Goal: Task Accomplishment & Management: Complete application form

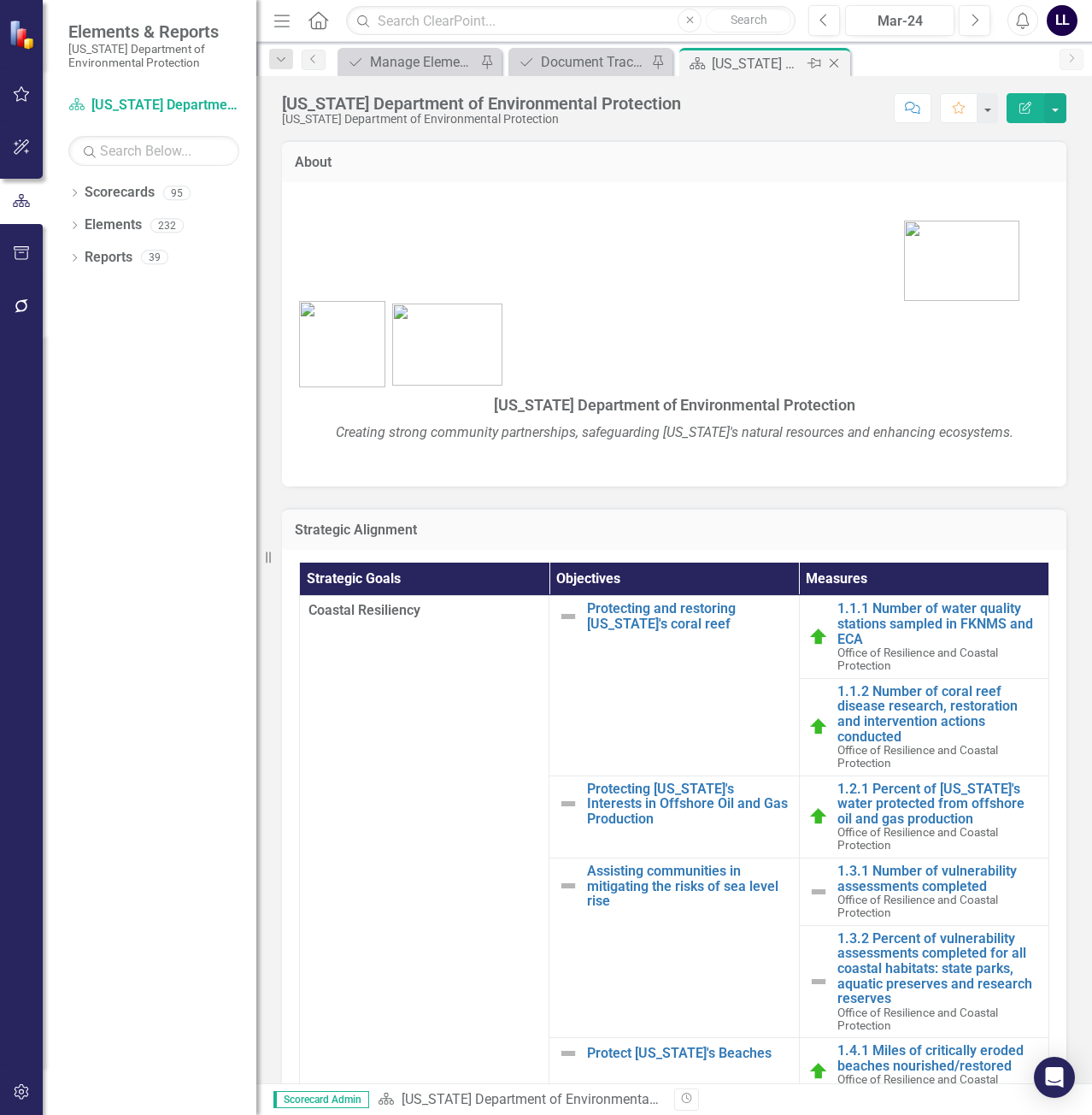
click at [837, 61] on icon at bounding box center [834, 64] width 10 height 10
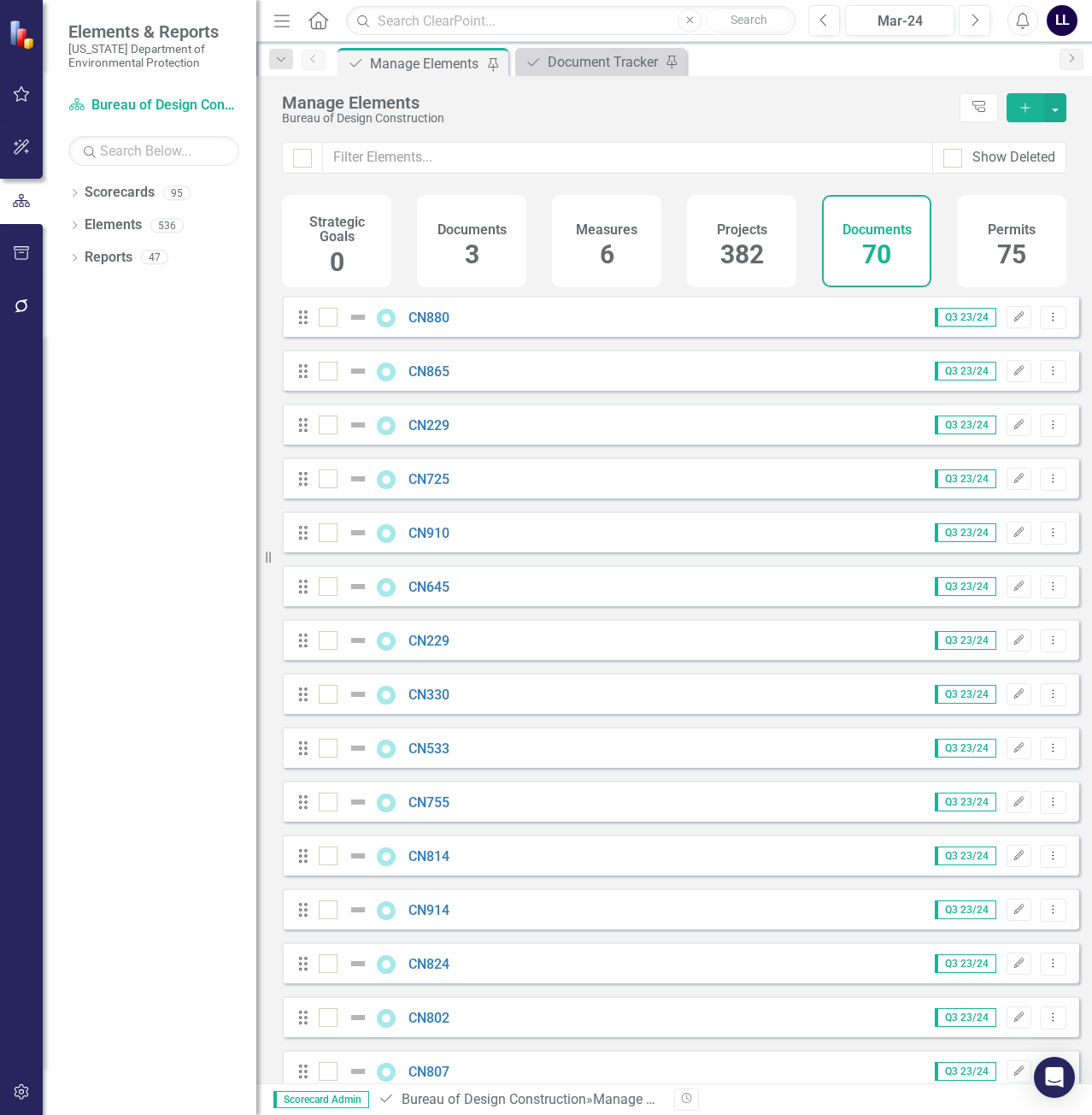
click at [1025, 110] on icon "Add" at bounding box center [1025, 108] width 15 height 12
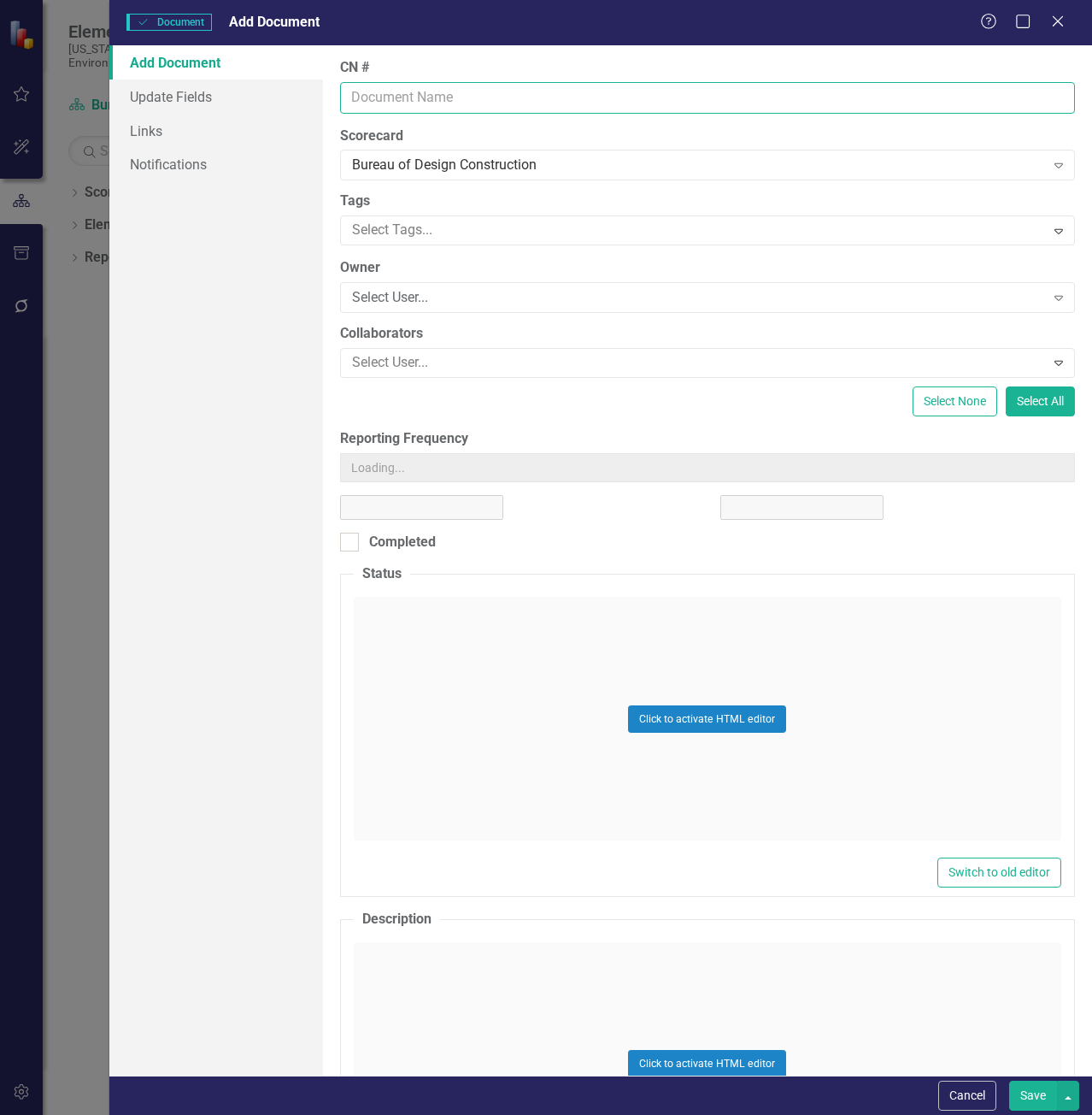
click at [472, 87] on input "CN #" at bounding box center [707, 98] width 735 height 32
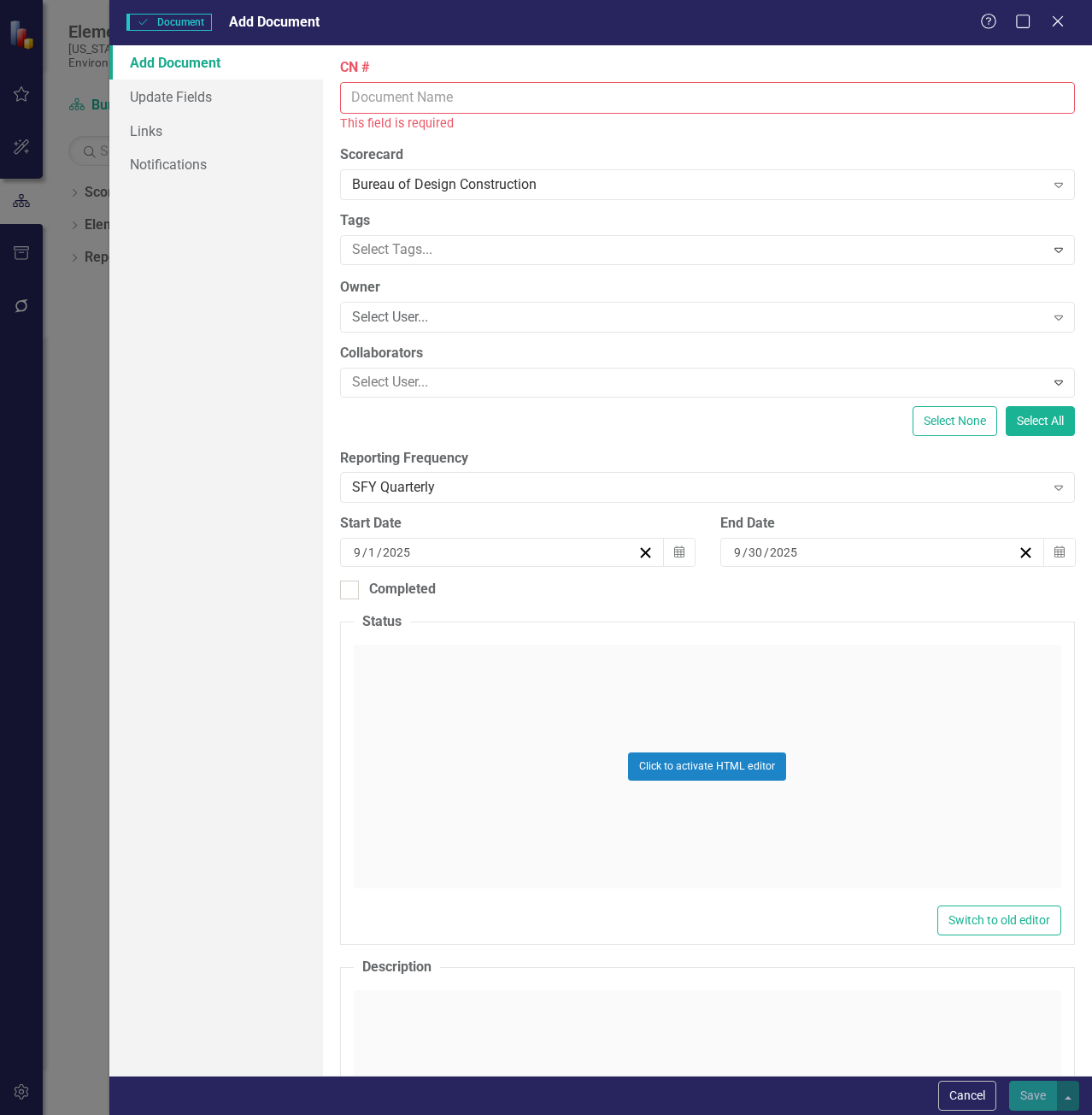
click at [464, 87] on input "CN #" at bounding box center [707, 98] width 735 height 32
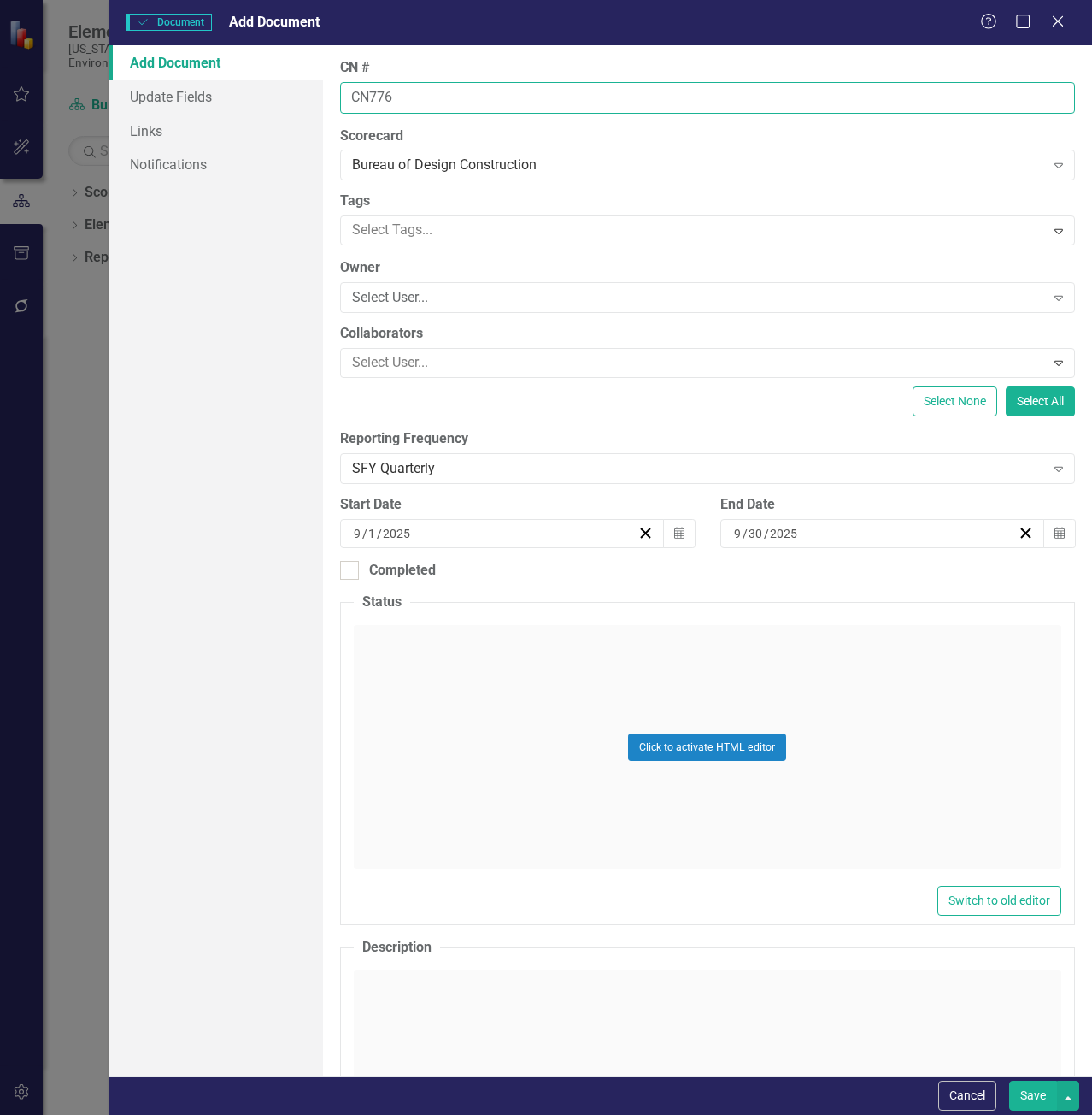
type input "CN776"
click at [1009, 1081] on button "Save" at bounding box center [1033, 1096] width 48 height 30
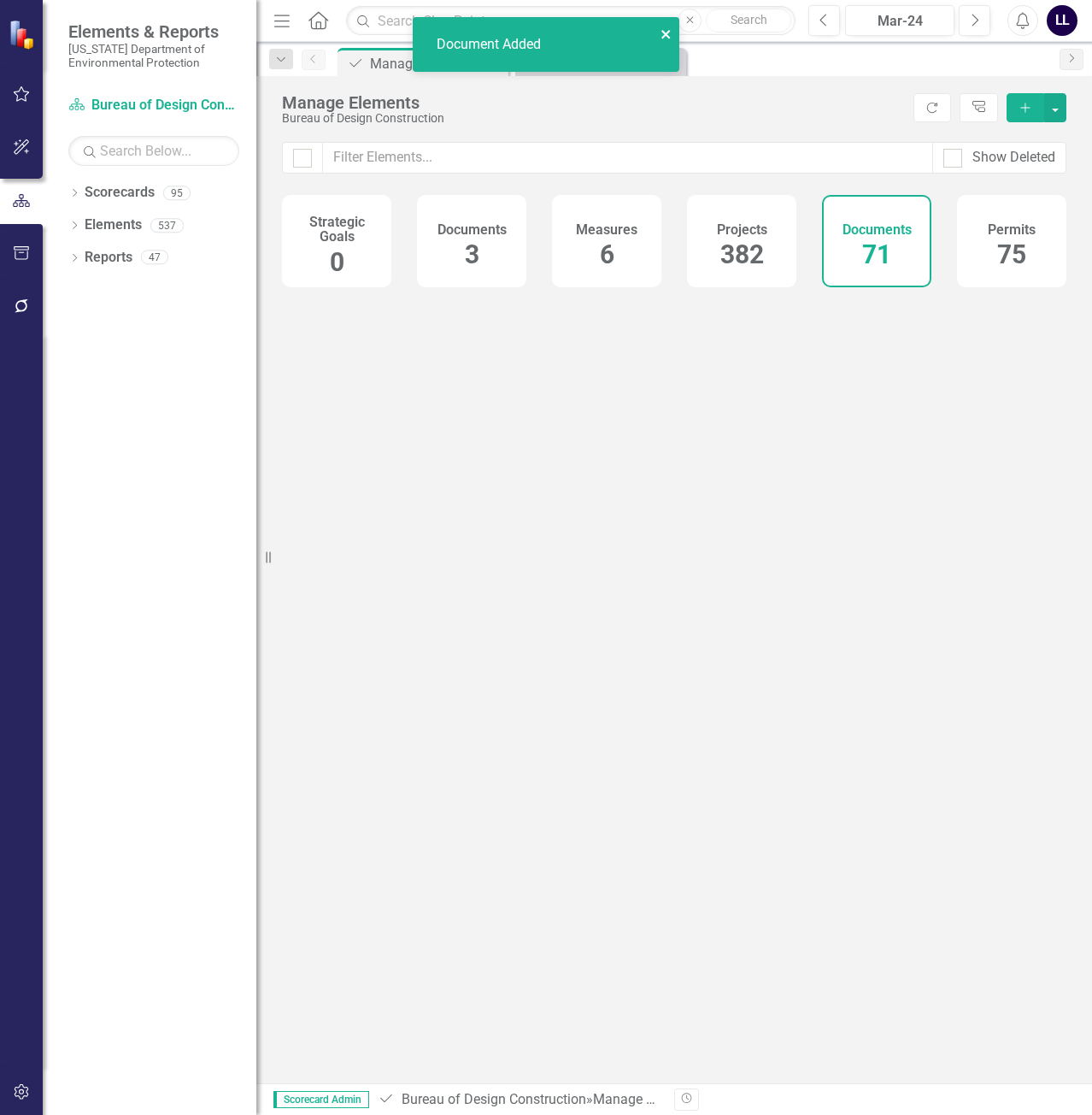
click at [666, 32] on icon "close" at bounding box center [666, 34] width 12 height 13
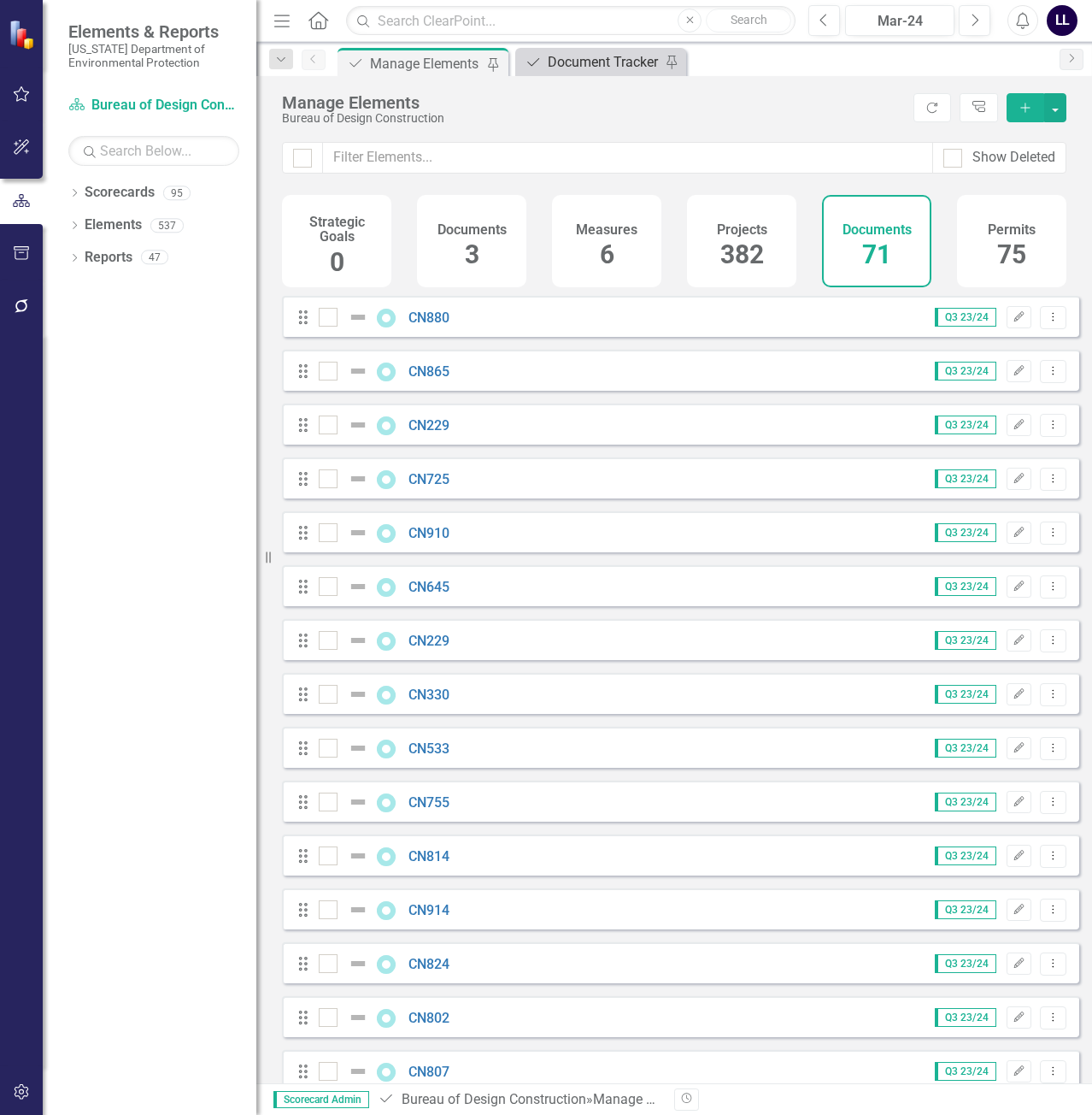
click at [573, 55] on div "Document Tracker" at bounding box center [605, 62] width 113 height 21
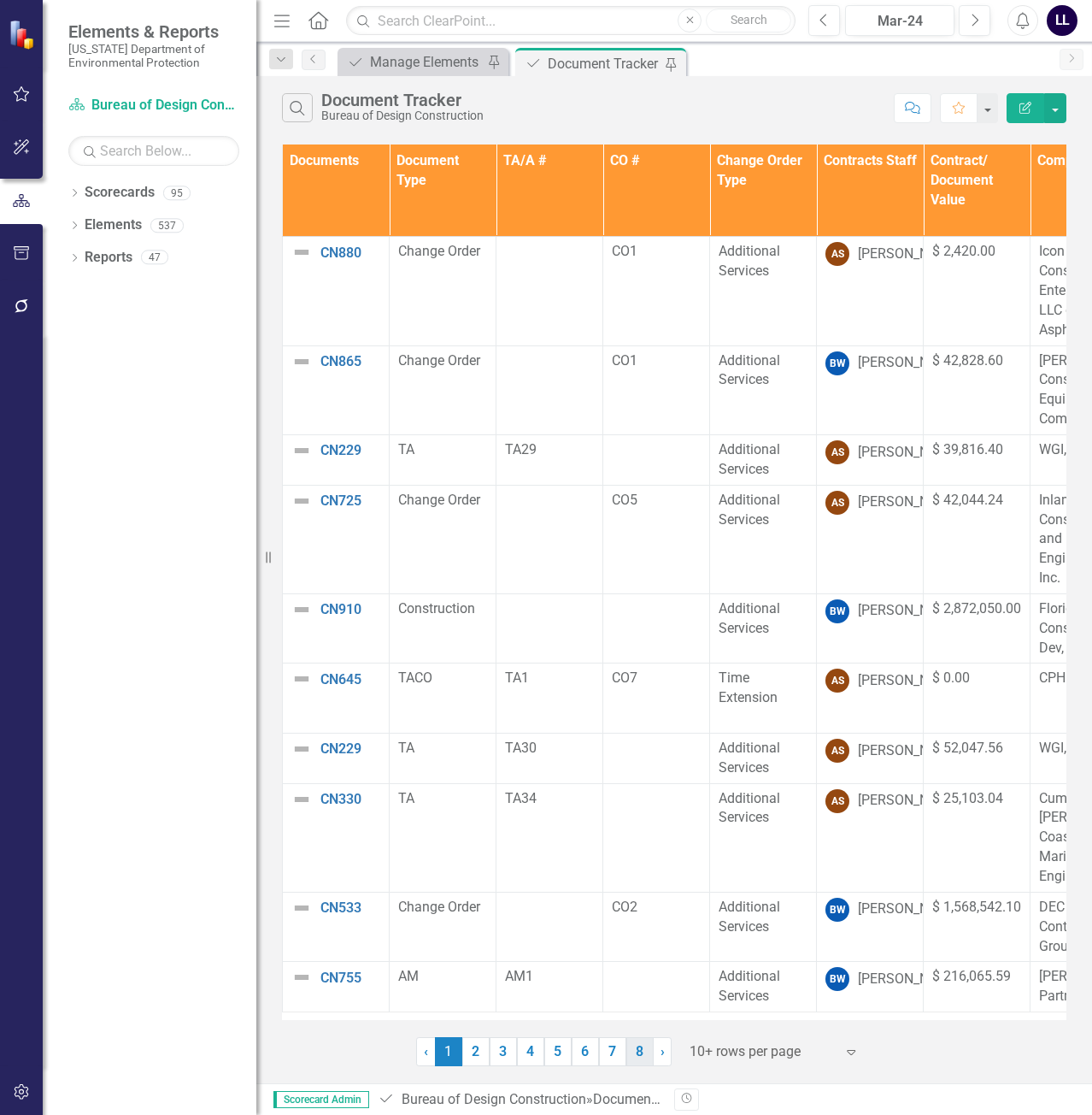
click at [635, 1051] on link "8" at bounding box center [640, 1051] width 27 height 29
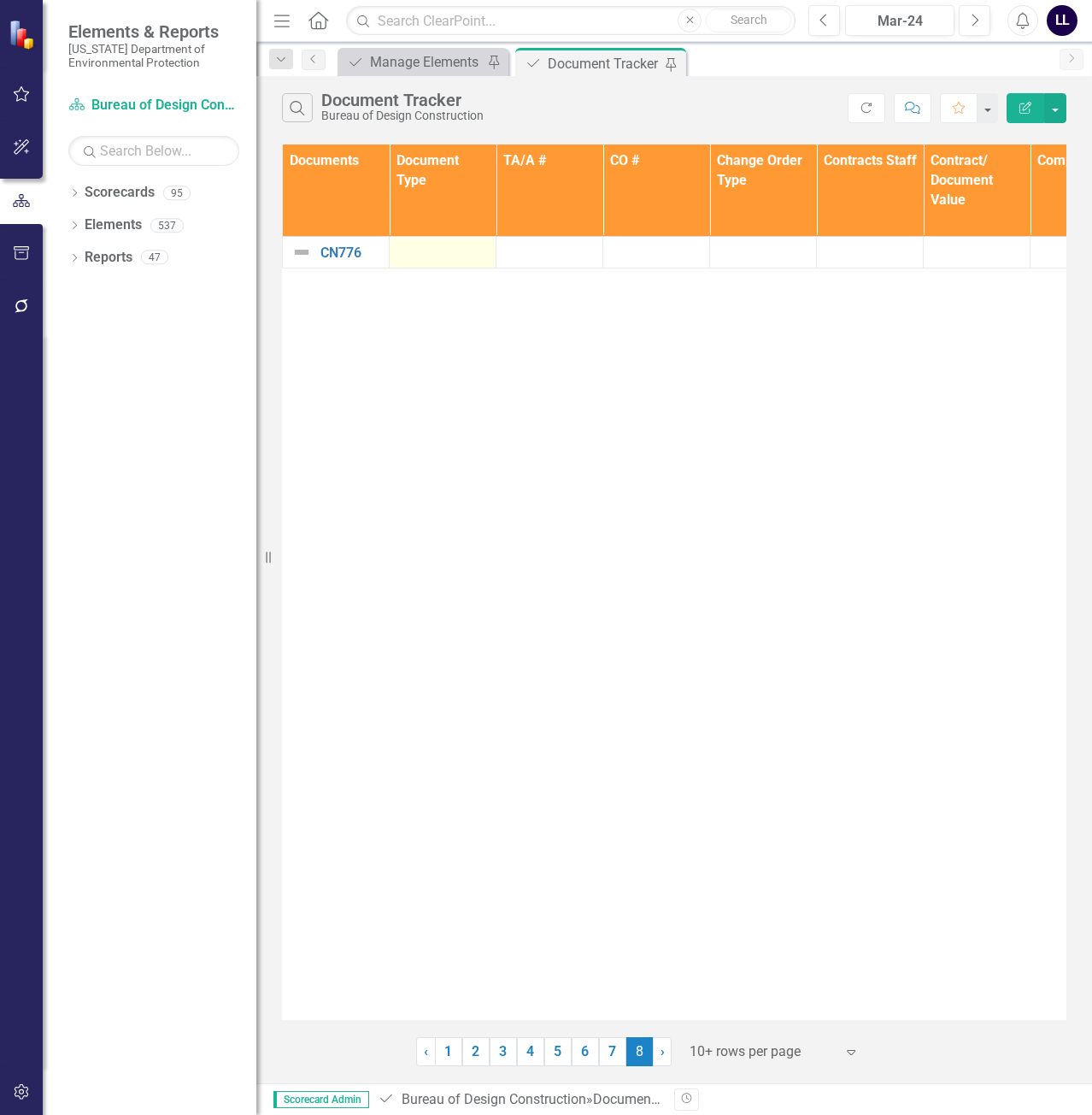
click at [465, 249] on div at bounding box center [442, 252] width 89 height 20
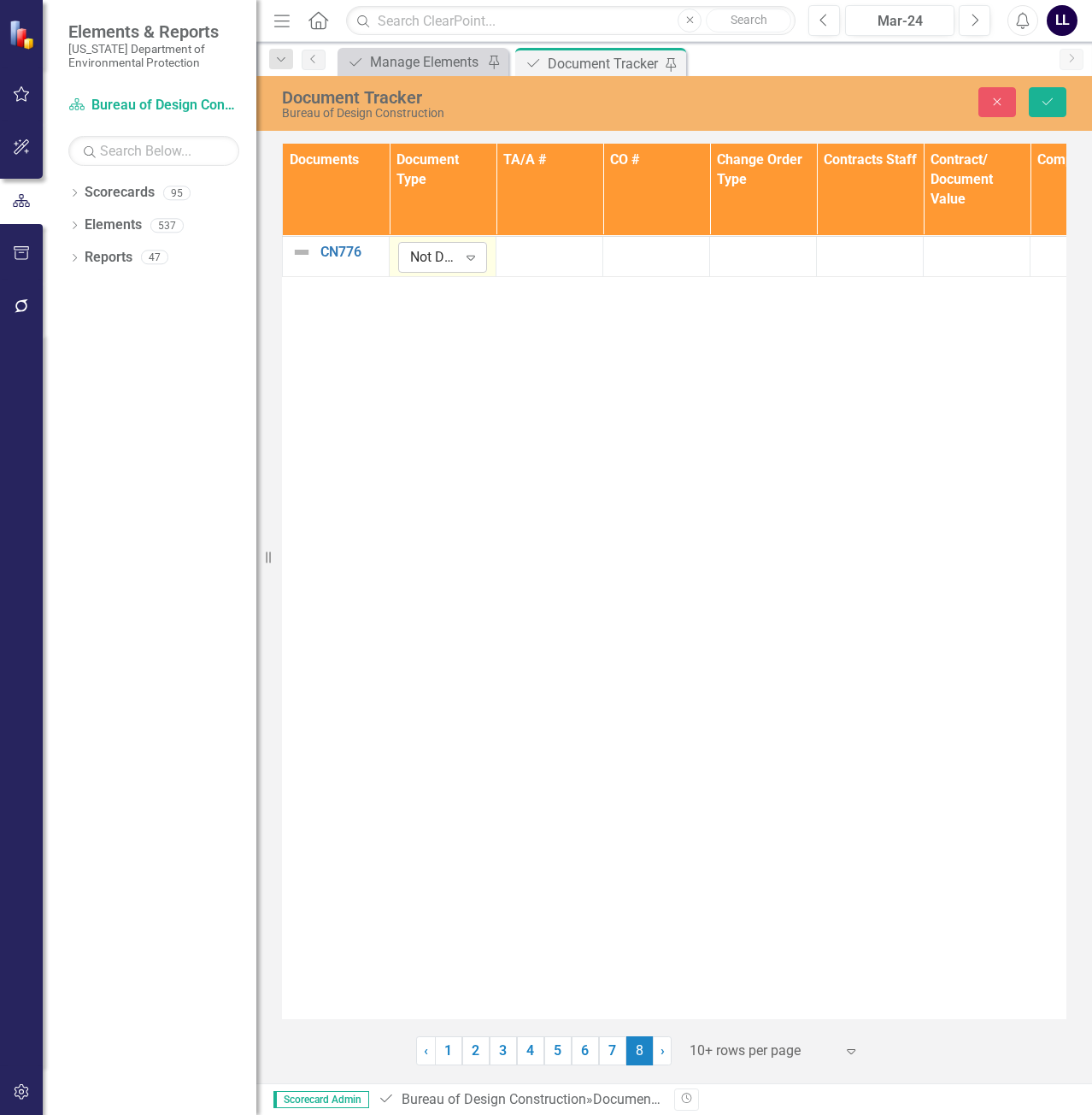
click at [456, 251] on div "Not Defined" at bounding box center [433, 257] width 47 height 19
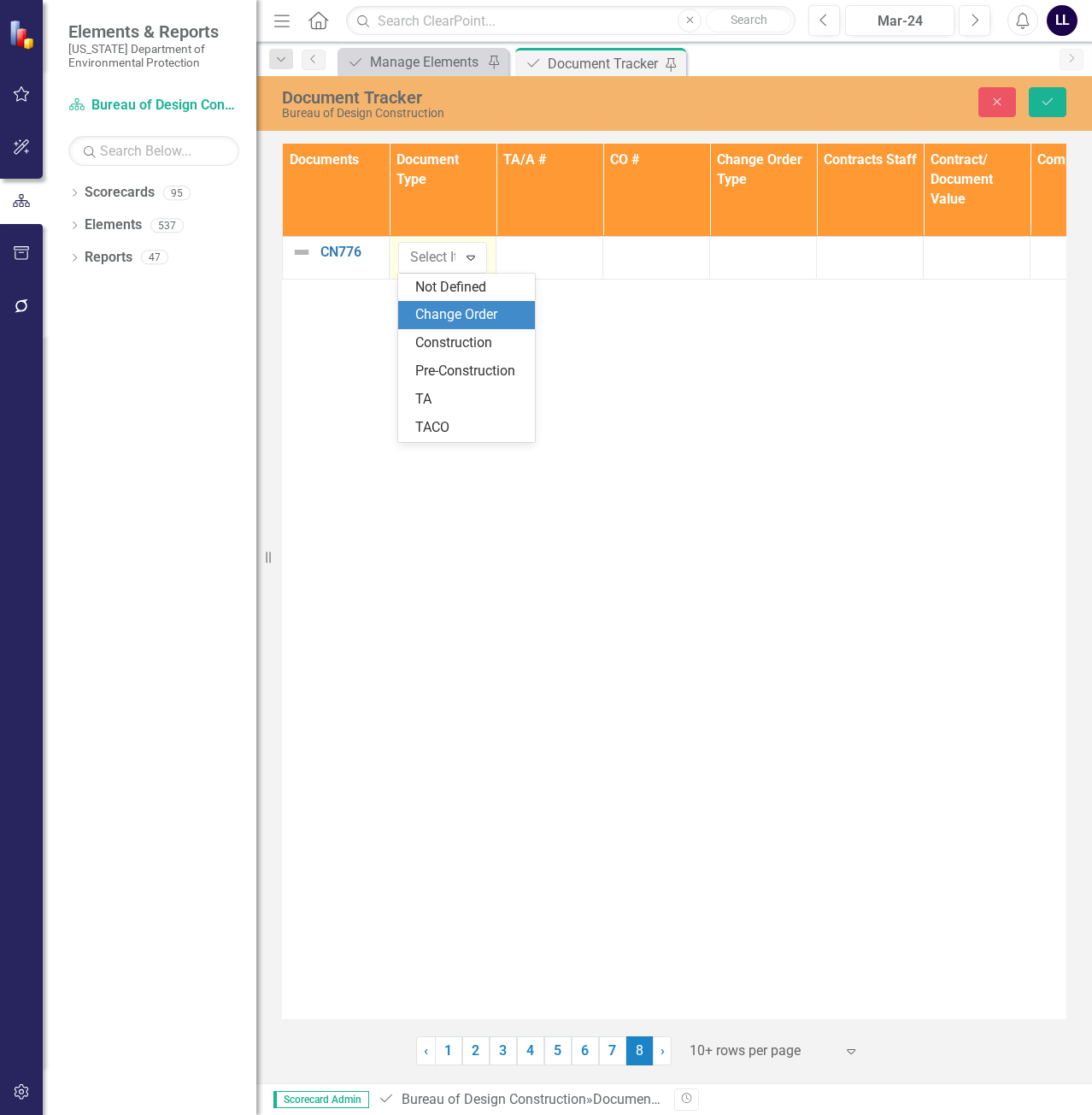
click at [483, 314] on div "Change Order" at bounding box center [471, 315] width 109 height 19
click at [663, 261] on div at bounding box center [656, 252] width 89 height 20
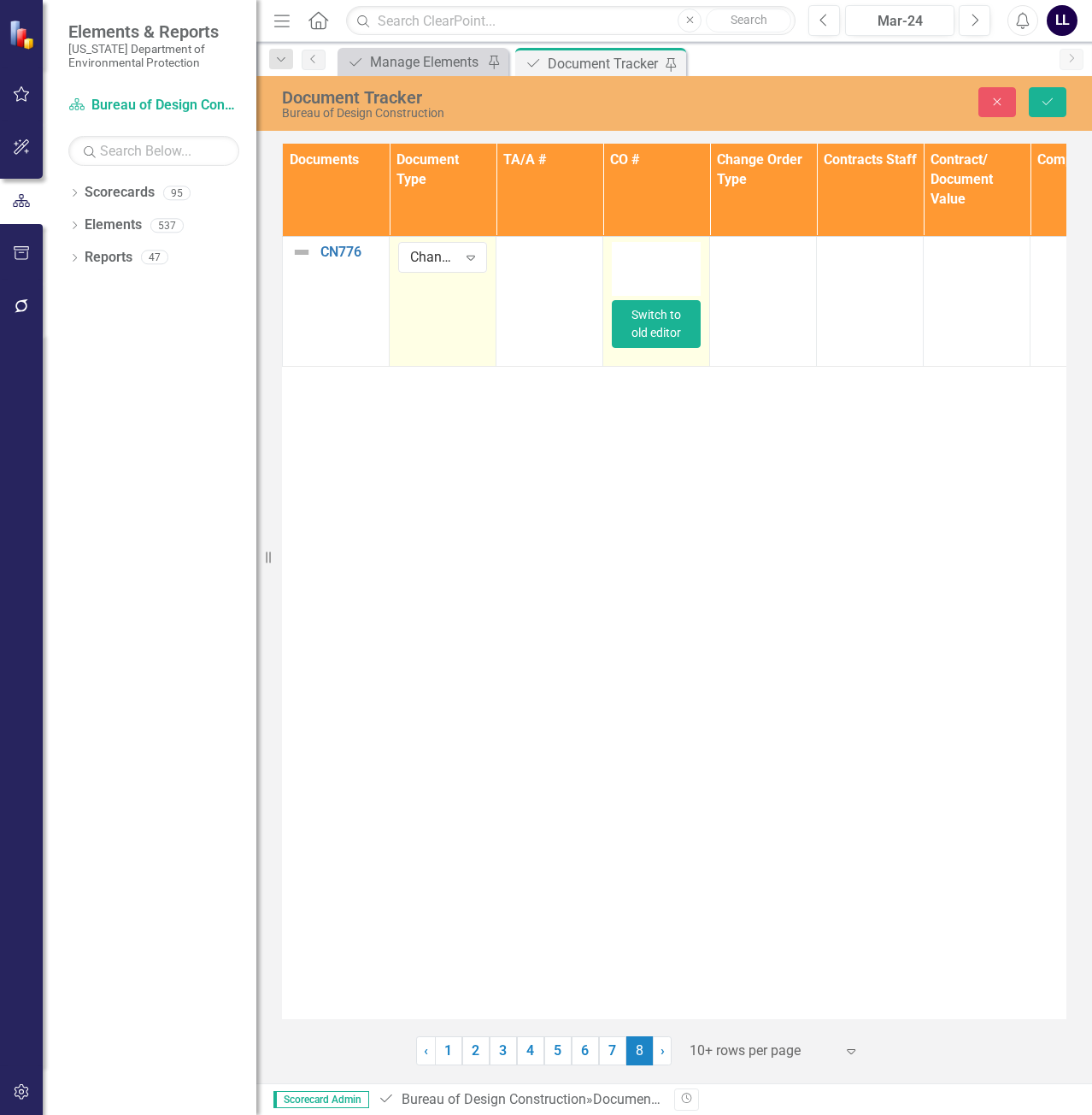
click at [652, 312] on button "Switch to old editor" at bounding box center [656, 324] width 89 height 48
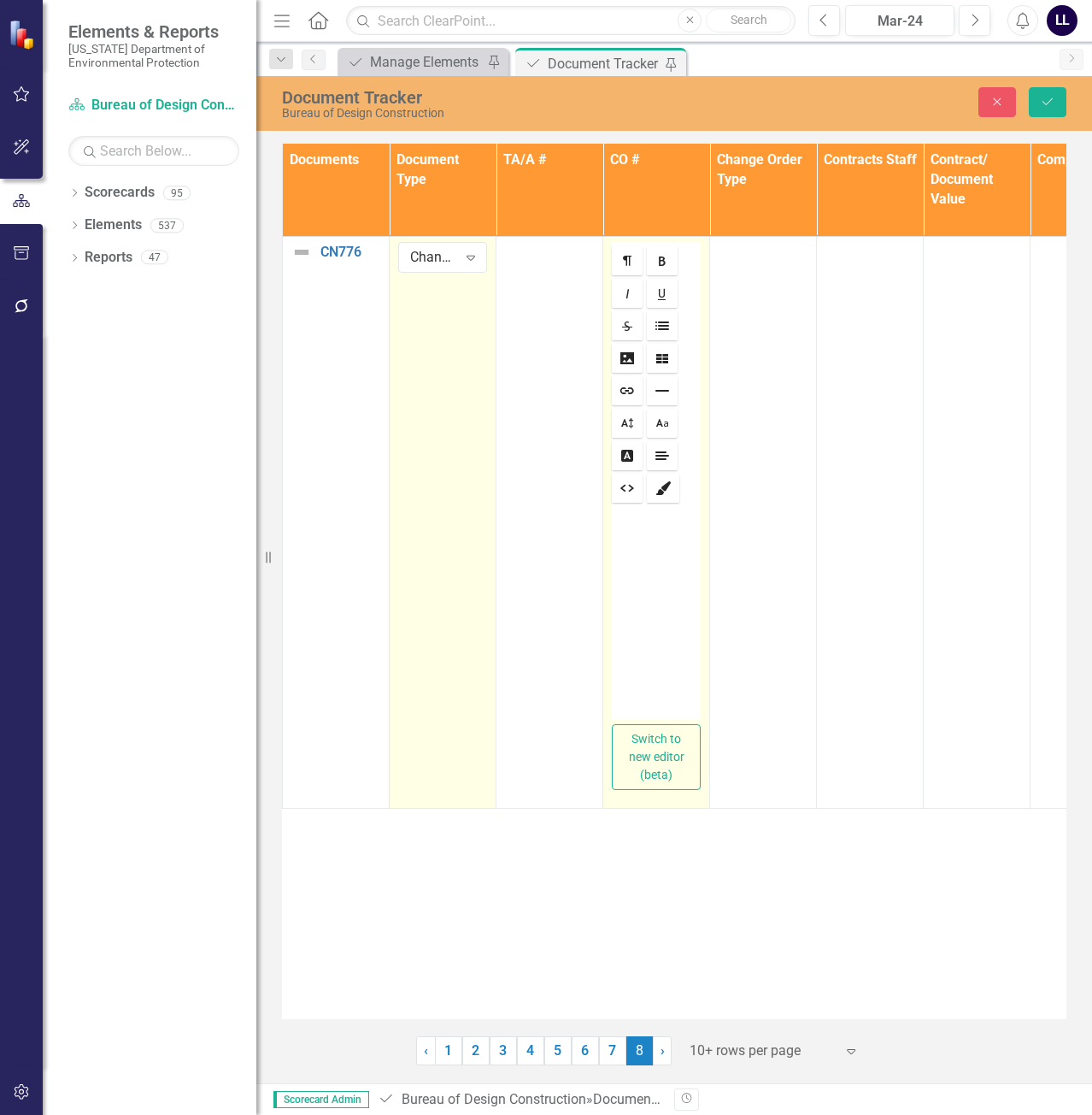
click at [644, 528] on div at bounding box center [656, 613] width 89 height 214
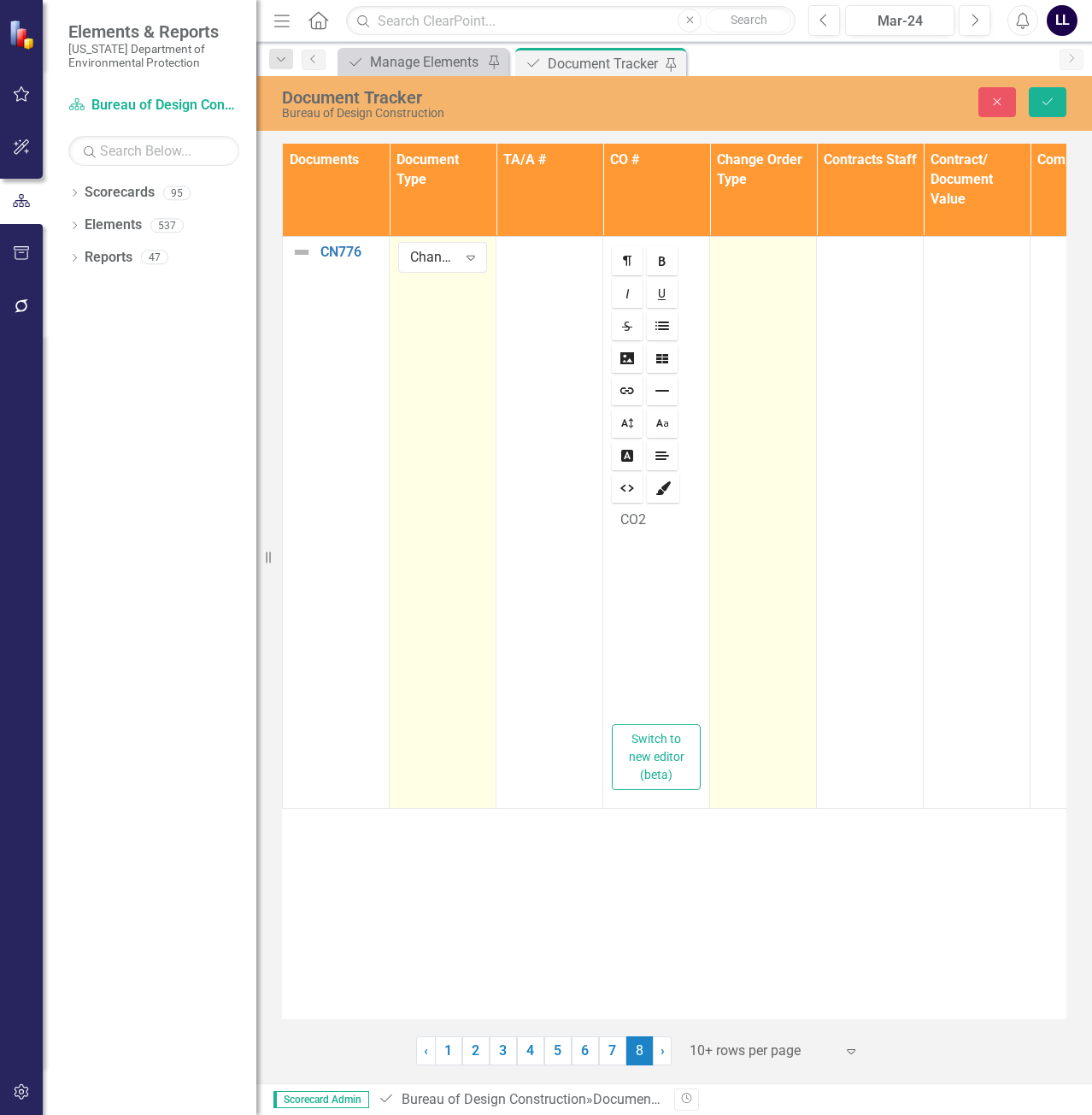
click at [769, 285] on td at bounding box center [764, 522] width 107 height 572
click at [769, 245] on div "Not Defined Expand" at bounding box center [763, 257] width 89 height 31
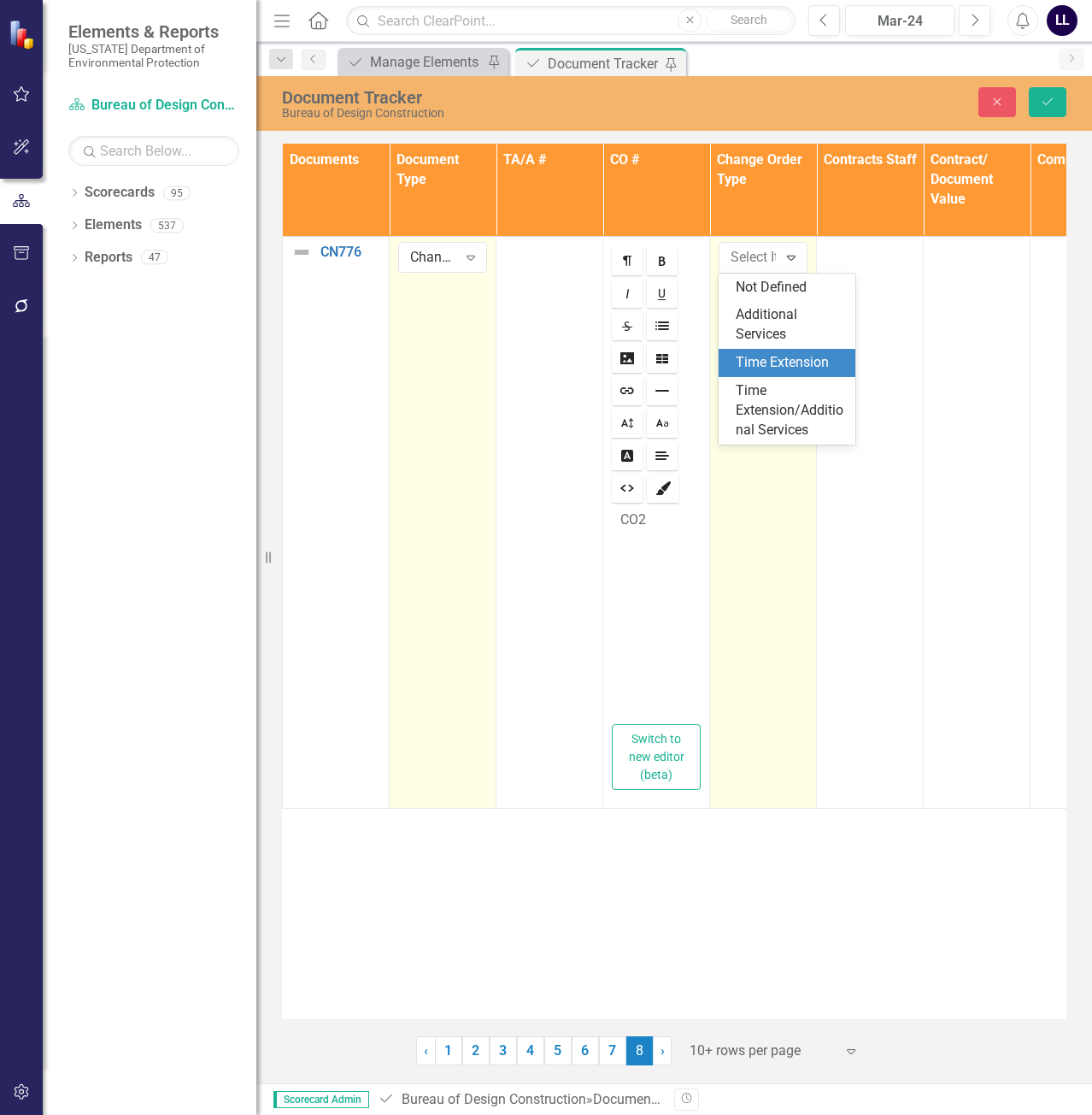
click at [798, 363] on div "Time Extension" at bounding box center [791, 363] width 109 height 19
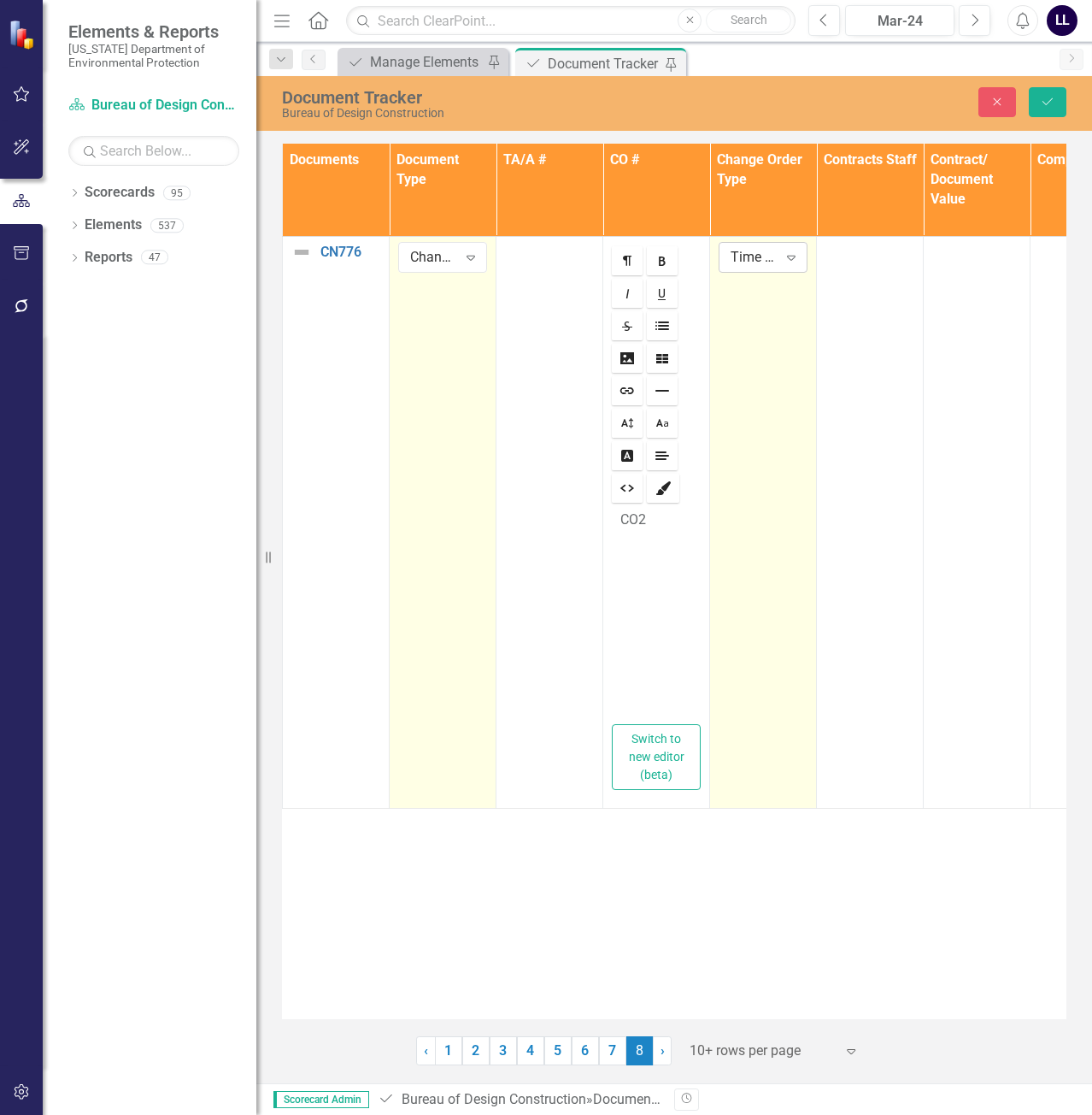
click at [792, 255] on icon at bounding box center [792, 258] width 9 height 5
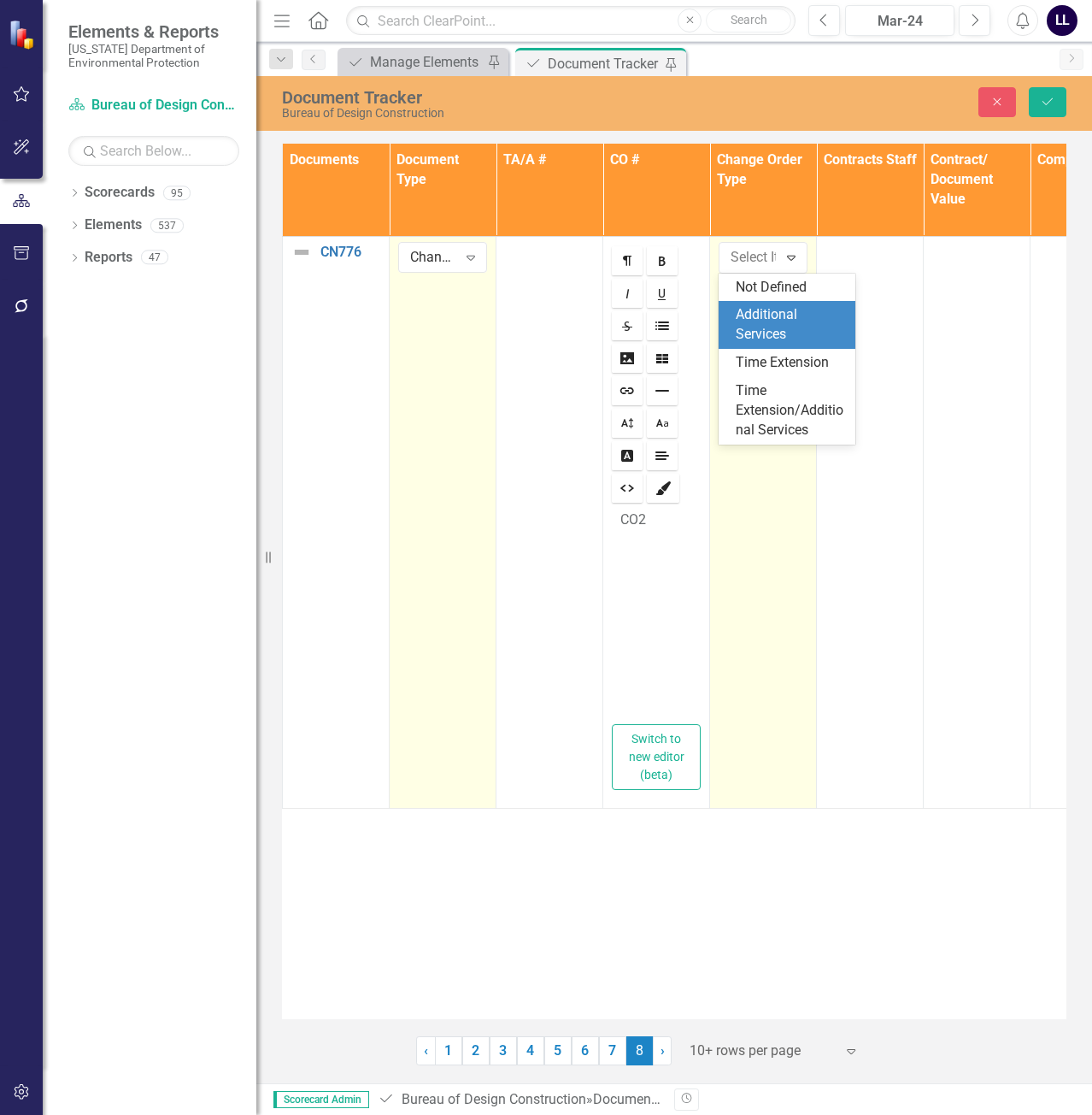
click at [795, 320] on div "Additional Services" at bounding box center [791, 325] width 109 height 40
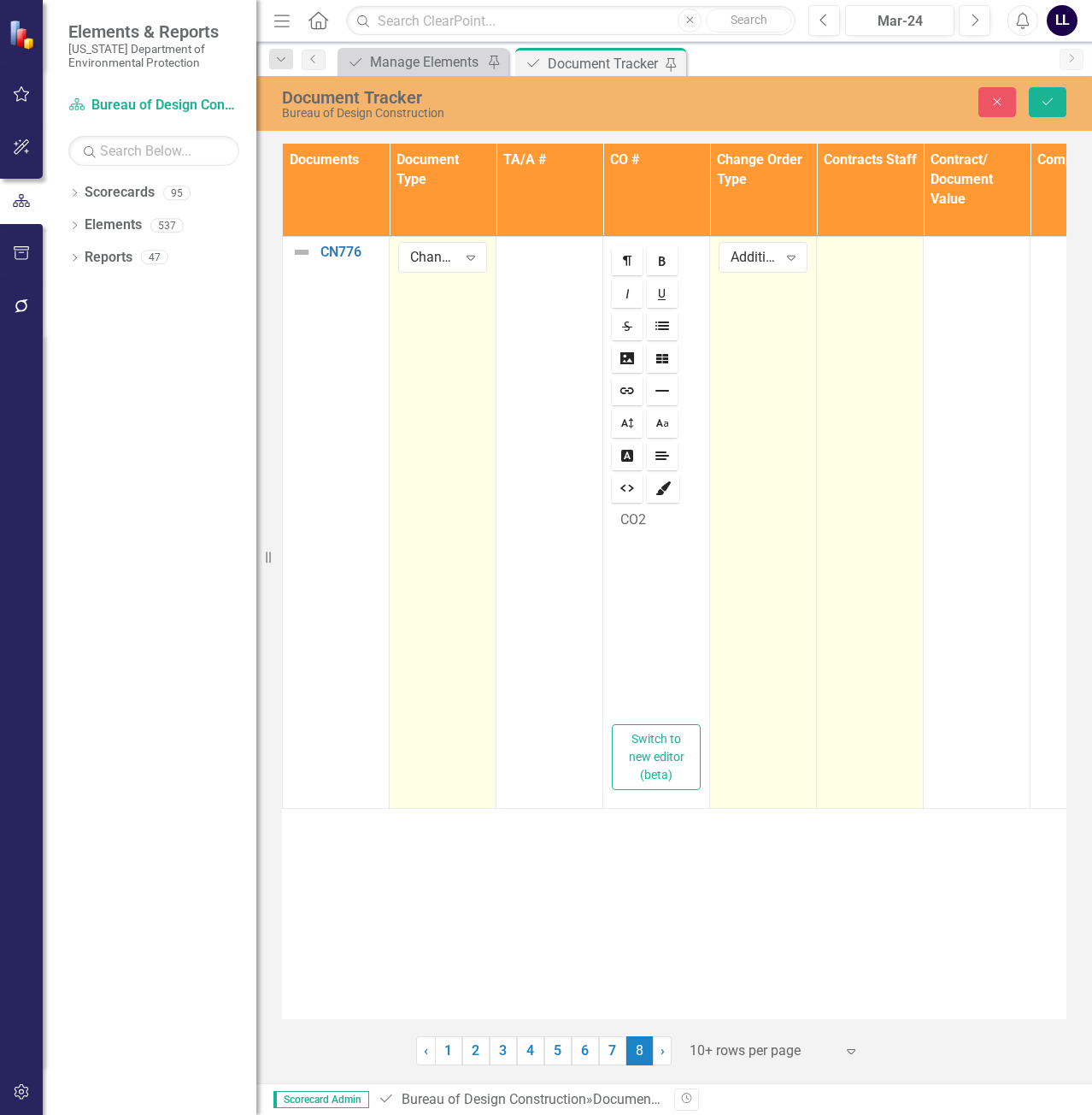
click at [872, 256] on div at bounding box center [870, 252] width 89 height 20
click at [883, 260] on div "Not Defined" at bounding box center [861, 257] width 47 height 19
click at [863, 247] on div "Not Defined" at bounding box center [861, 257] width 47 height 19
type input "[PERSON_NAME]"
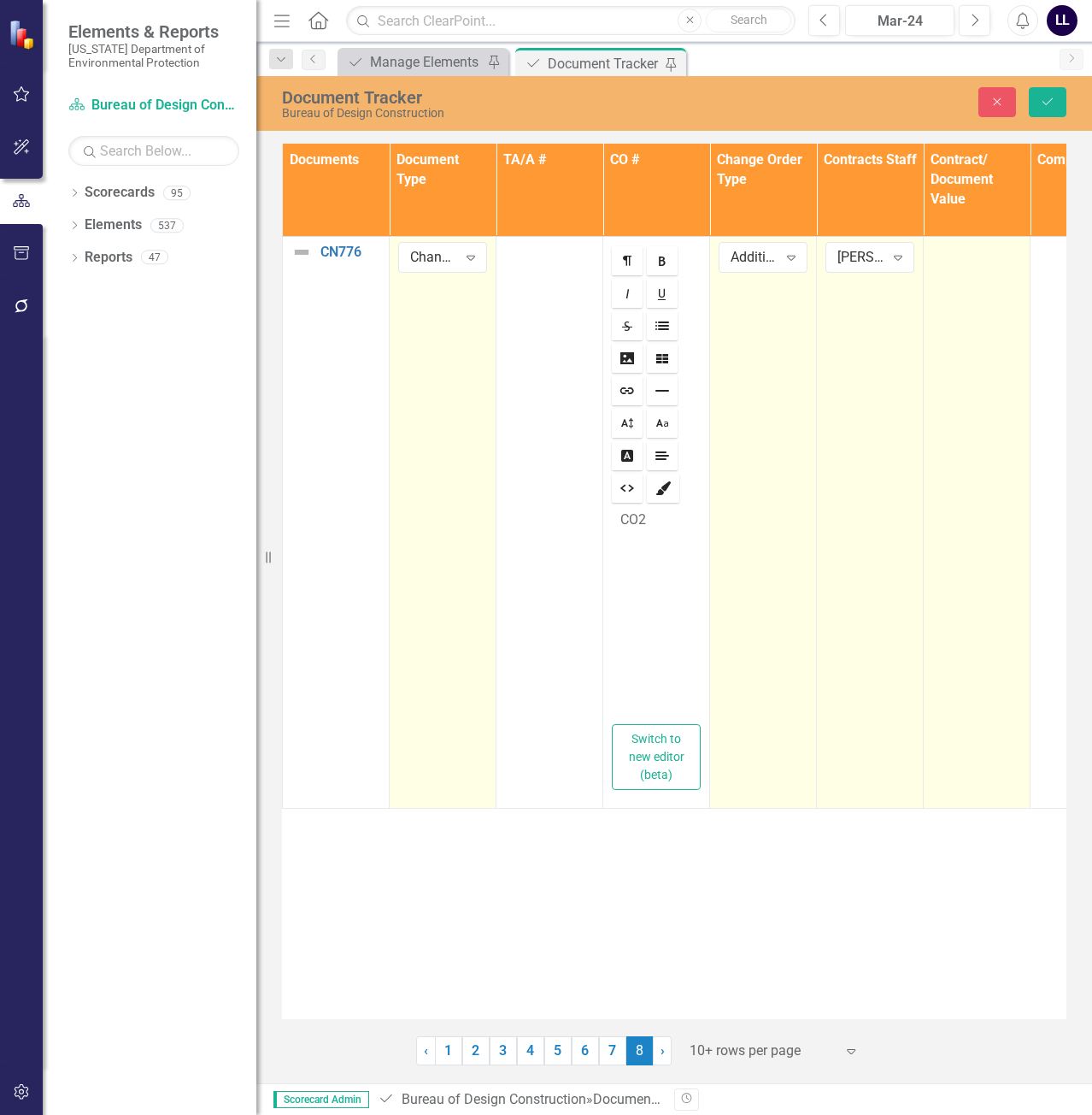
click at [983, 265] on td at bounding box center [977, 522] width 107 height 572
click at [968, 264] on input "number" at bounding box center [976, 258] width 89 height 32
drag, startPoint x: 953, startPoint y: 260, endPoint x: 963, endPoint y: 280, distance: 22.4
click at [953, 260] on input "number" at bounding box center [976, 258] width 89 height 32
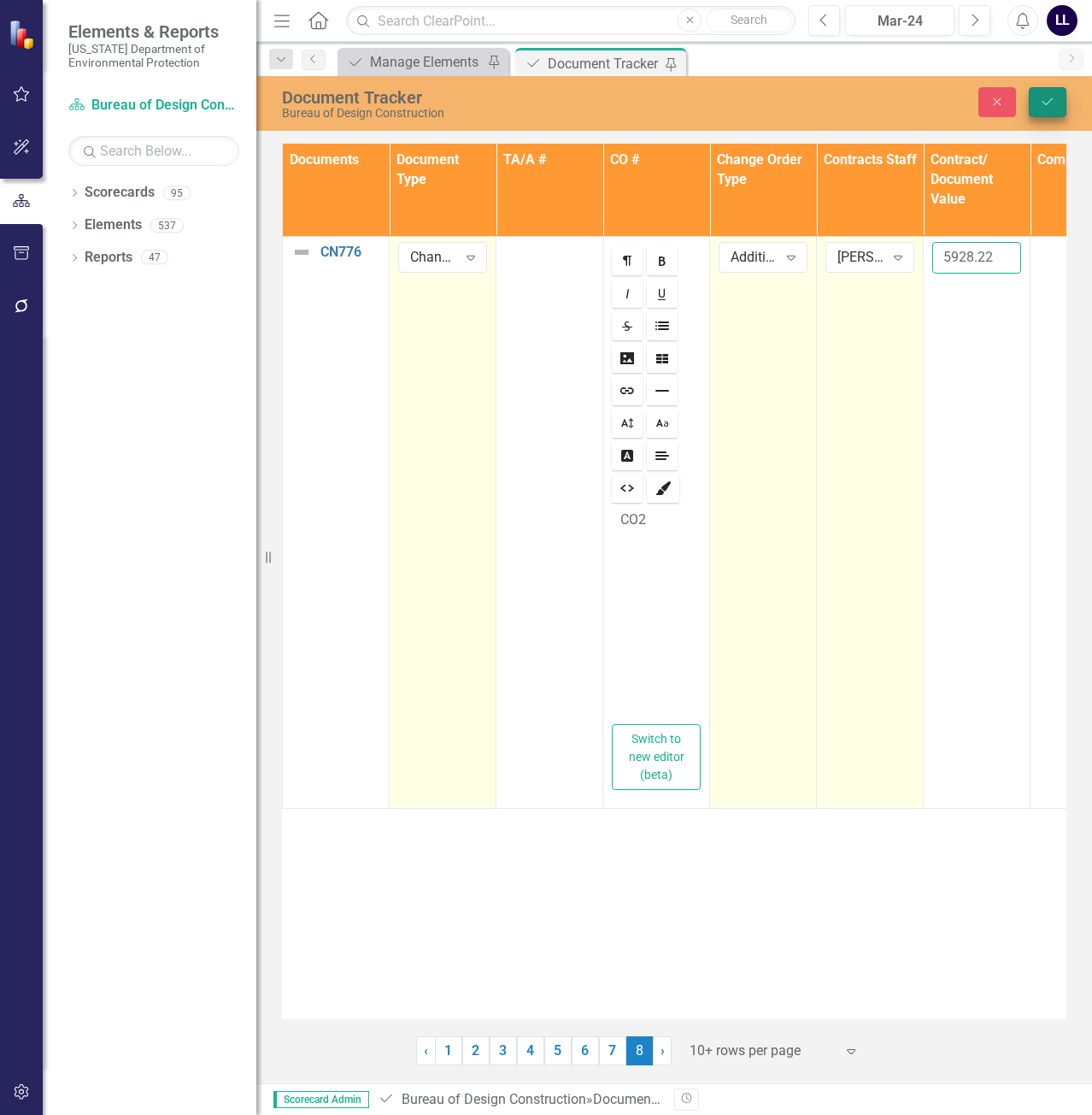
type input "5928.22"
click at [1057, 99] on button "Save" at bounding box center [1048, 102] width 38 height 30
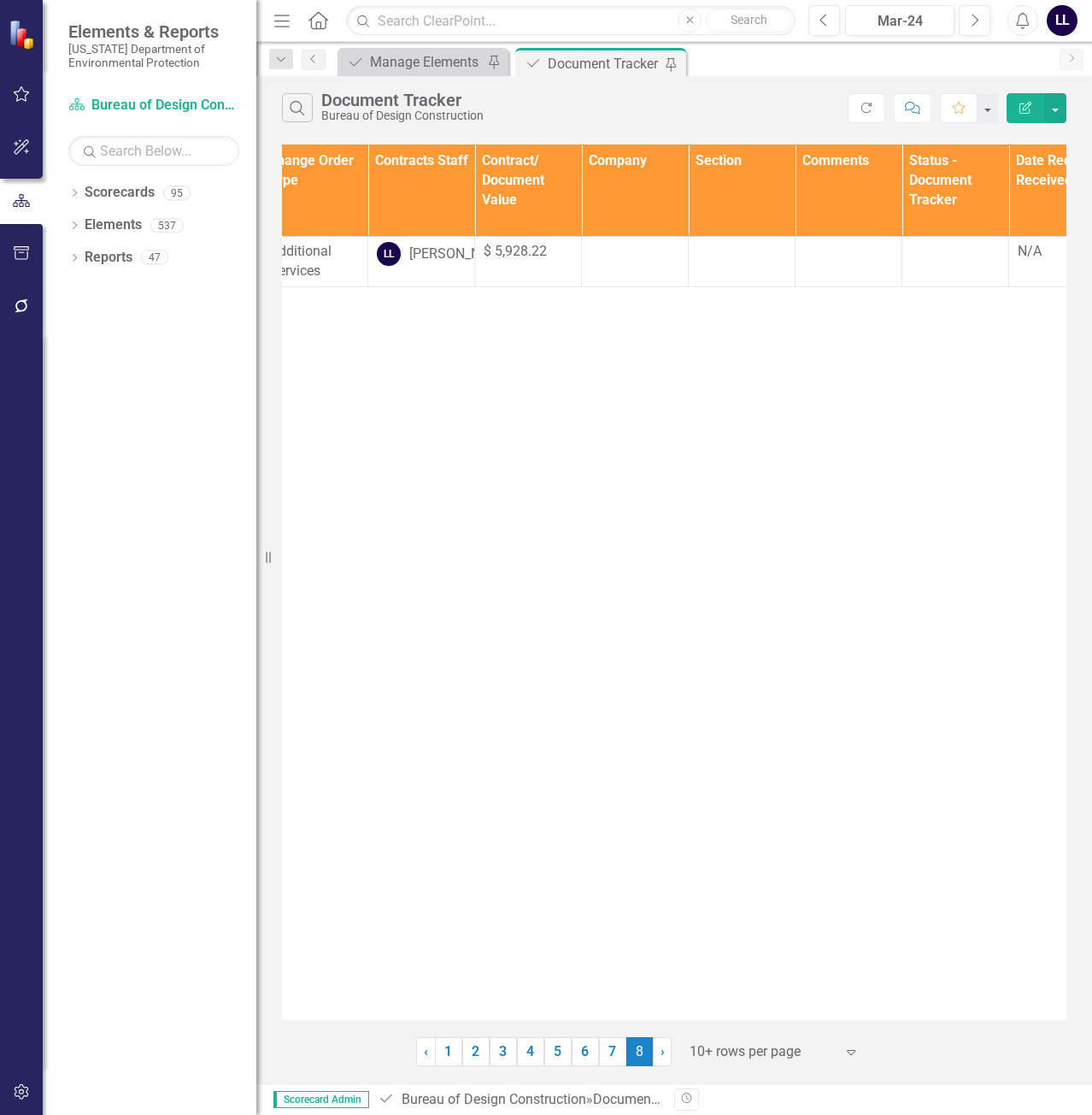
scroll to position [0, 520]
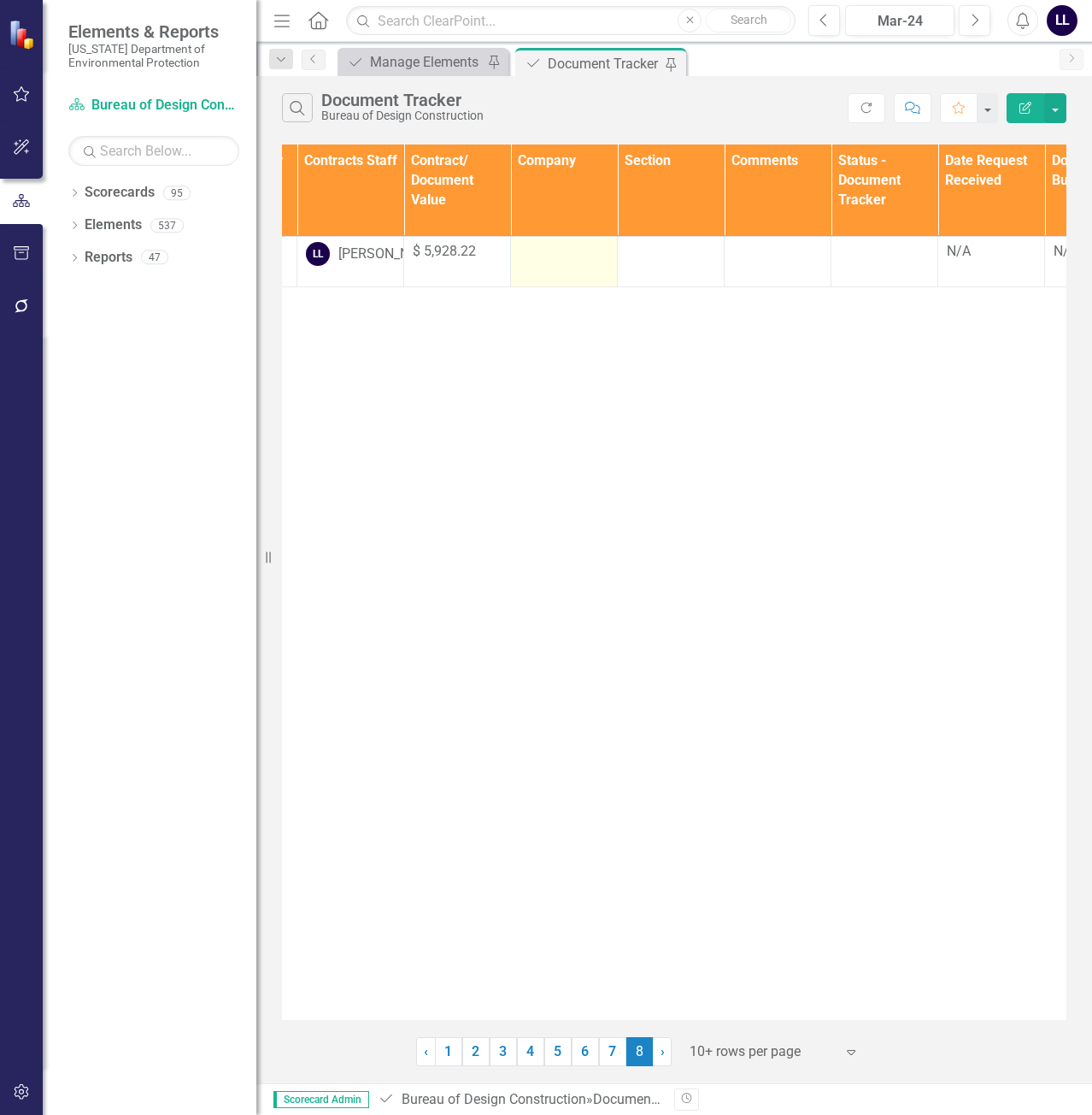
click at [548, 256] on div at bounding box center [564, 252] width 89 height 20
click at [548, 267] on td at bounding box center [564, 261] width 107 height 50
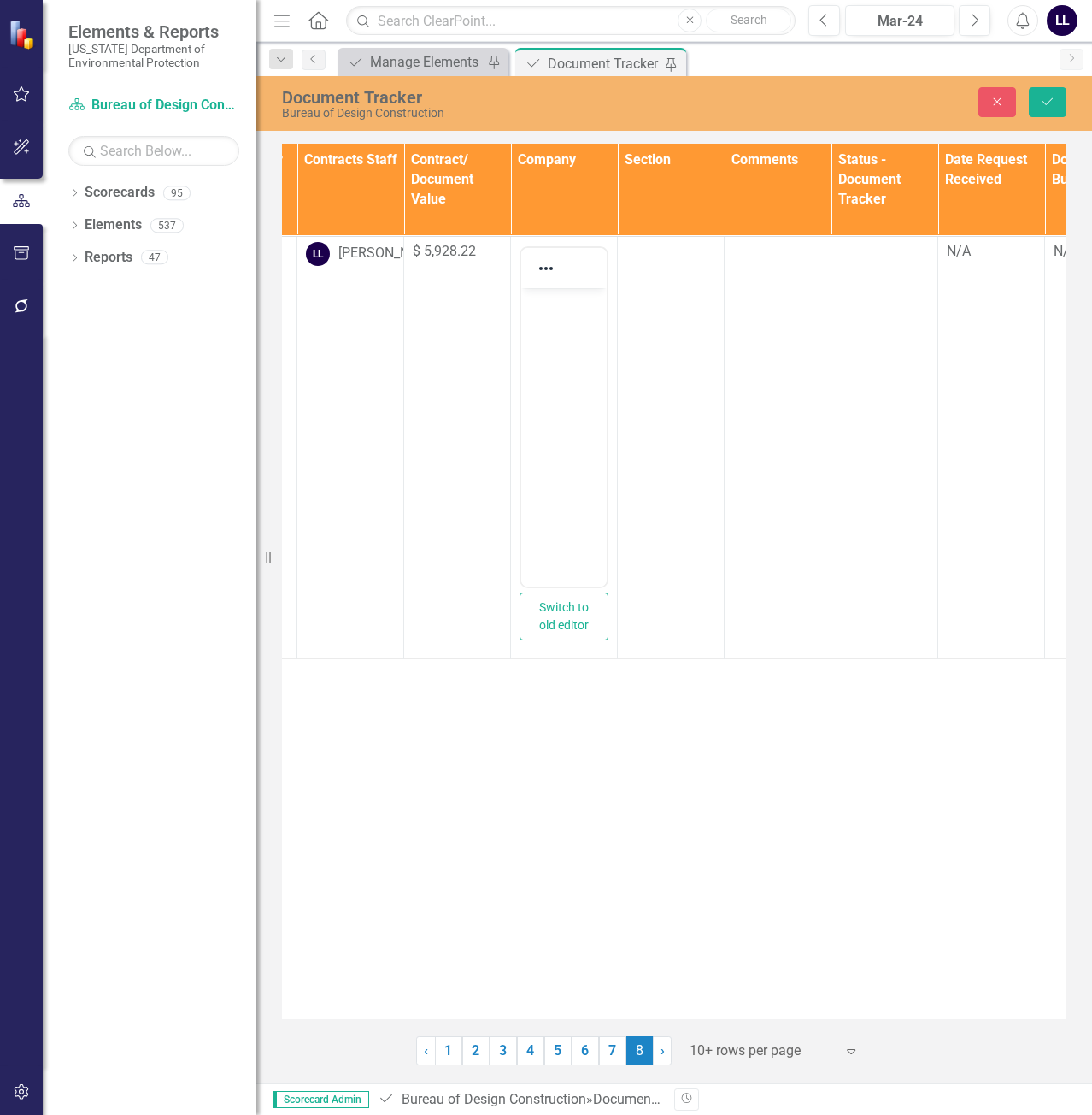
scroll to position [0, 0]
click at [553, 315] on body "Rich Text Area. Press ALT-0 for help." at bounding box center [564, 415] width 86 height 256
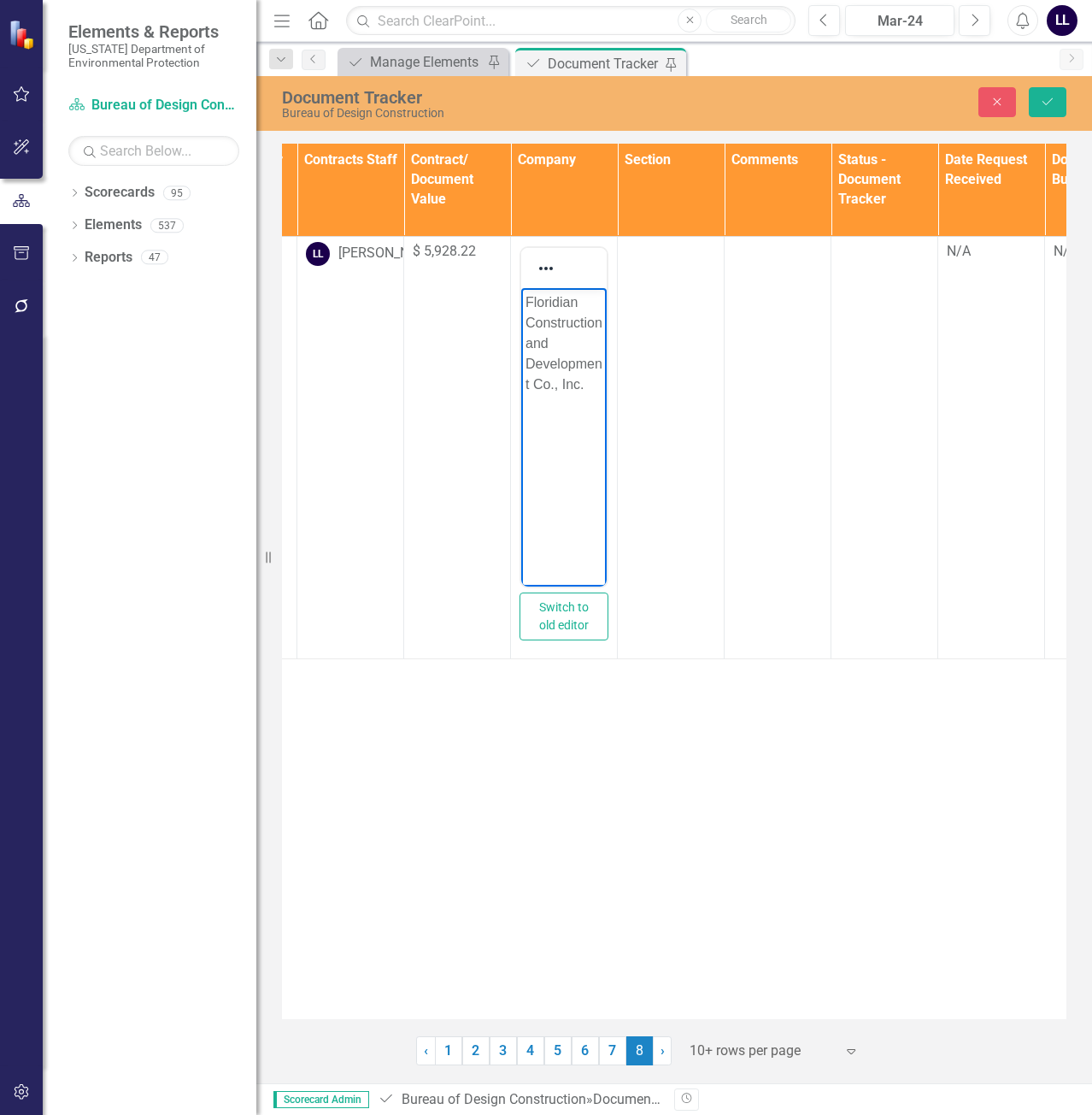
click at [598, 358] on p "Floridian Construction and Development Co., Inc." at bounding box center [563, 343] width 77 height 102
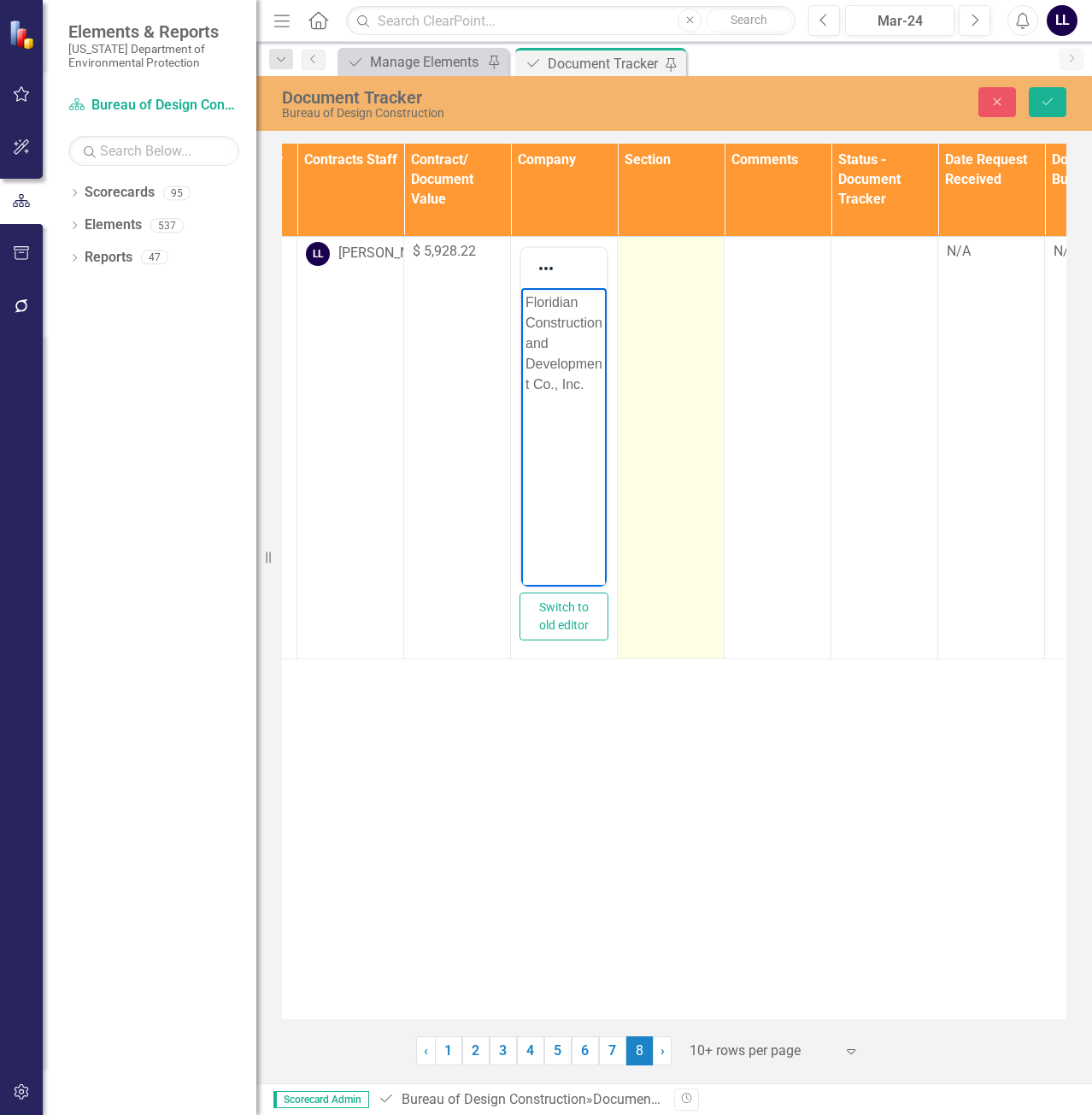
click at [662, 390] on td at bounding box center [671, 447] width 107 height 422
click at [682, 345] on td at bounding box center [671, 447] width 107 height 422
click at [663, 252] on div "Not Defined" at bounding box center [661, 257] width 47 height 19
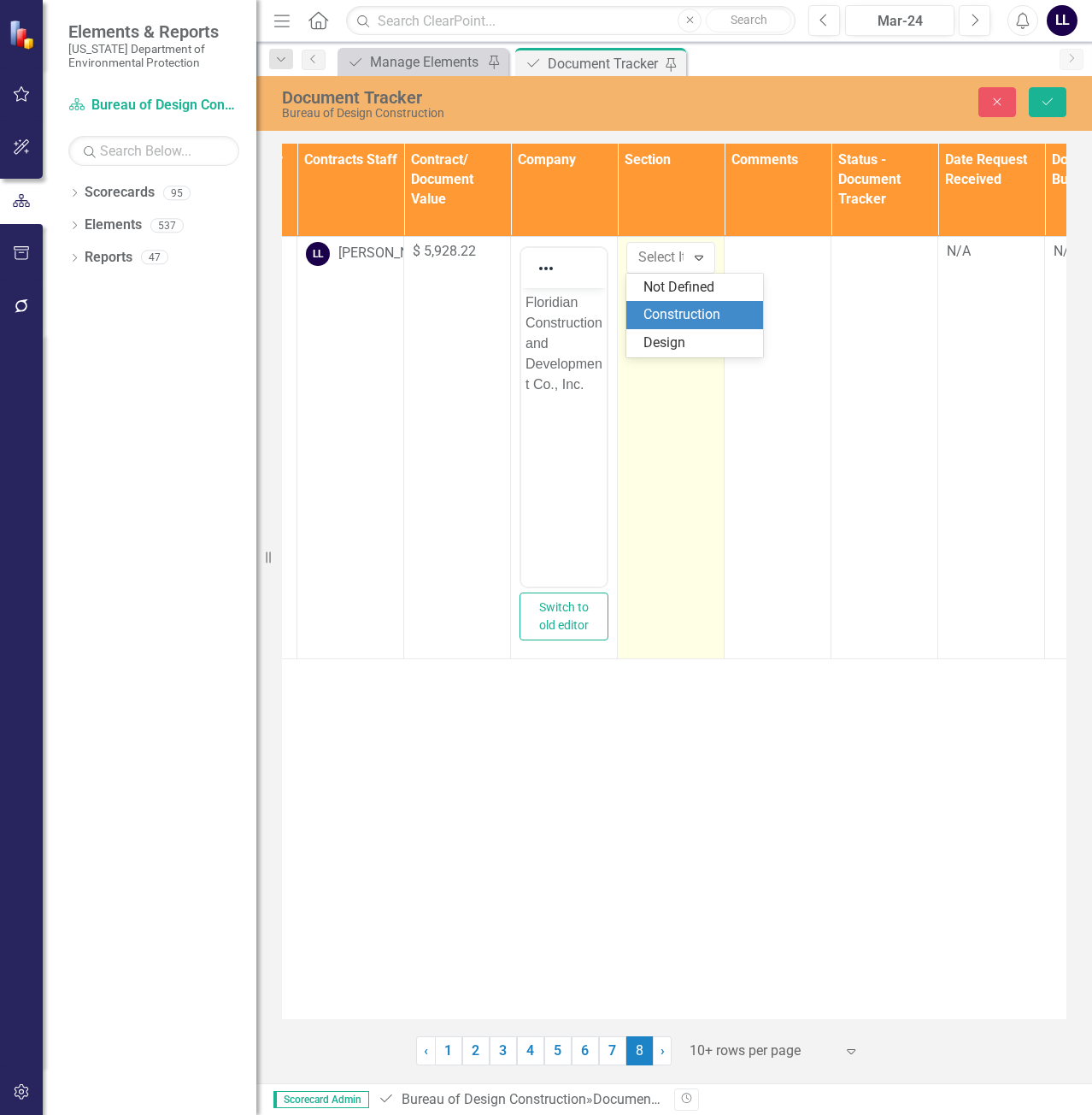
click at [686, 313] on div "Construction" at bounding box center [698, 315] width 109 height 19
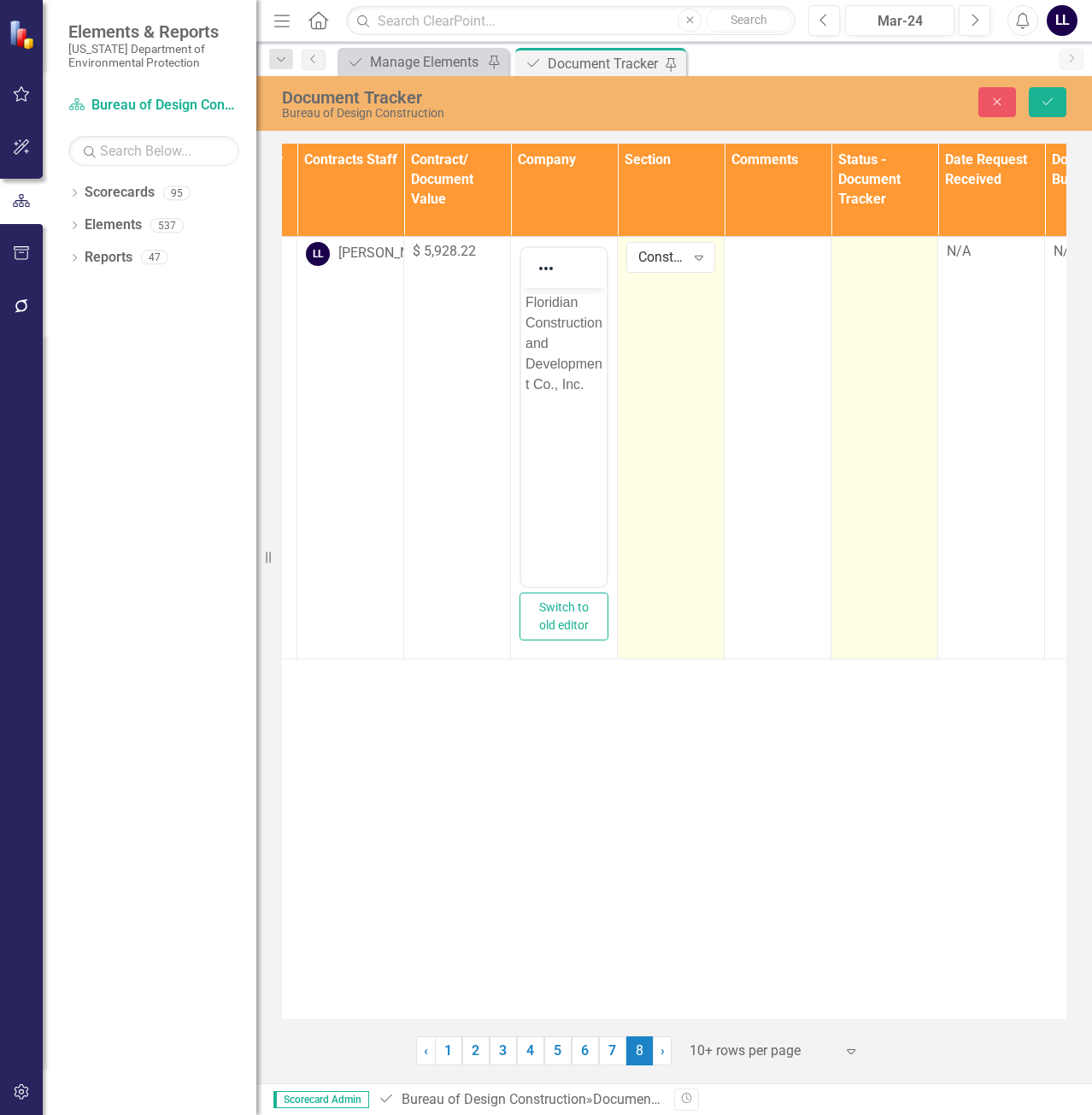
click at [875, 305] on td at bounding box center [885, 447] width 107 height 422
click at [892, 269] on div "Not Defined Expand" at bounding box center [885, 257] width 89 height 31
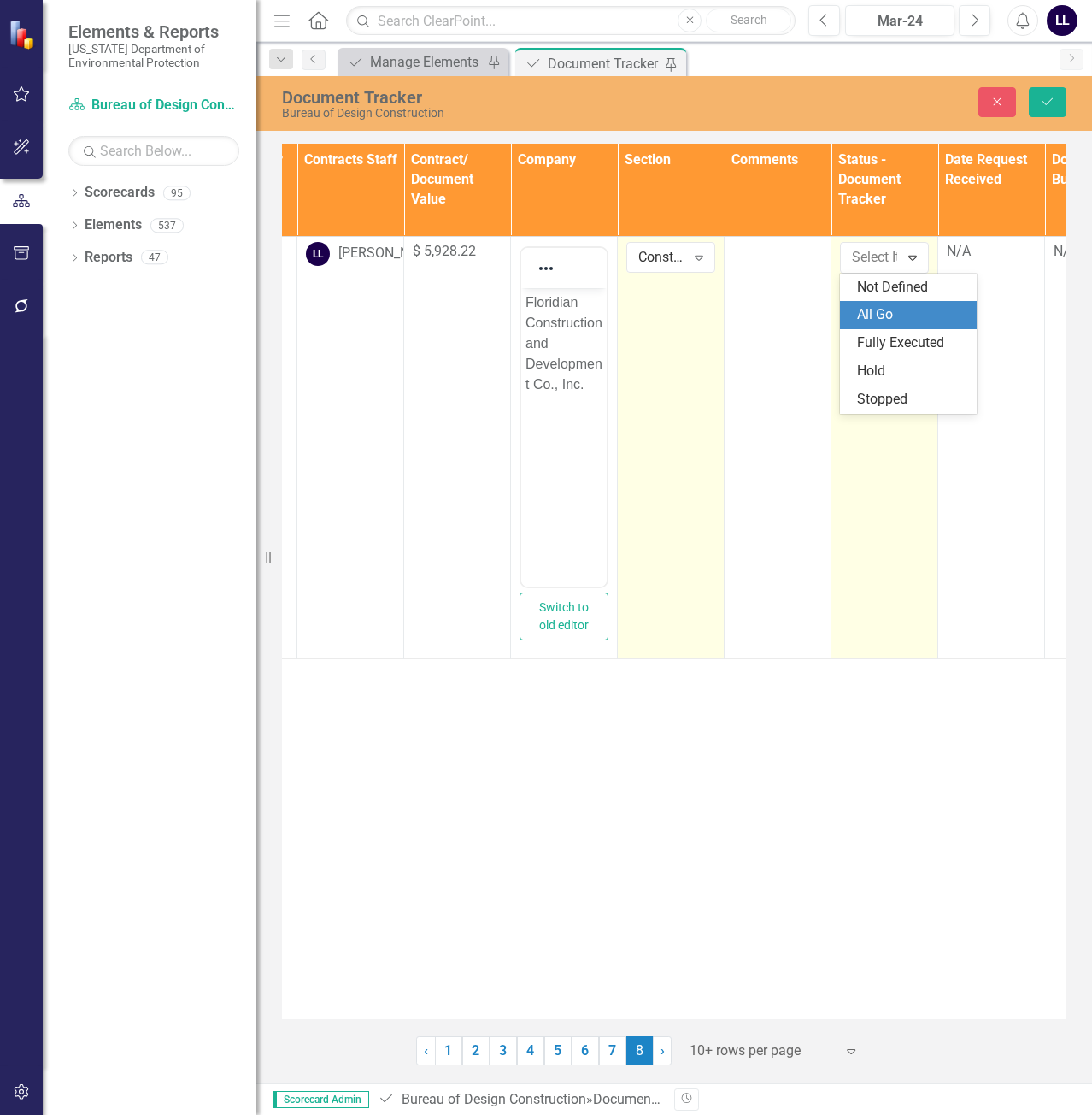
click at [894, 311] on div "All Go" at bounding box center [912, 315] width 109 height 19
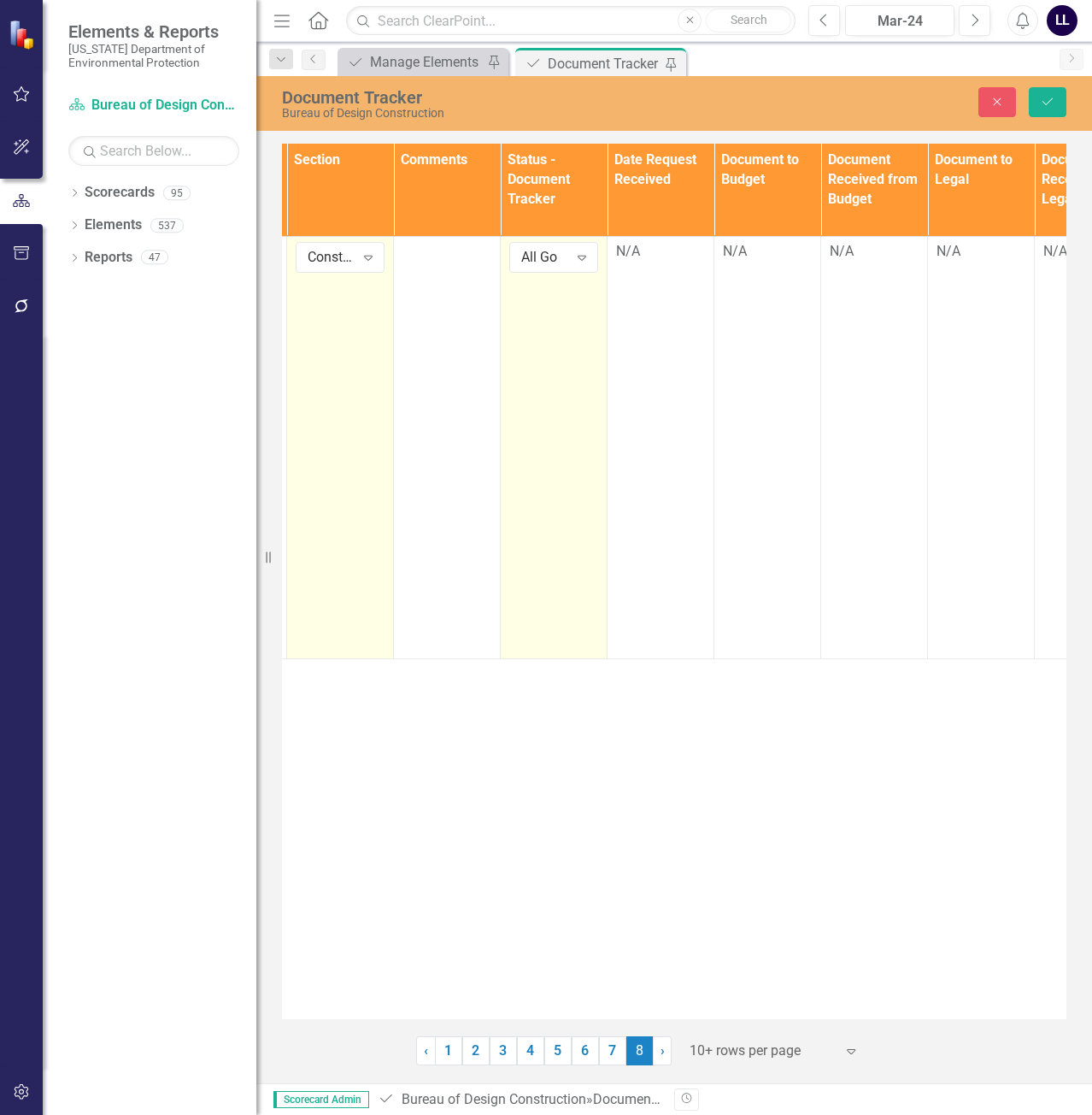
scroll to position [0, 1046]
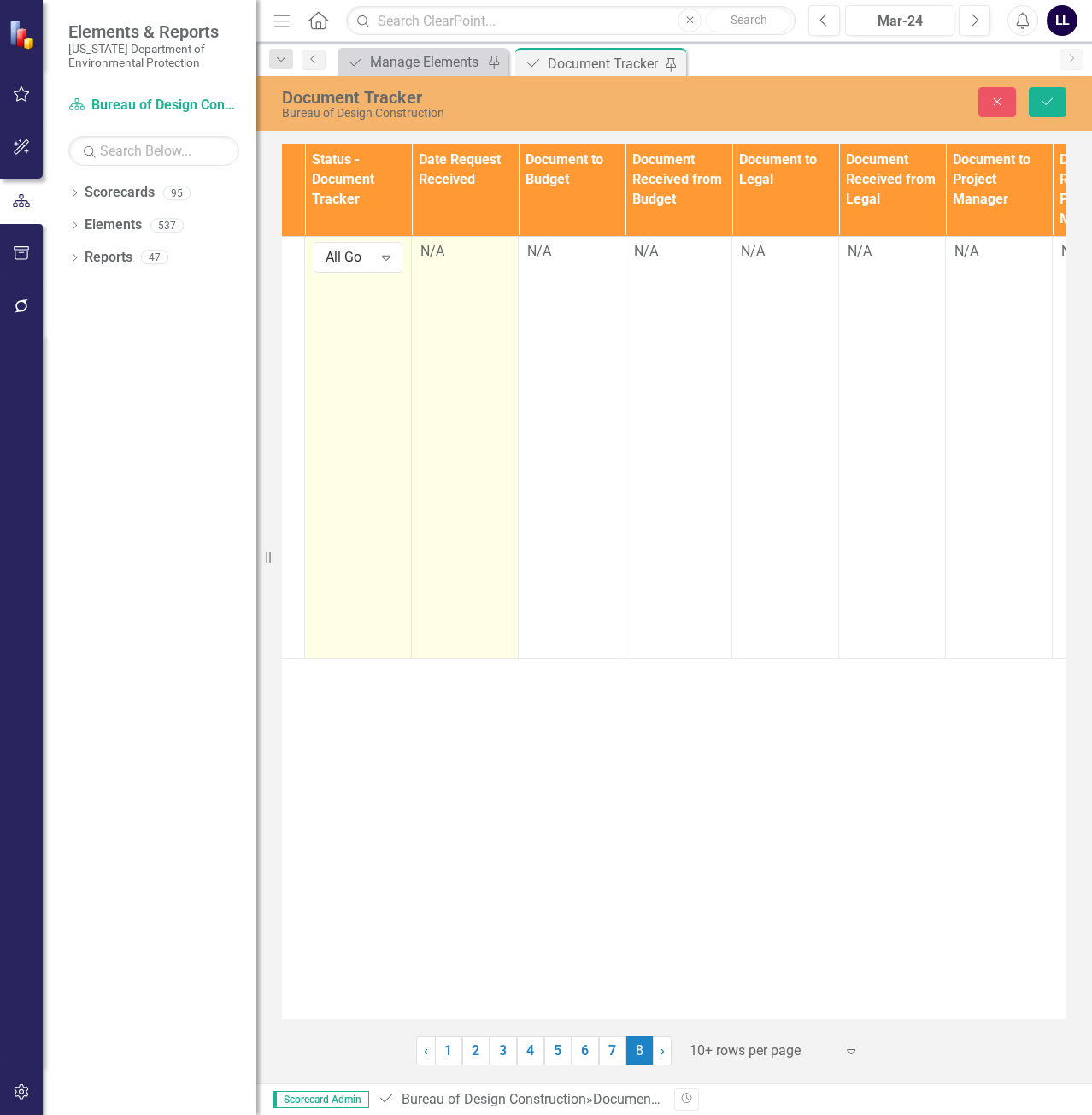
click at [457, 253] on div "N/A" at bounding box center [464, 252] width 89 height 19
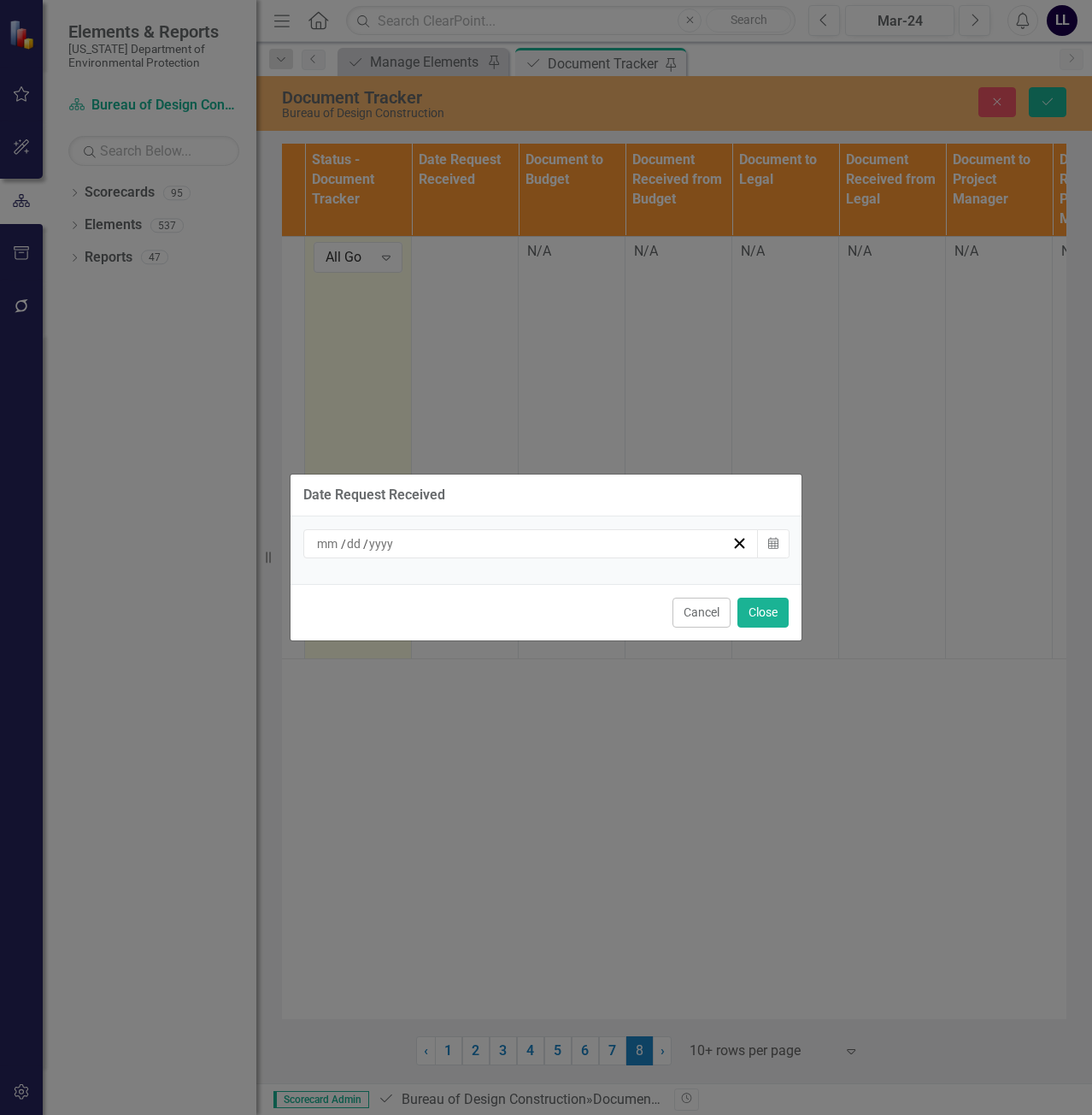
click at [606, 555] on div "/ /" at bounding box center [531, 543] width 456 height 29
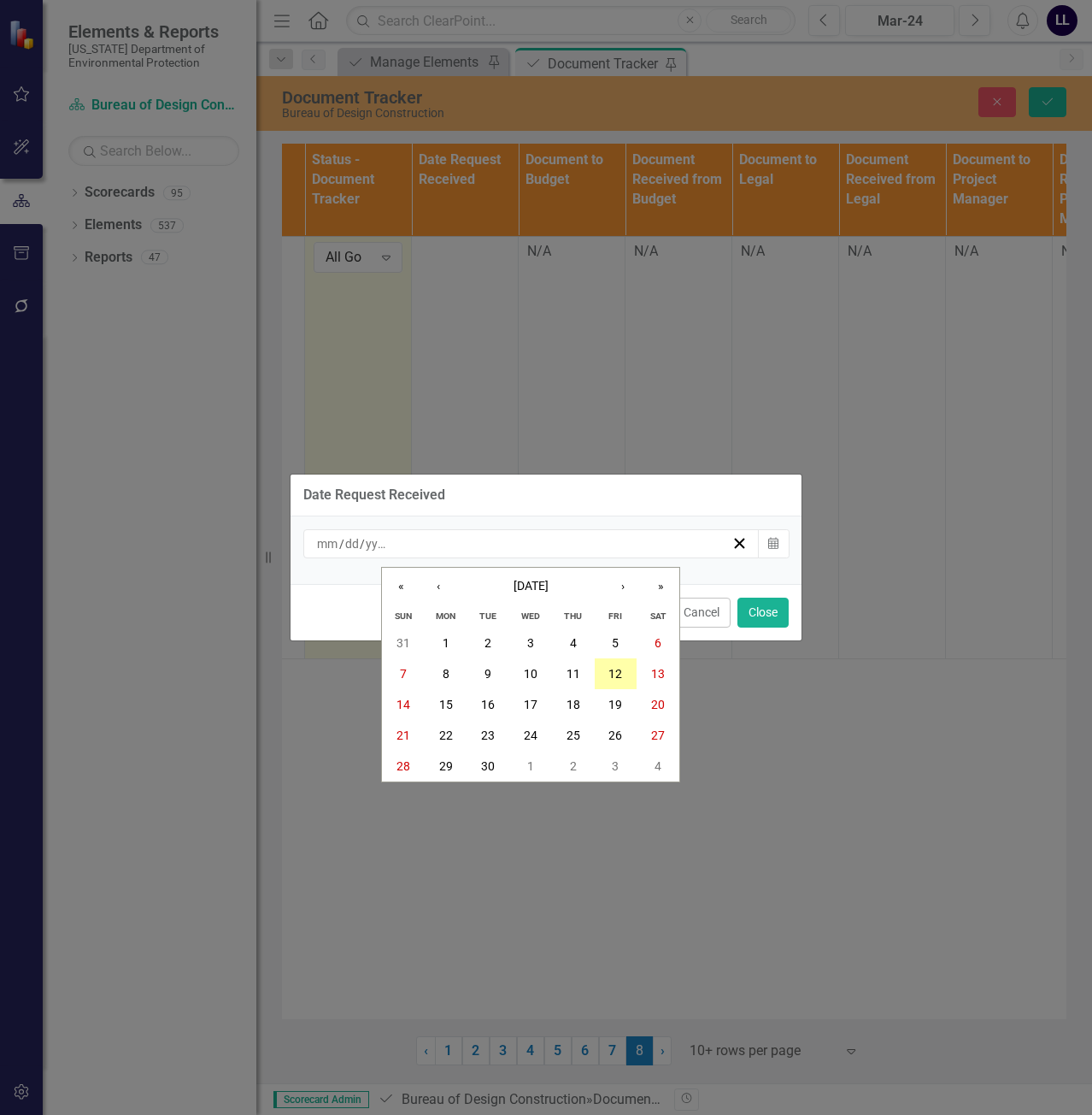
click at [609, 677] on abbr "12" at bounding box center [614, 673] width 13 height 13
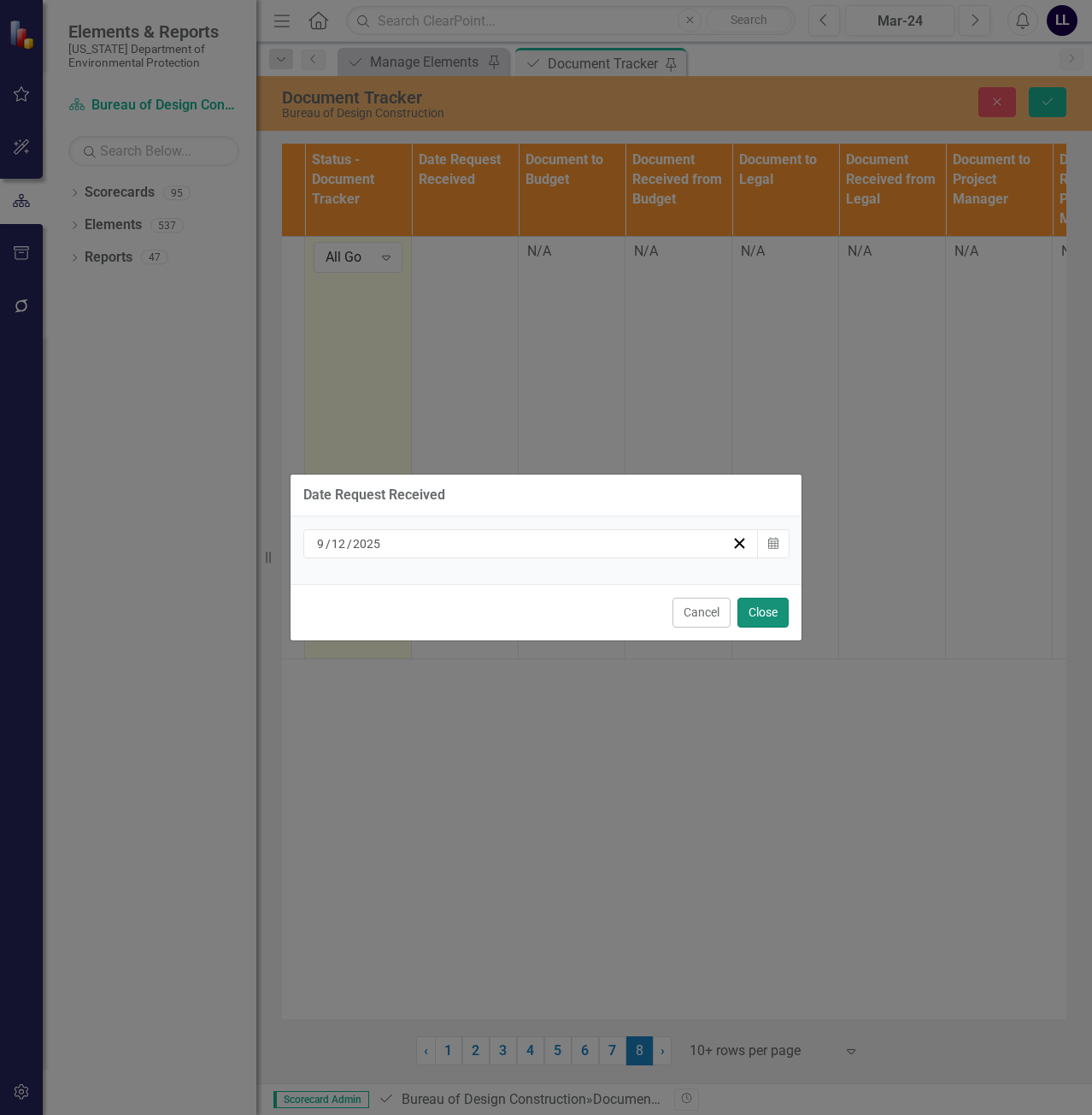
click at [756, 605] on button "Close" at bounding box center [764, 613] width 51 height 30
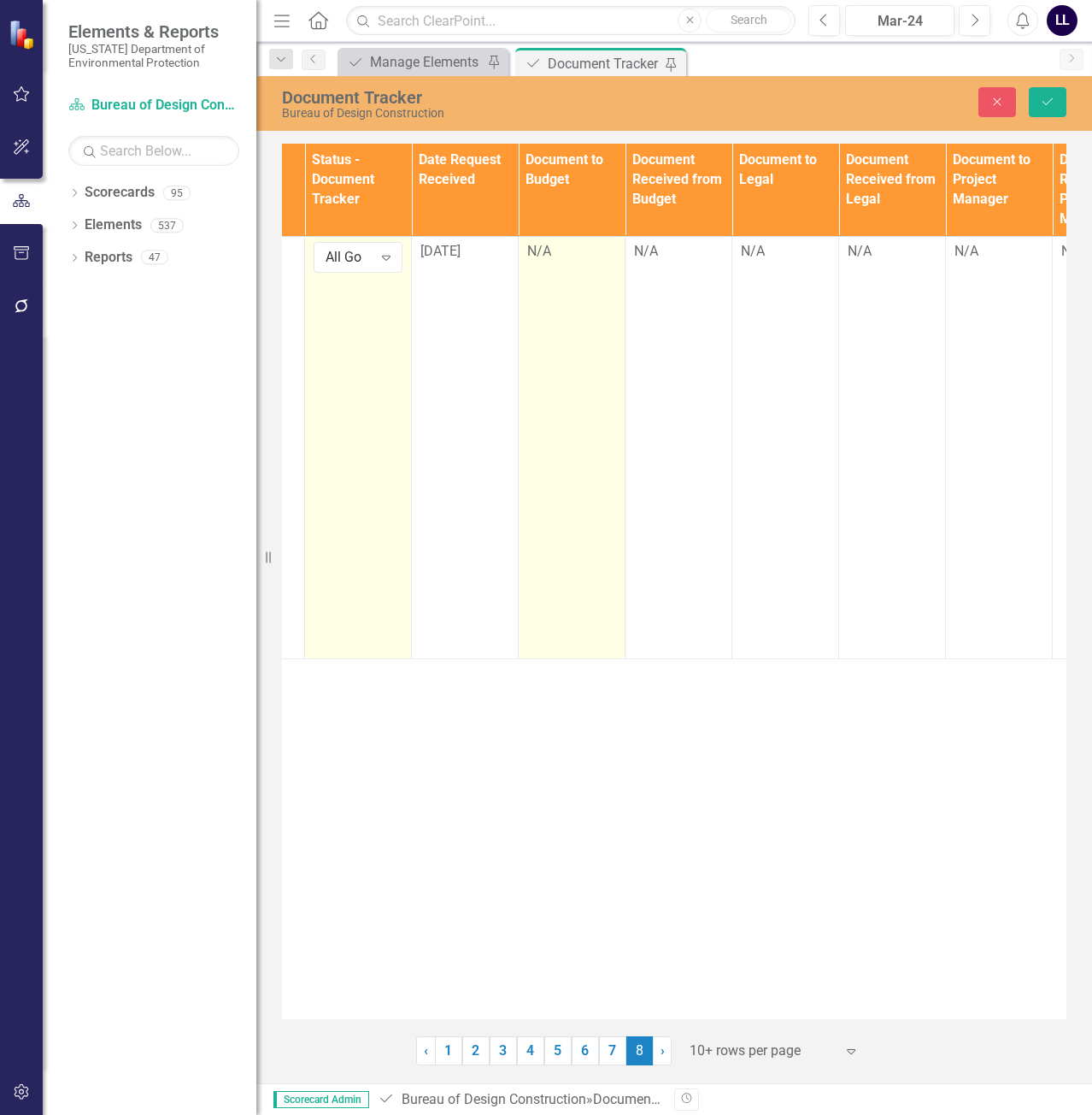
click at [560, 244] on div "N/A" at bounding box center [571, 252] width 89 height 19
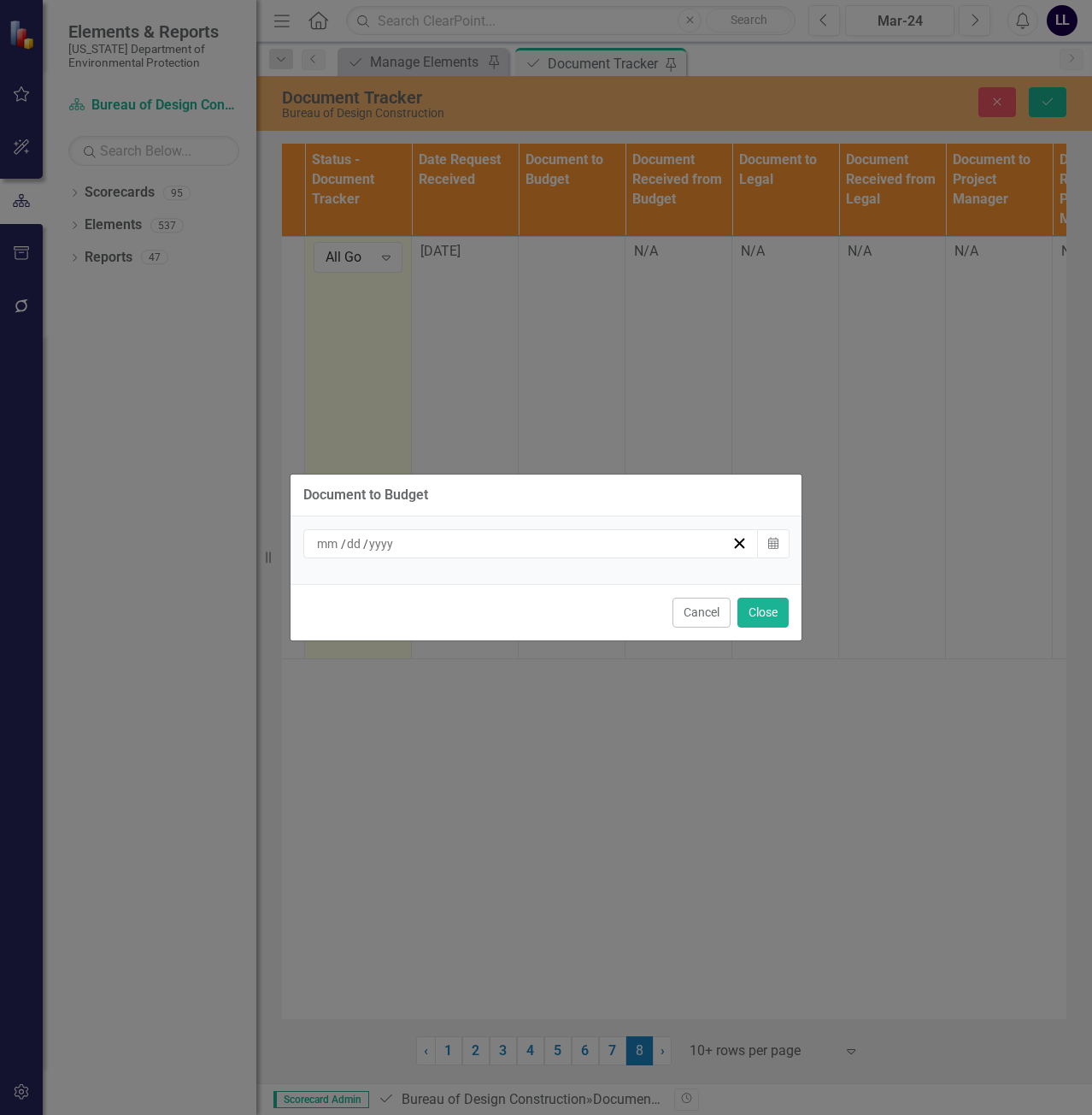
click at [628, 547] on div "/ /" at bounding box center [523, 543] width 417 height 17
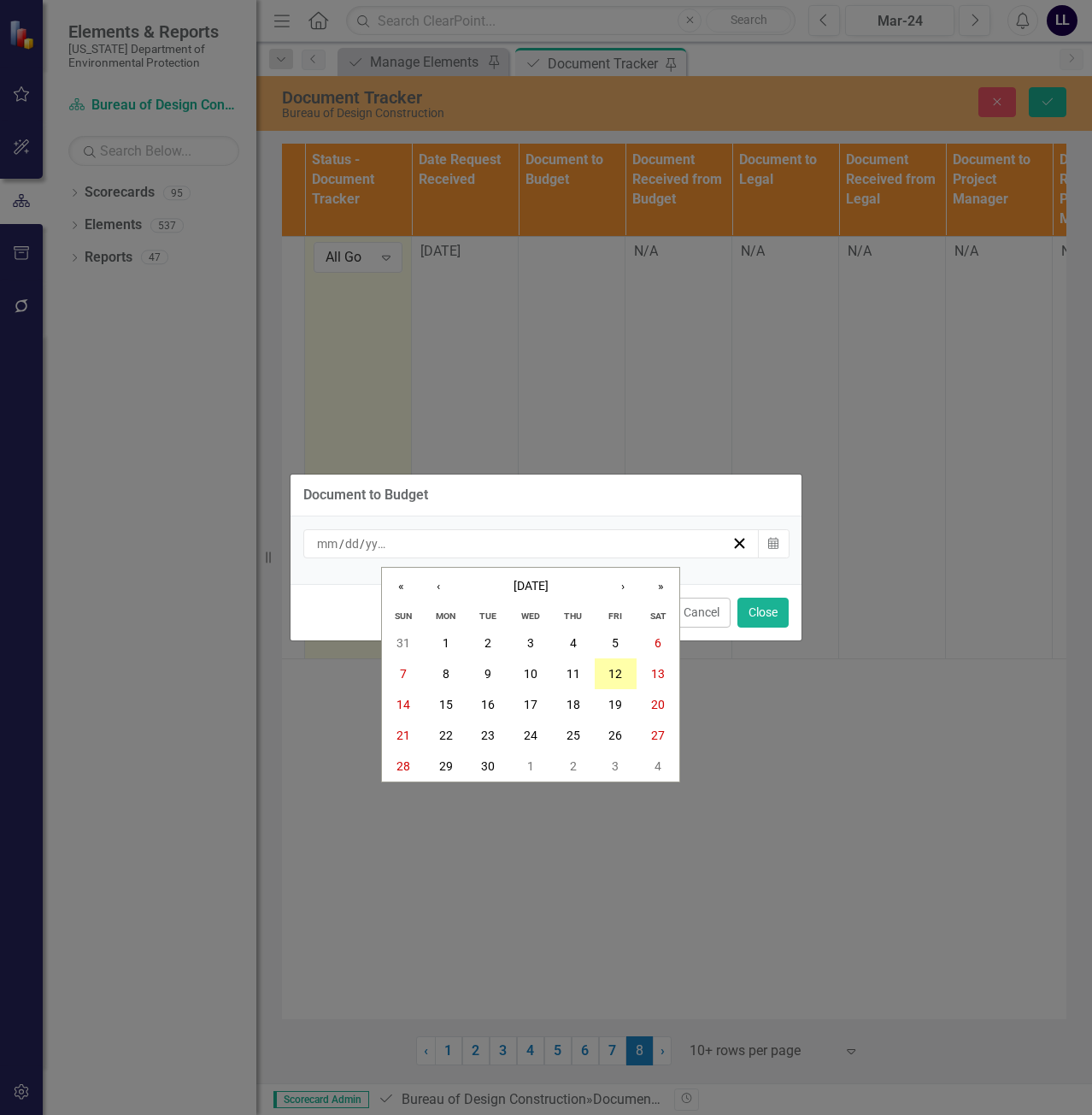
click at [625, 670] on button "12" at bounding box center [616, 674] width 42 height 31
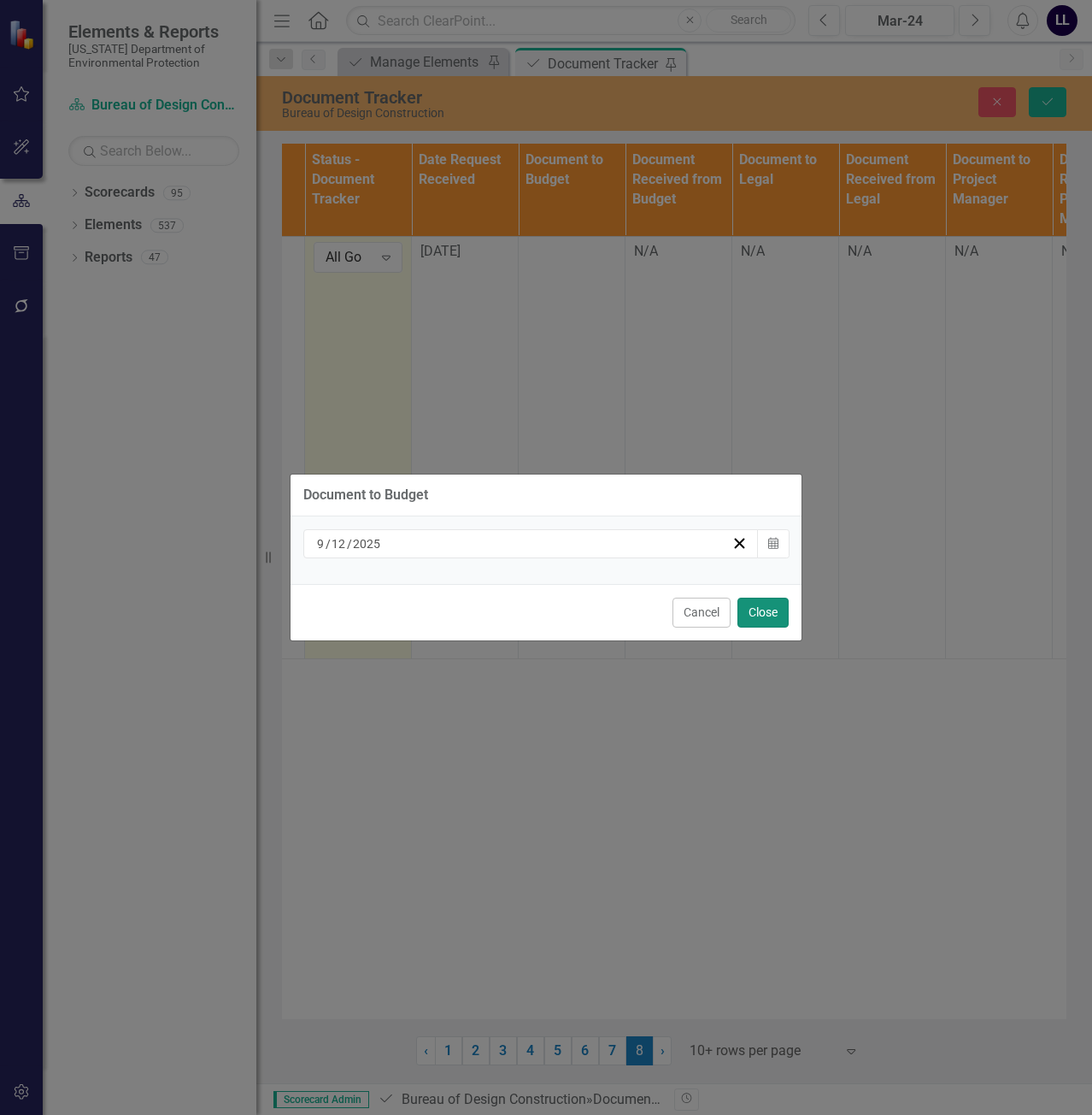
click at [749, 604] on button "Close" at bounding box center [764, 613] width 51 height 30
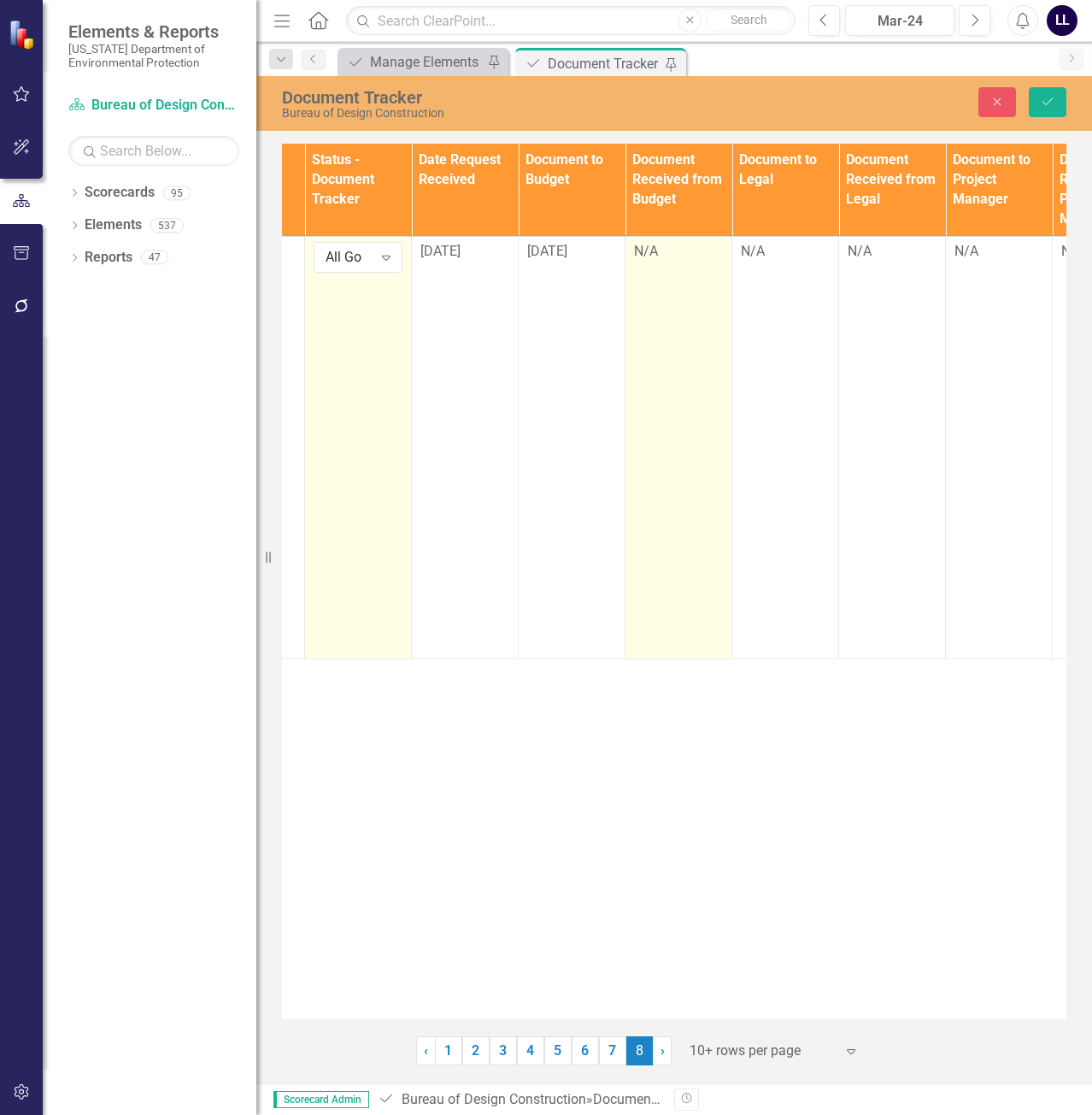
click at [676, 262] on td "N/A" at bounding box center [679, 447] width 107 height 422
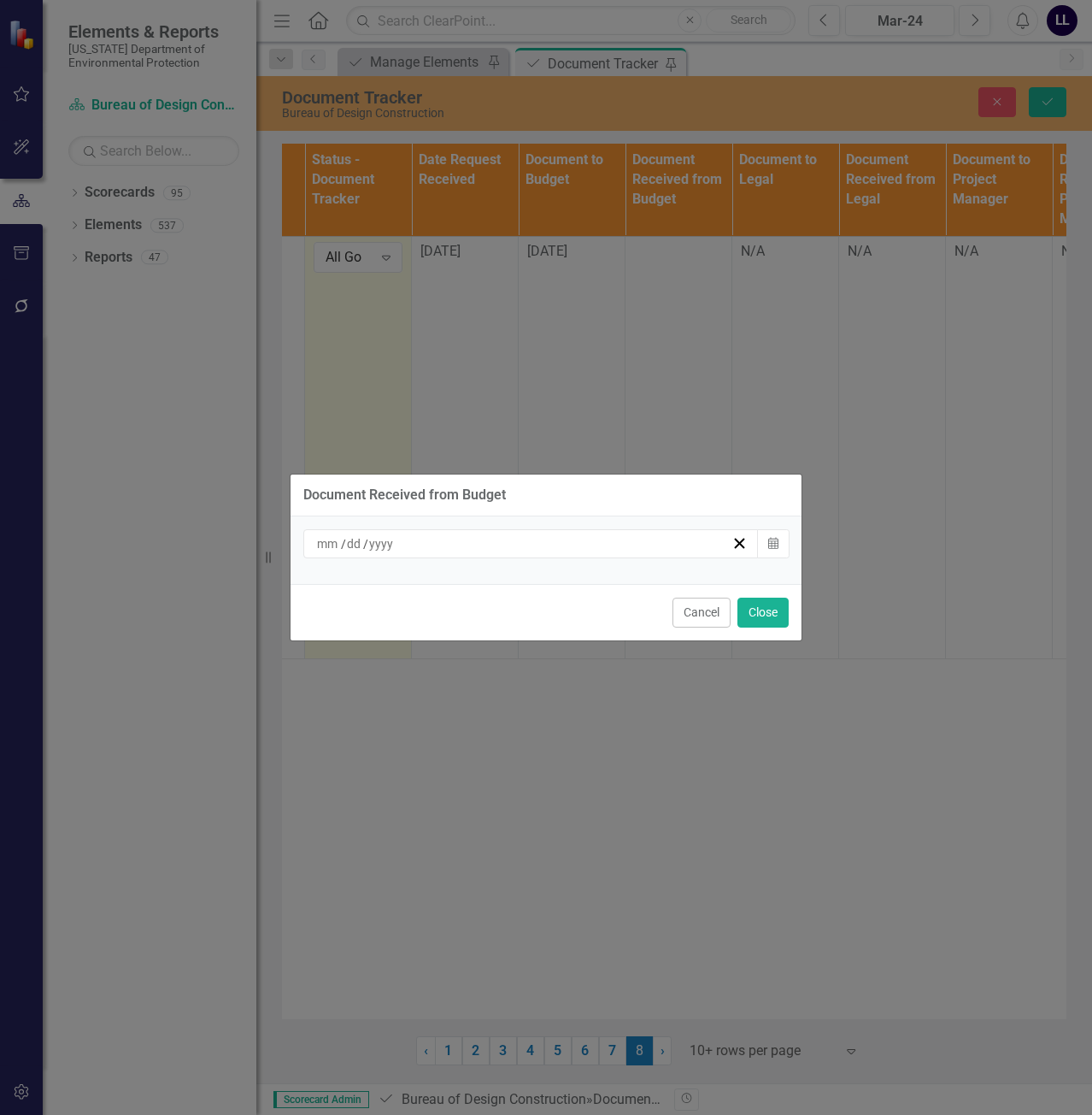
click at [633, 552] on div "/ /" at bounding box center [531, 543] width 456 height 29
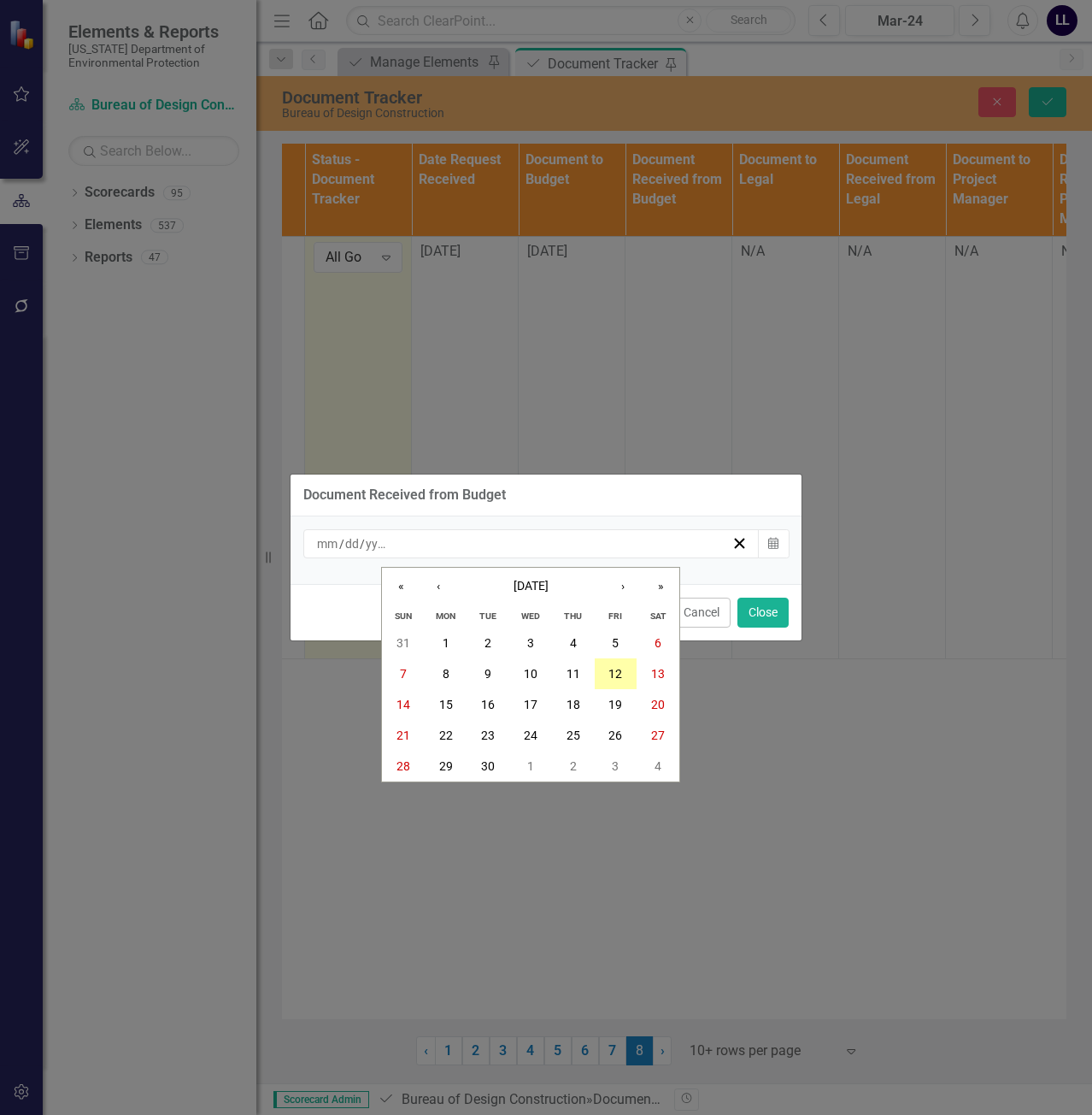
click at [620, 675] on abbr "12" at bounding box center [614, 673] width 13 height 13
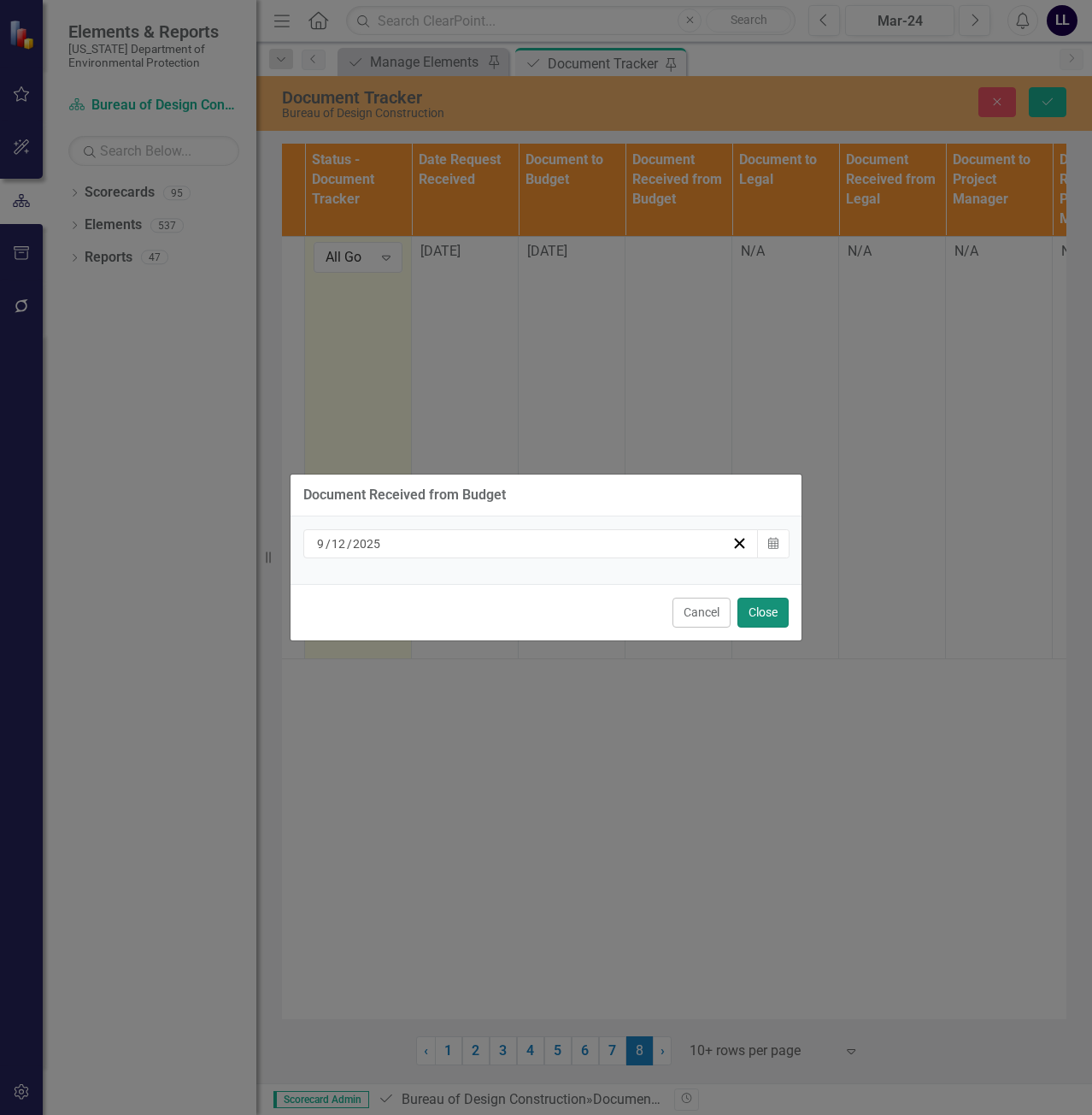
click at [765, 609] on button "Close" at bounding box center [764, 613] width 51 height 30
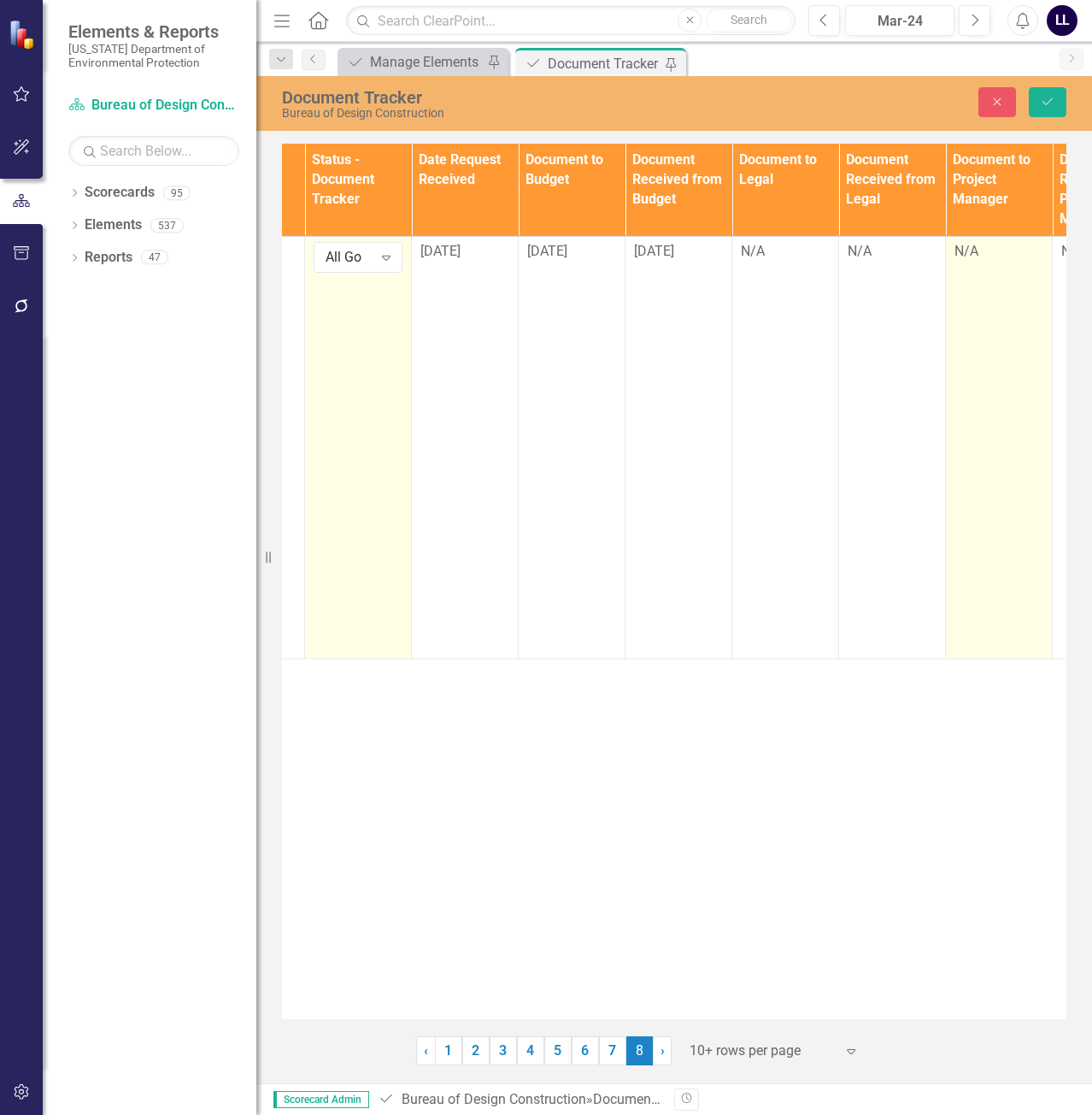
click at [991, 263] on td "N/A" at bounding box center [999, 447] width 107 height 422
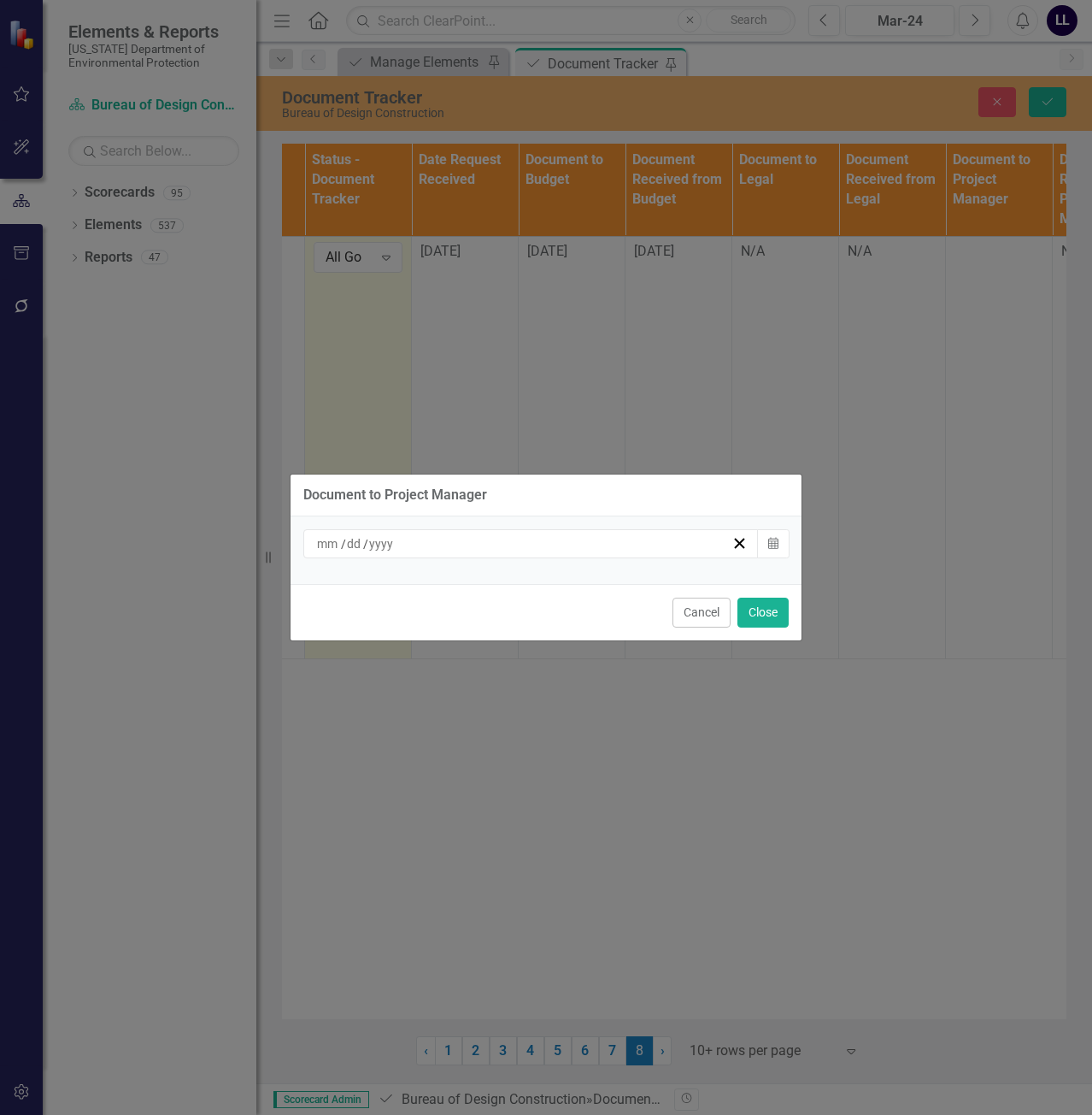
click at [644, 547] on div "/ /" at bounding box center [523, 543] width 417 height 17
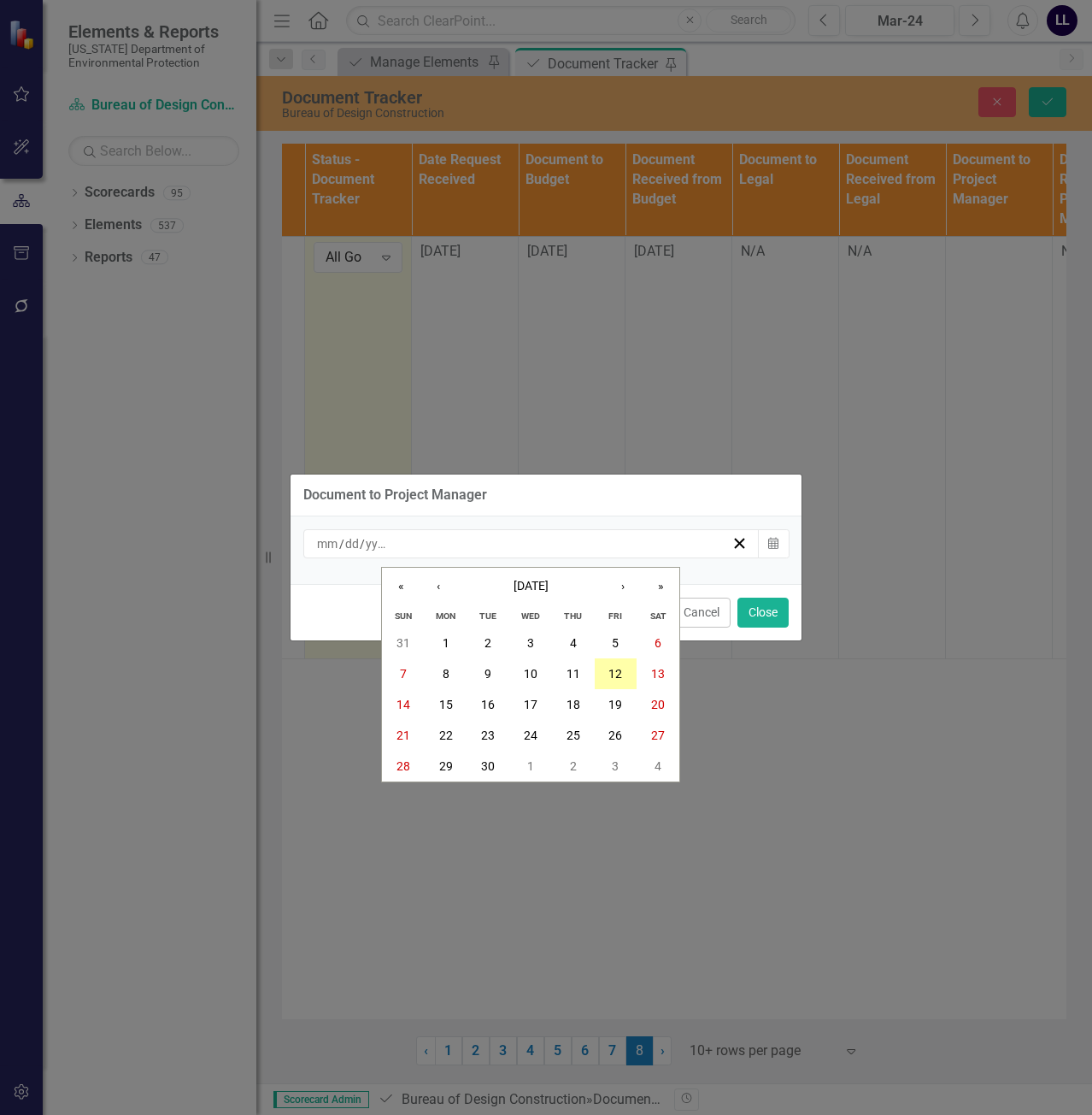
click at [620, 674] on abbr "12" at bounding box center [614, 673] width 13 height 13
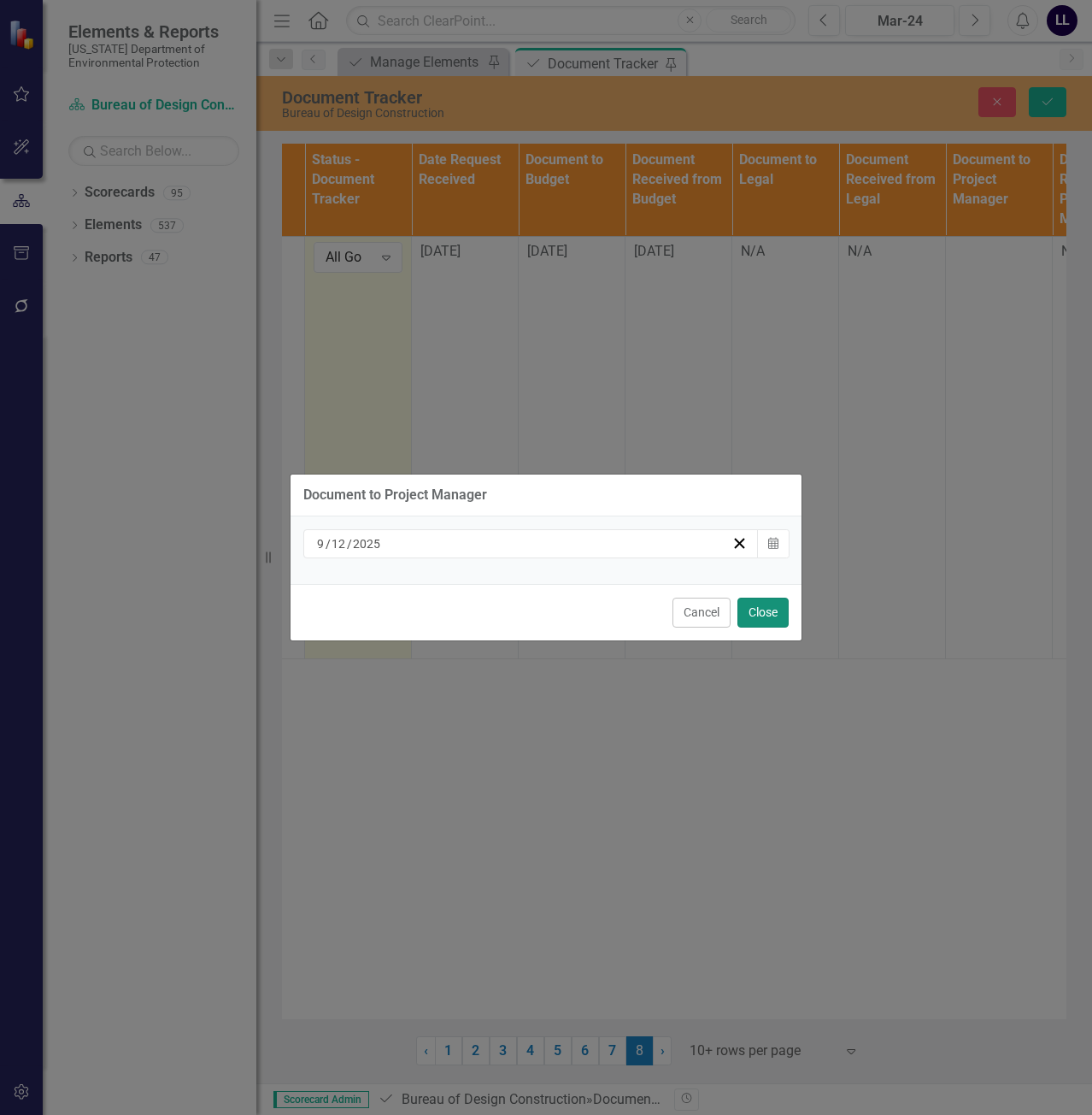
click at [756, 614] on button "Close" at bounding box center [764, 613] width 51 height 30
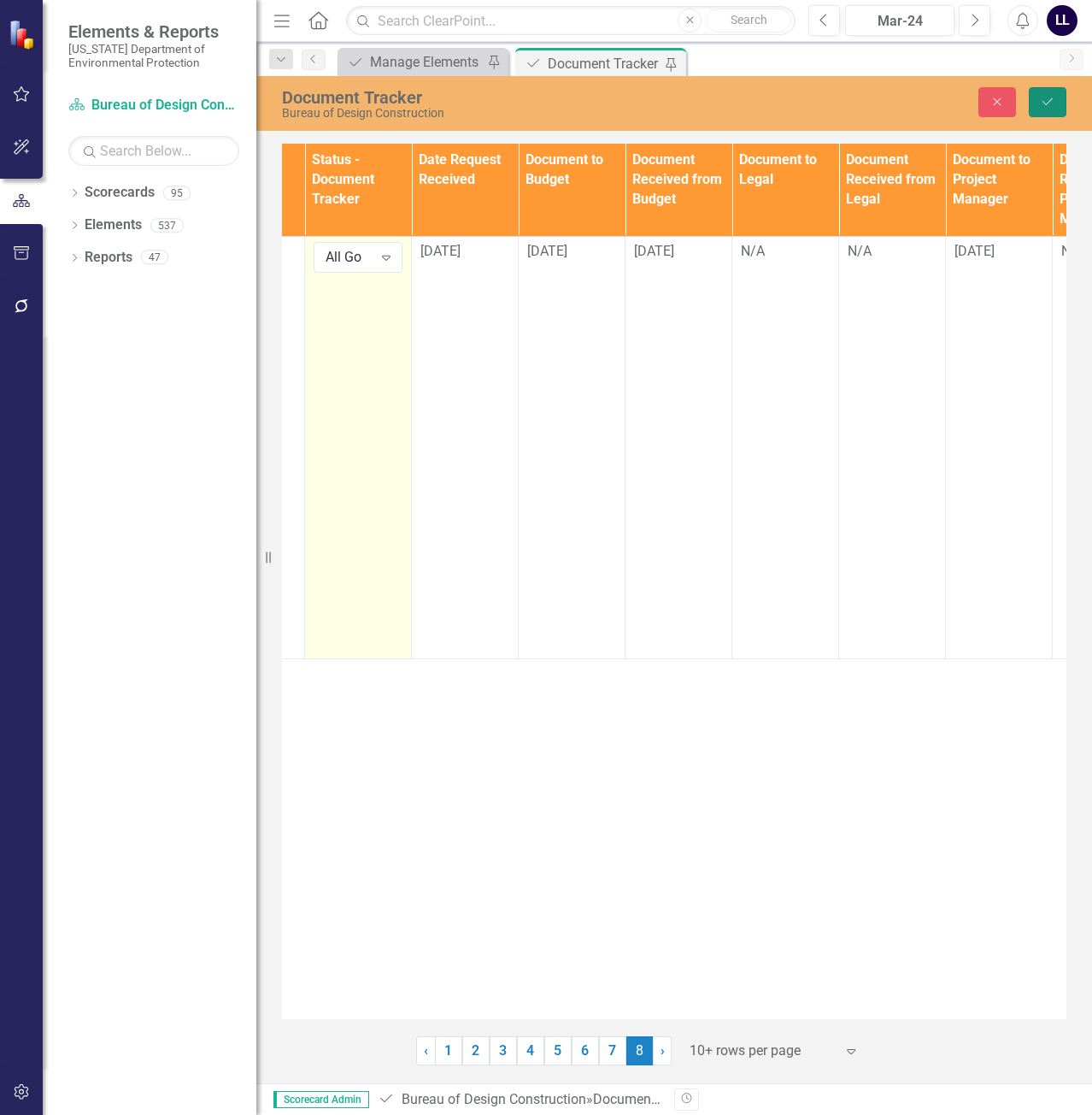
click at [1054, 107] on icon "Save" at bounding box center [1047, 102] width 15 height 12
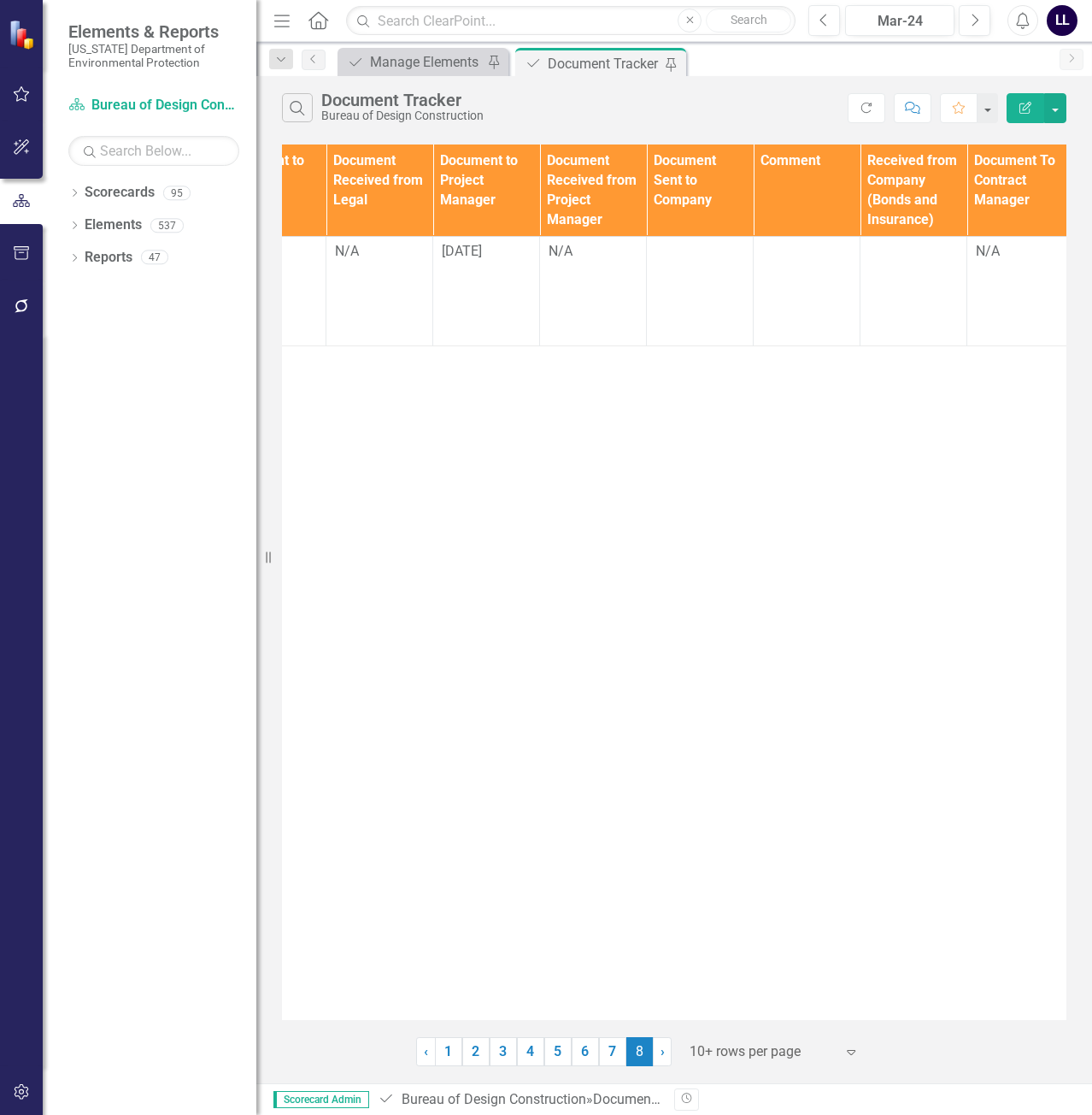
scroll to position [0, 1651]
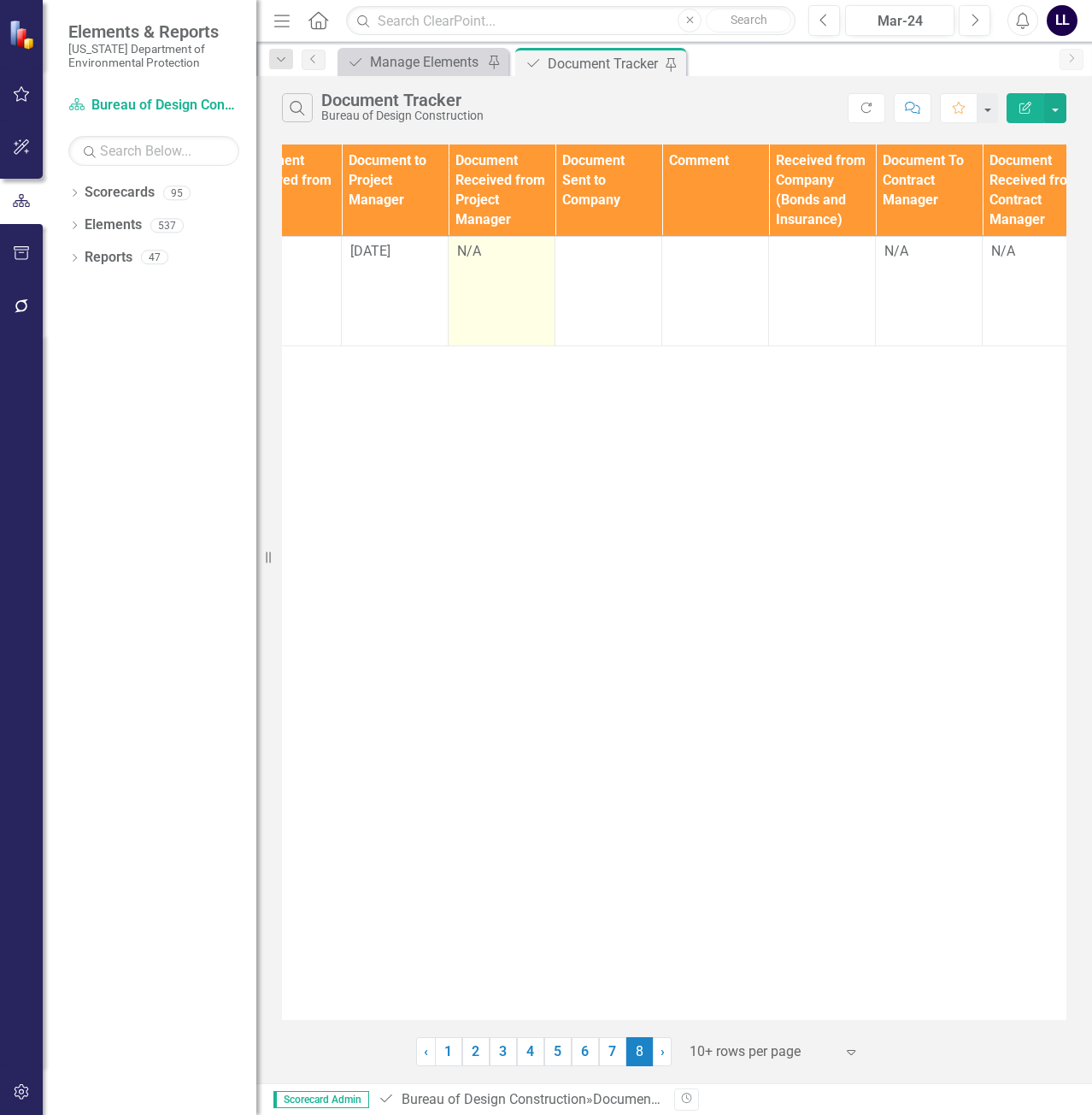
click at [493, 264] on td "N/A" at bounding box center [501, 290] width 107 height 109
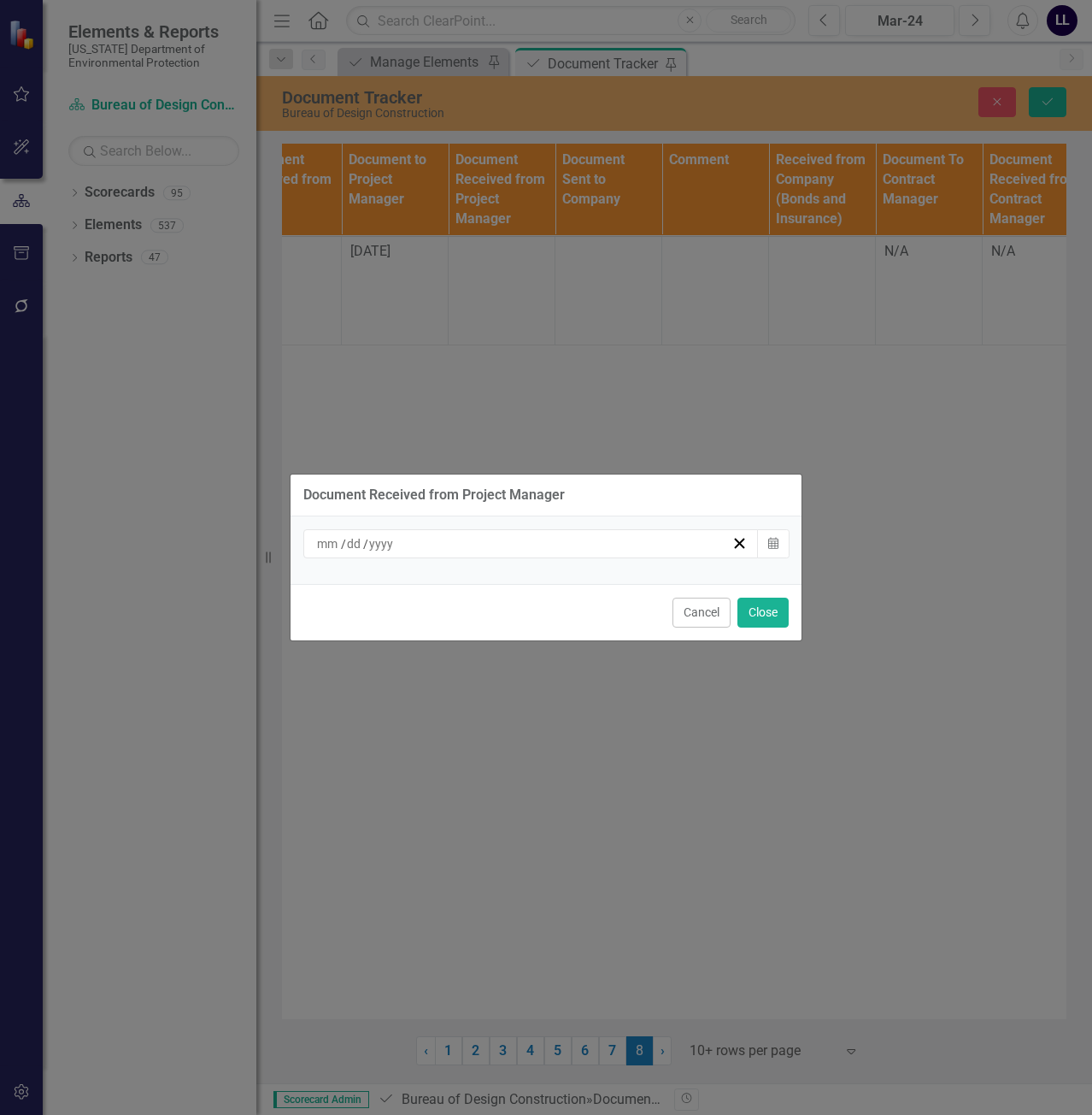
click at [634, 547] on div "/ /" at bounding box center [523, 543] width 417 height 17
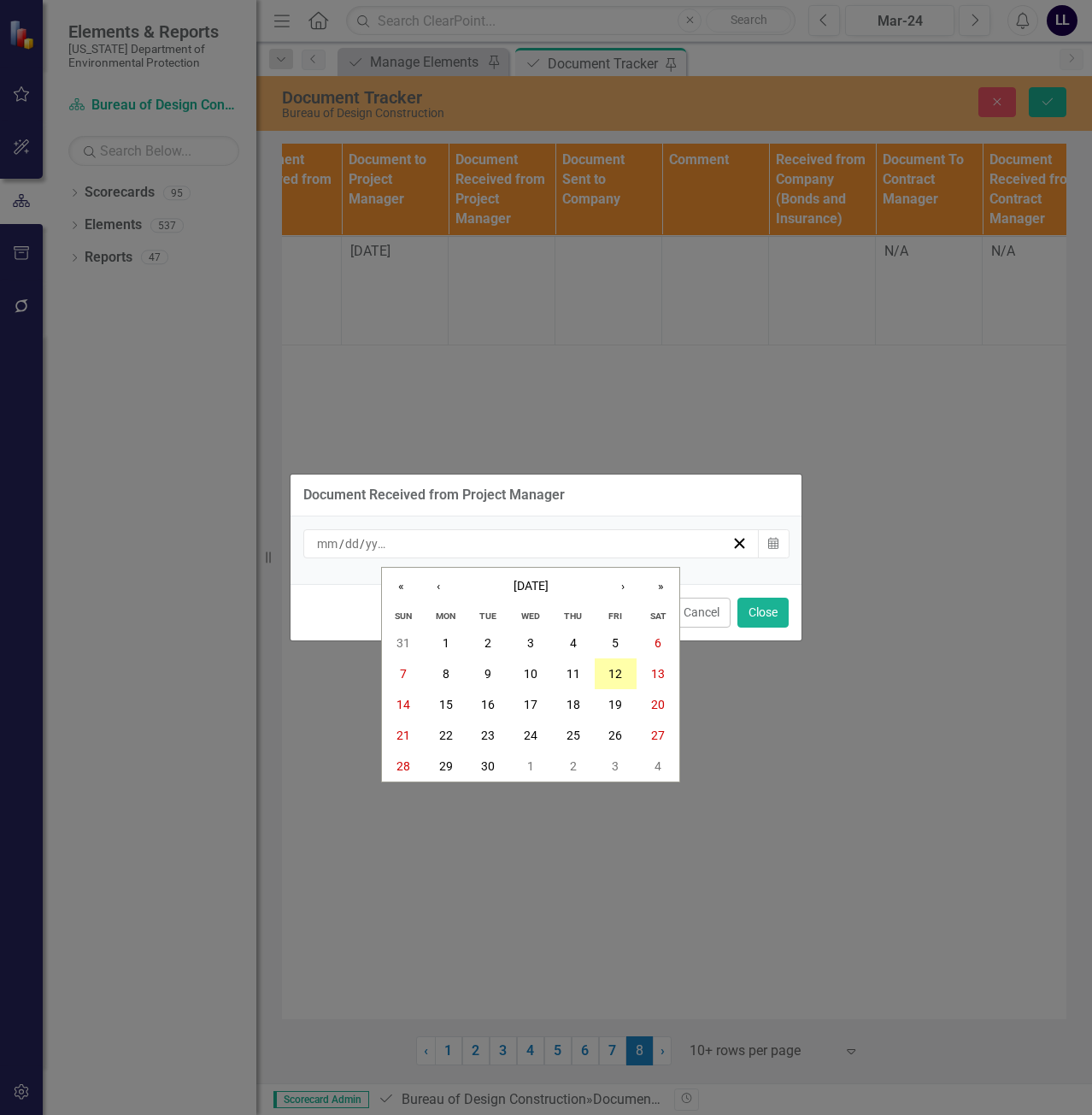
click at [625, 668] on button "12" at bounding box center [616, 674] width 42 height 31
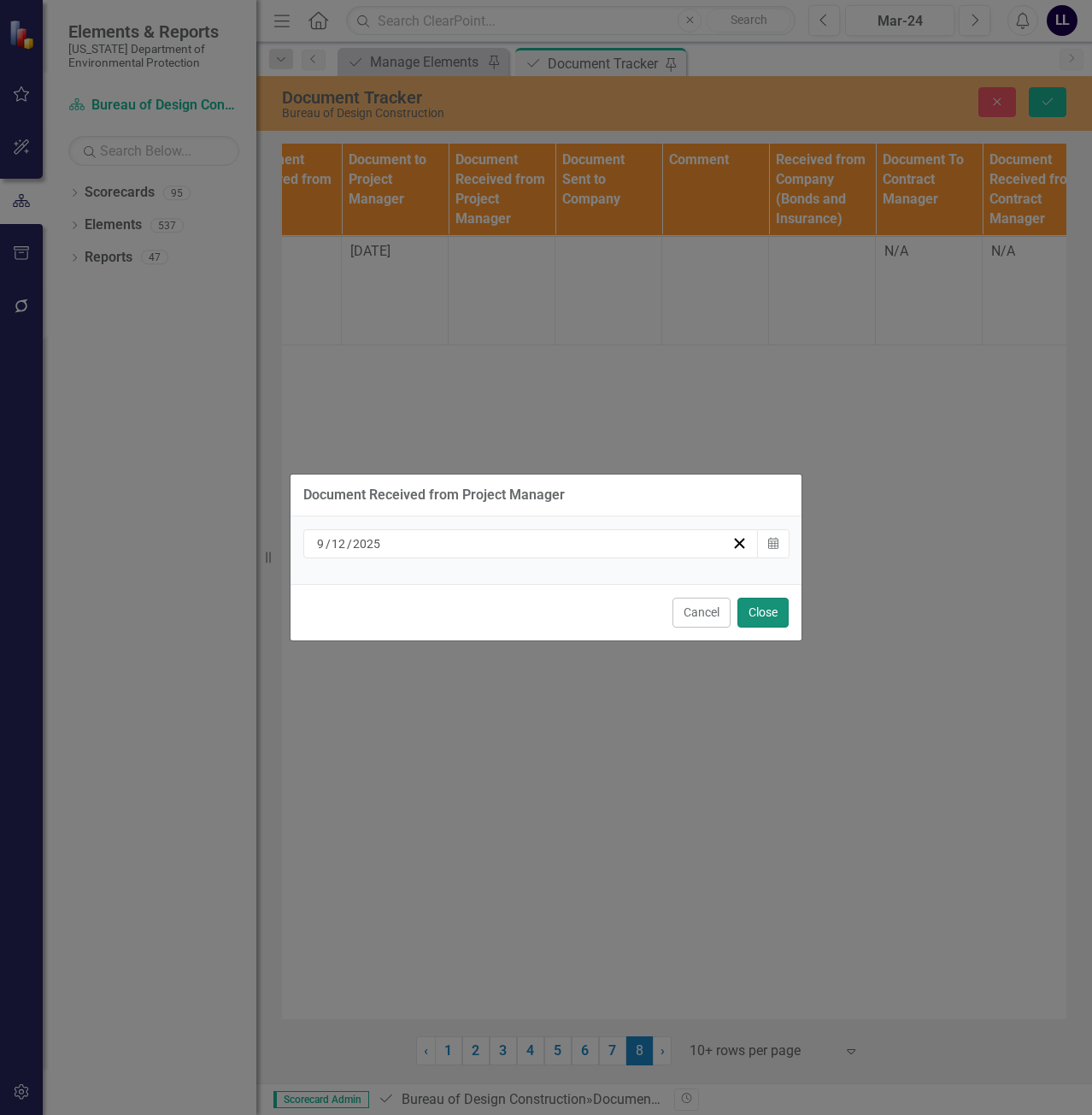
click at [753, 616] on button "Close" at bounding box center [764, 613] width 51 height 30
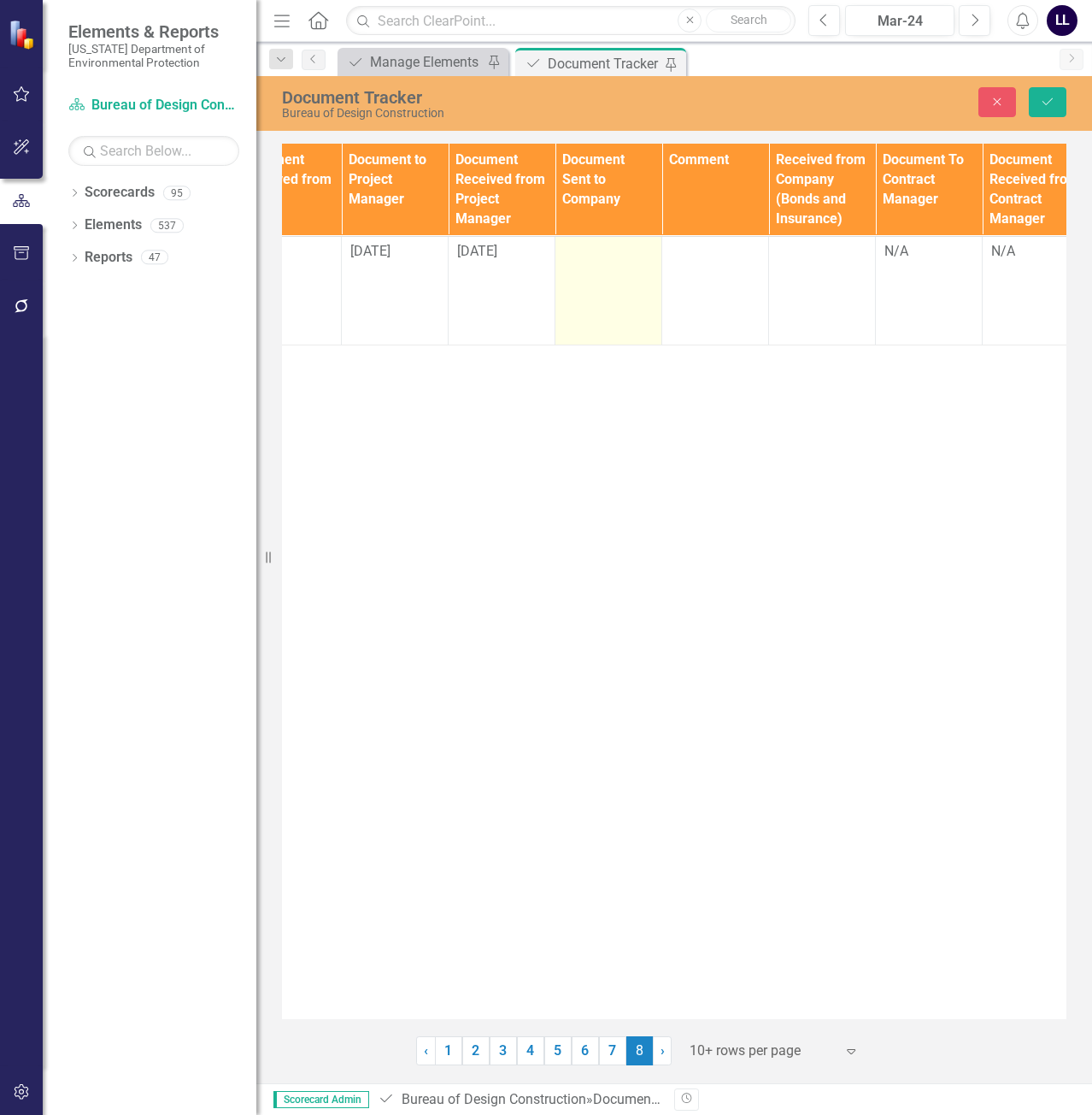
click at [598, 248] on div at bounding box center [608, 252] width 89 height 20
click at [598, 249] on div at bounding box center [608, 252] width 89 height 20
drag, startPoint x: 598, startPoint y: 249, endPoint x: 596, endPoint y: 258, distance: 9.2
click at [596, 258] on input "text" at bounding box center [608, 258] width 89 height 32
type input "[DATE]"
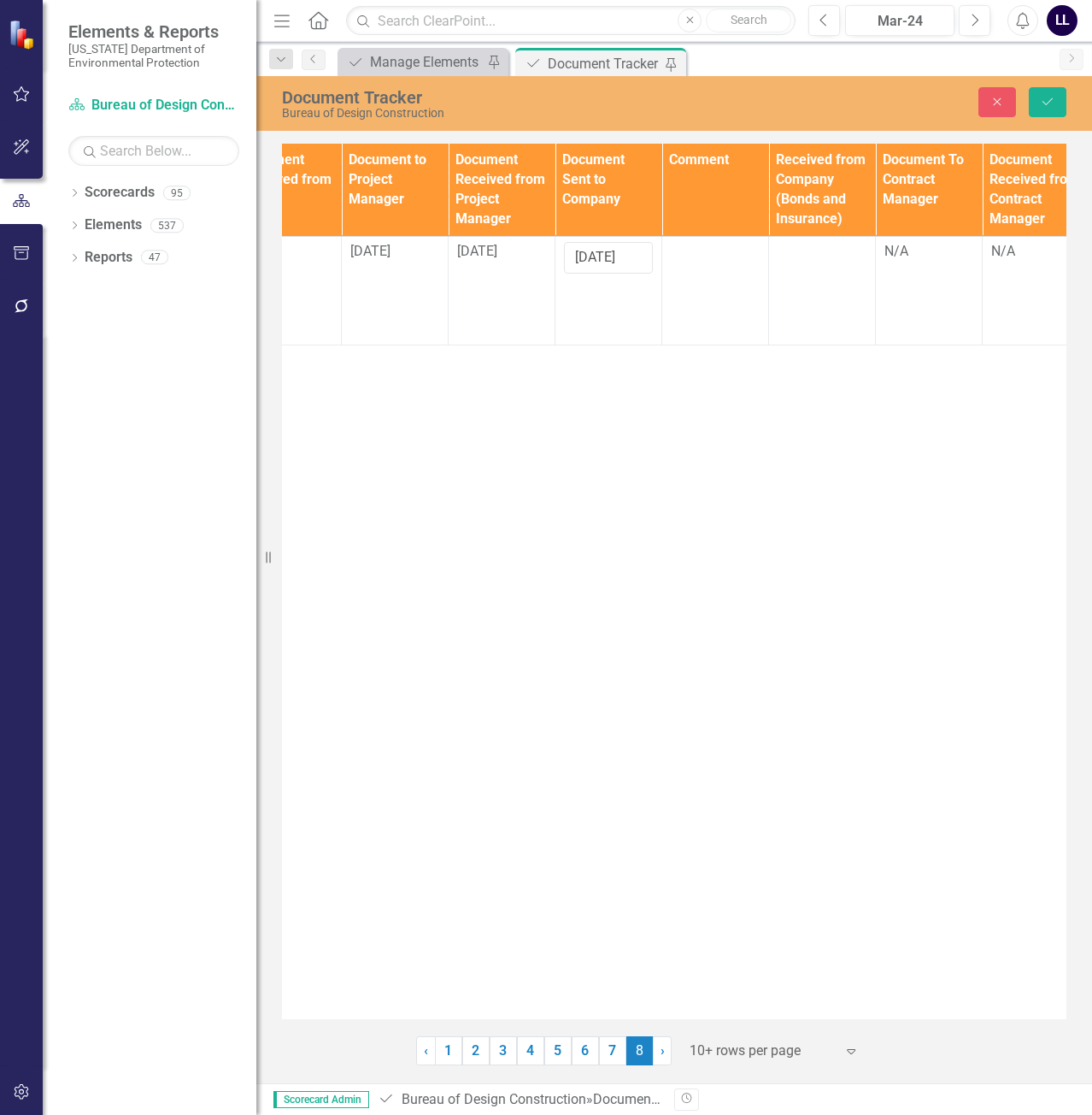
click at [840, 561] on div "Documents Document Type TA/A # CO # Change Order Type Contracts Staff Contract/…" at bounding box center [674, 581] width 785 height 875
click at [1059, 105] on button "Save" at bounding box center [1048, 102] width 38 height 30
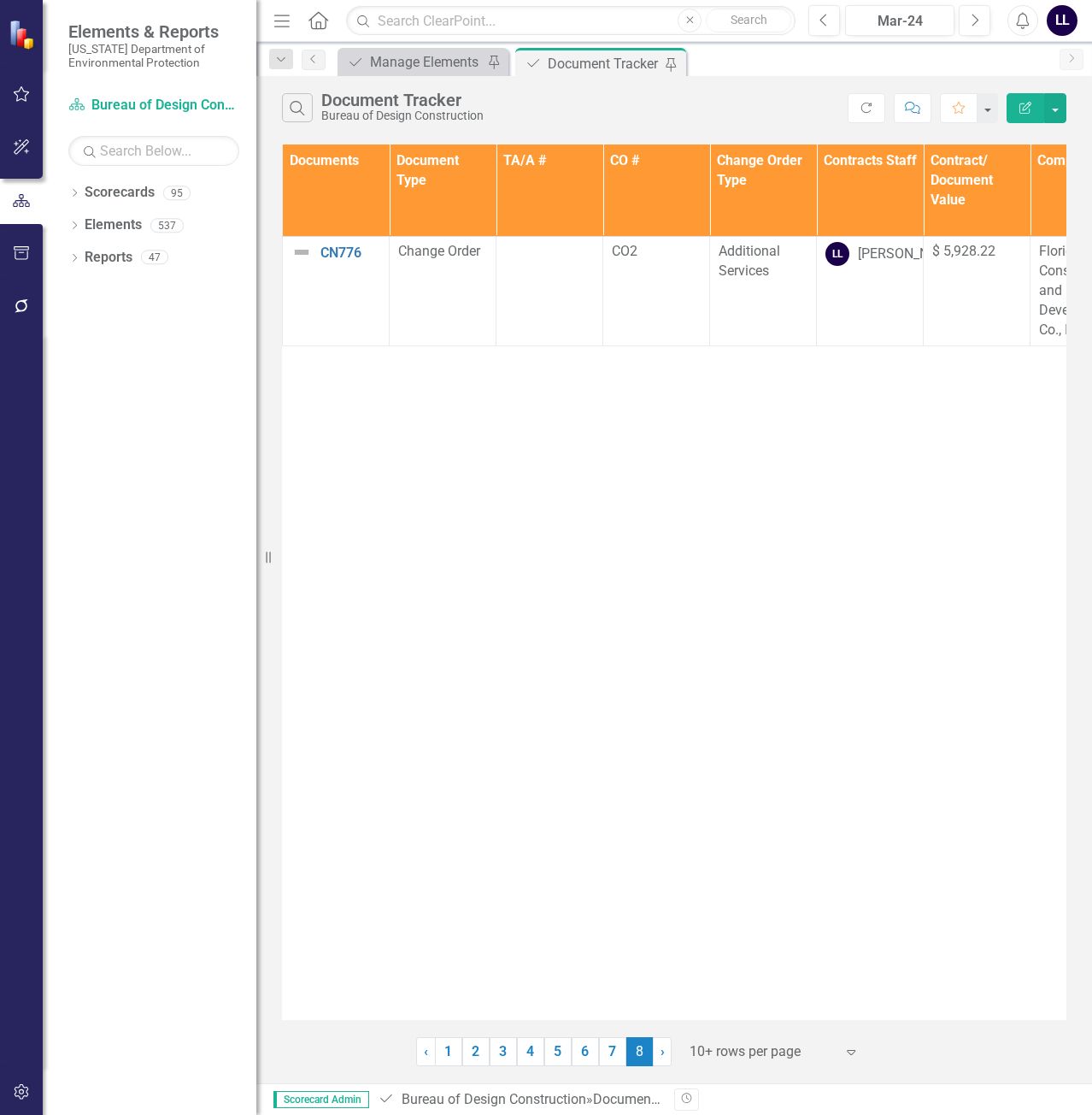
click at [348, 199] on th "Documents" at bounding box center [335, 191] width 107 height 93
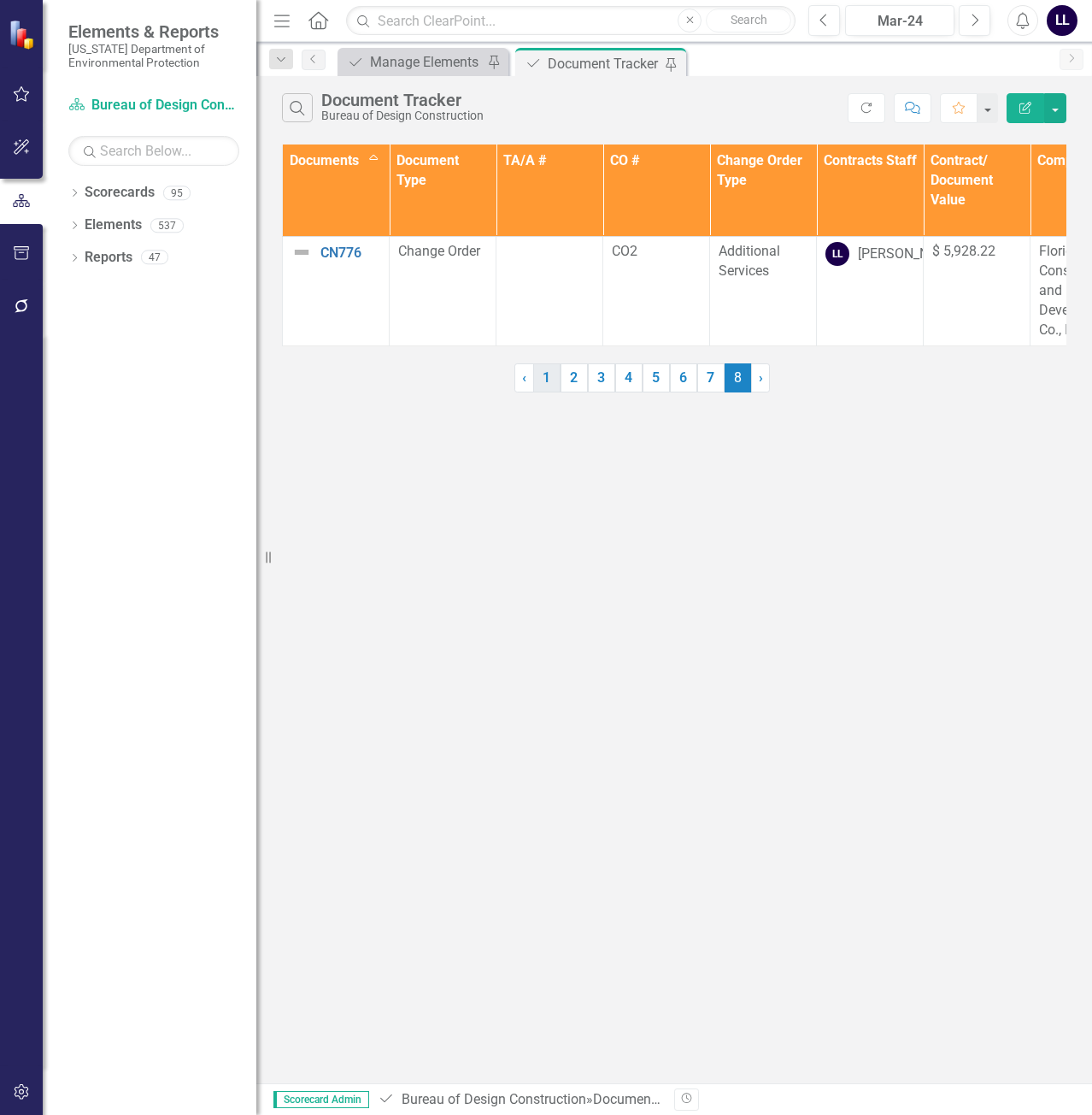
click at [549, 346] on div "Documents Sort Ascending Document Type TA/A # CO # Change Order Type Contracts …" at bounding box center [674, 245] width 785 height 201
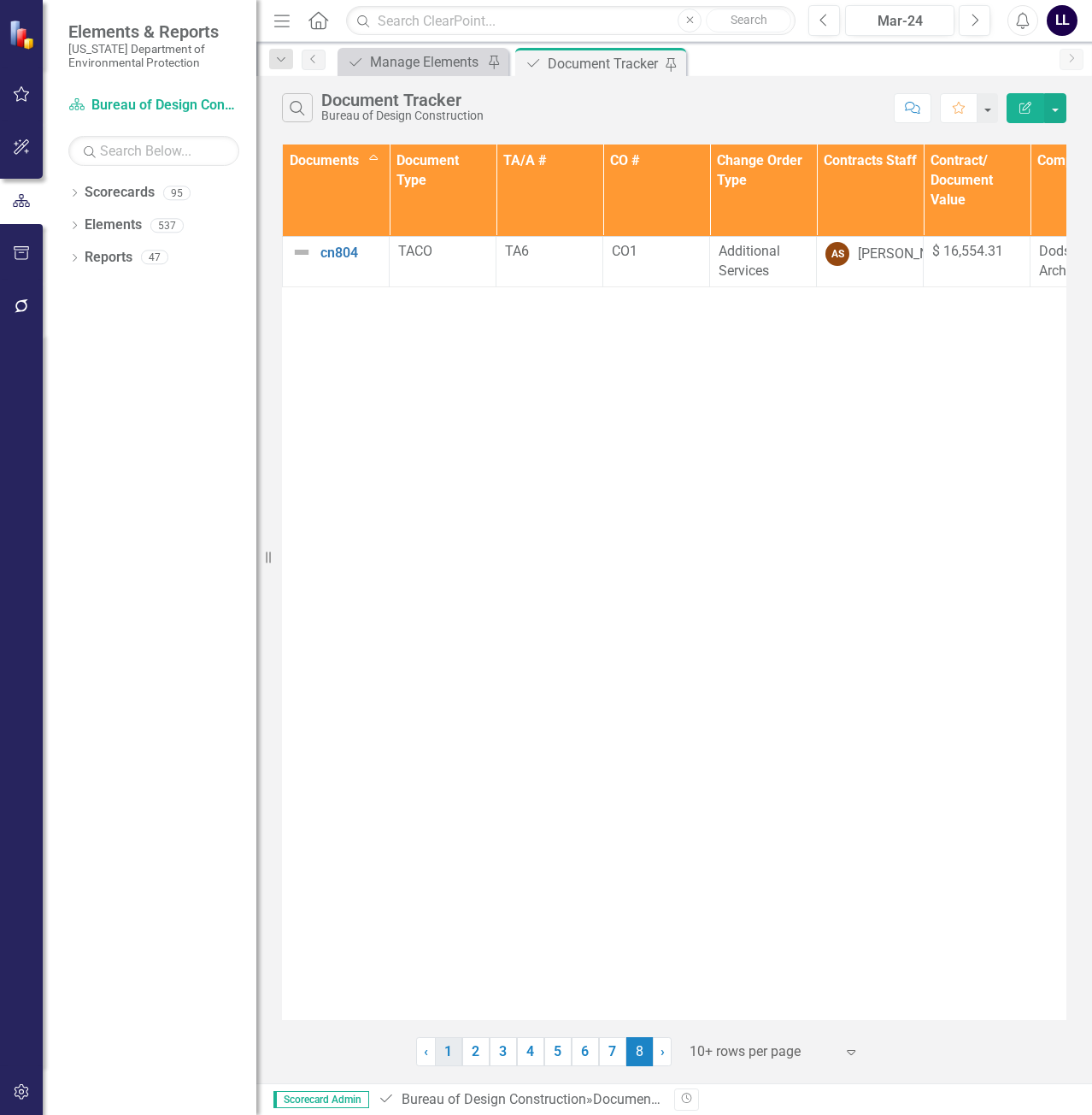
click at [452, 1057] on link "1" at bounding box center [448, 1051] width 27 height 29
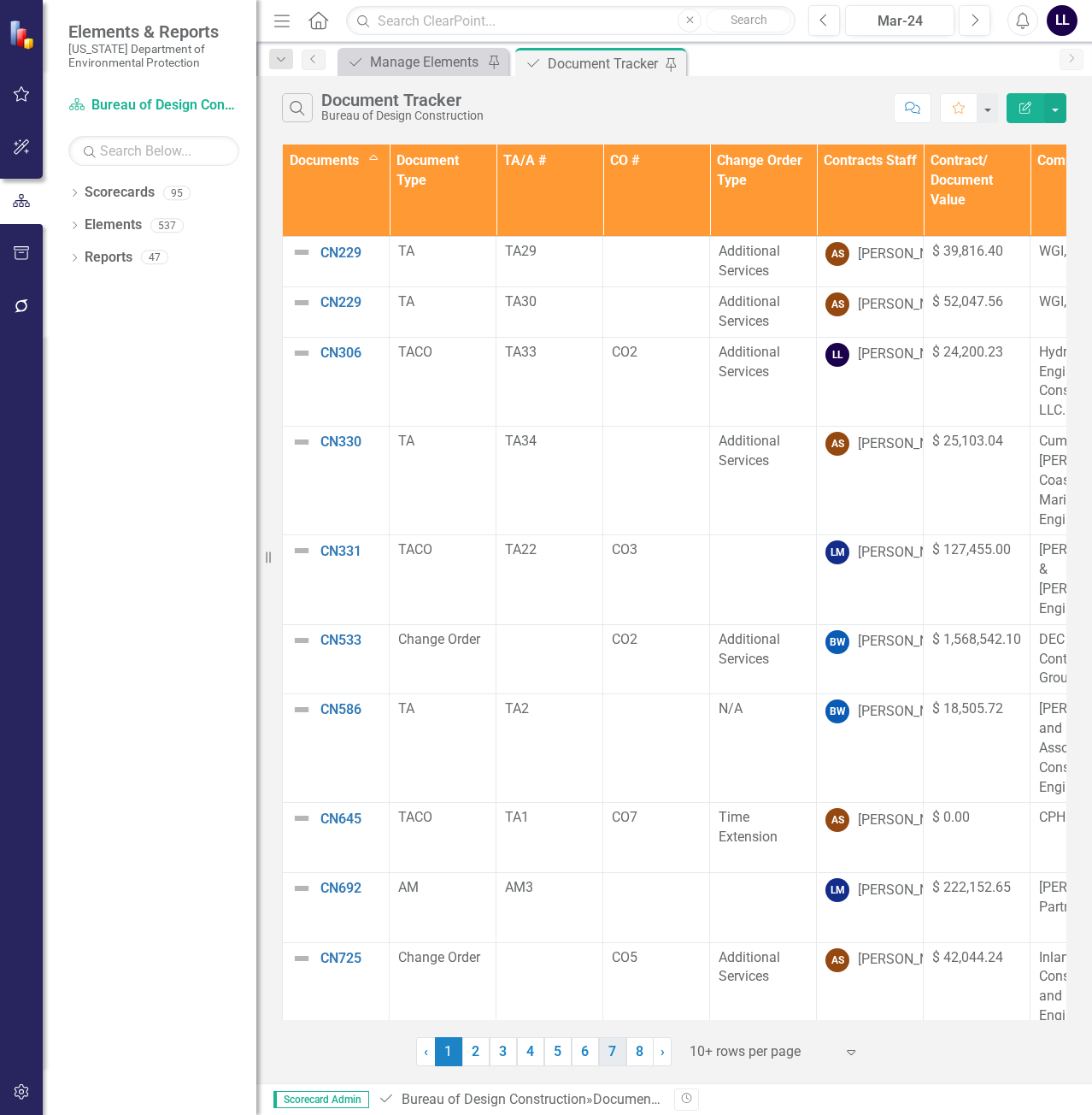
click at [614, 1052] on link "7" at bounding box center [613, 1051] width 27 height 29
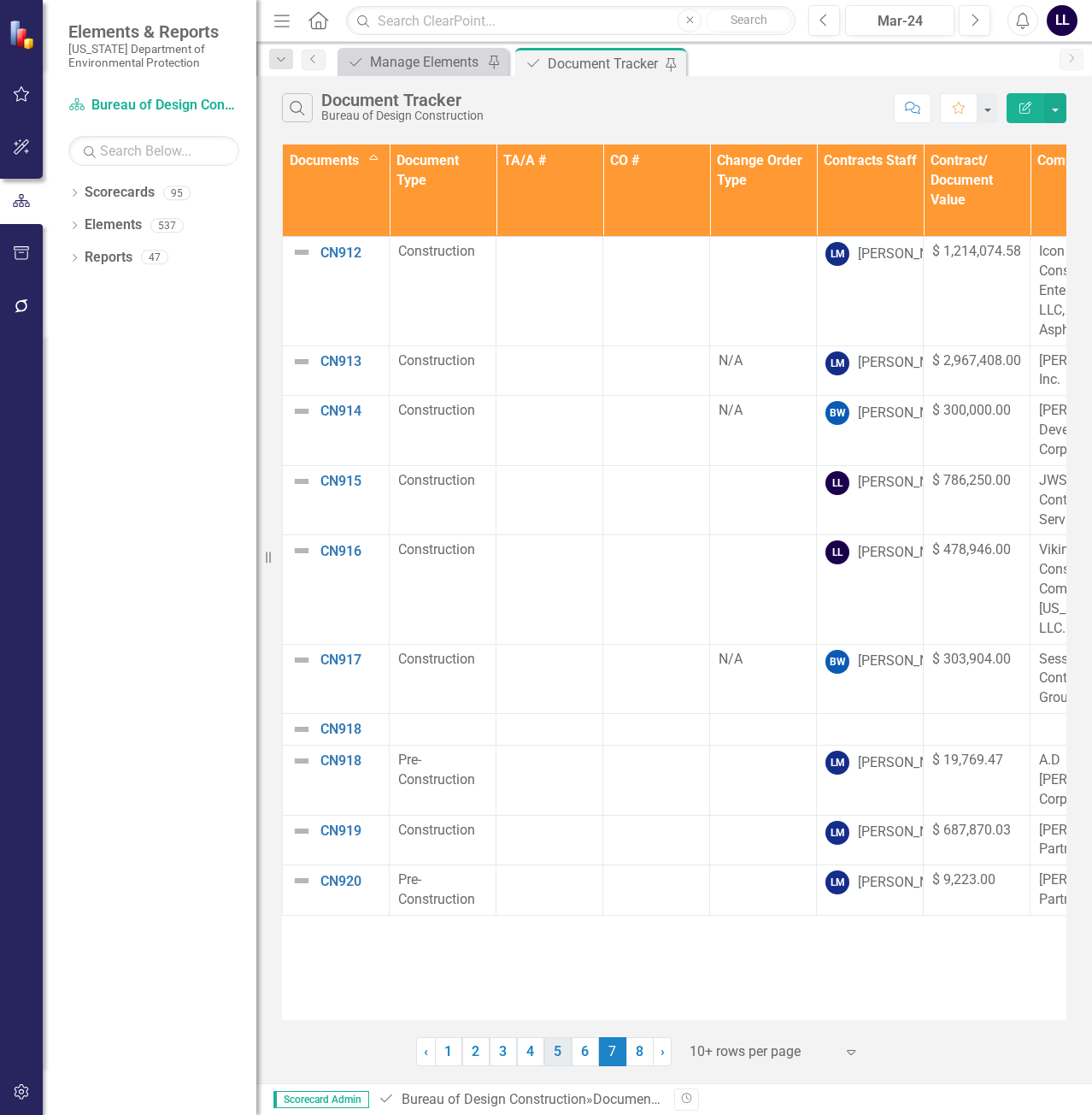
click at [553, 1058] on link "5" at bounding box center [558, 1051] width 27 height 29
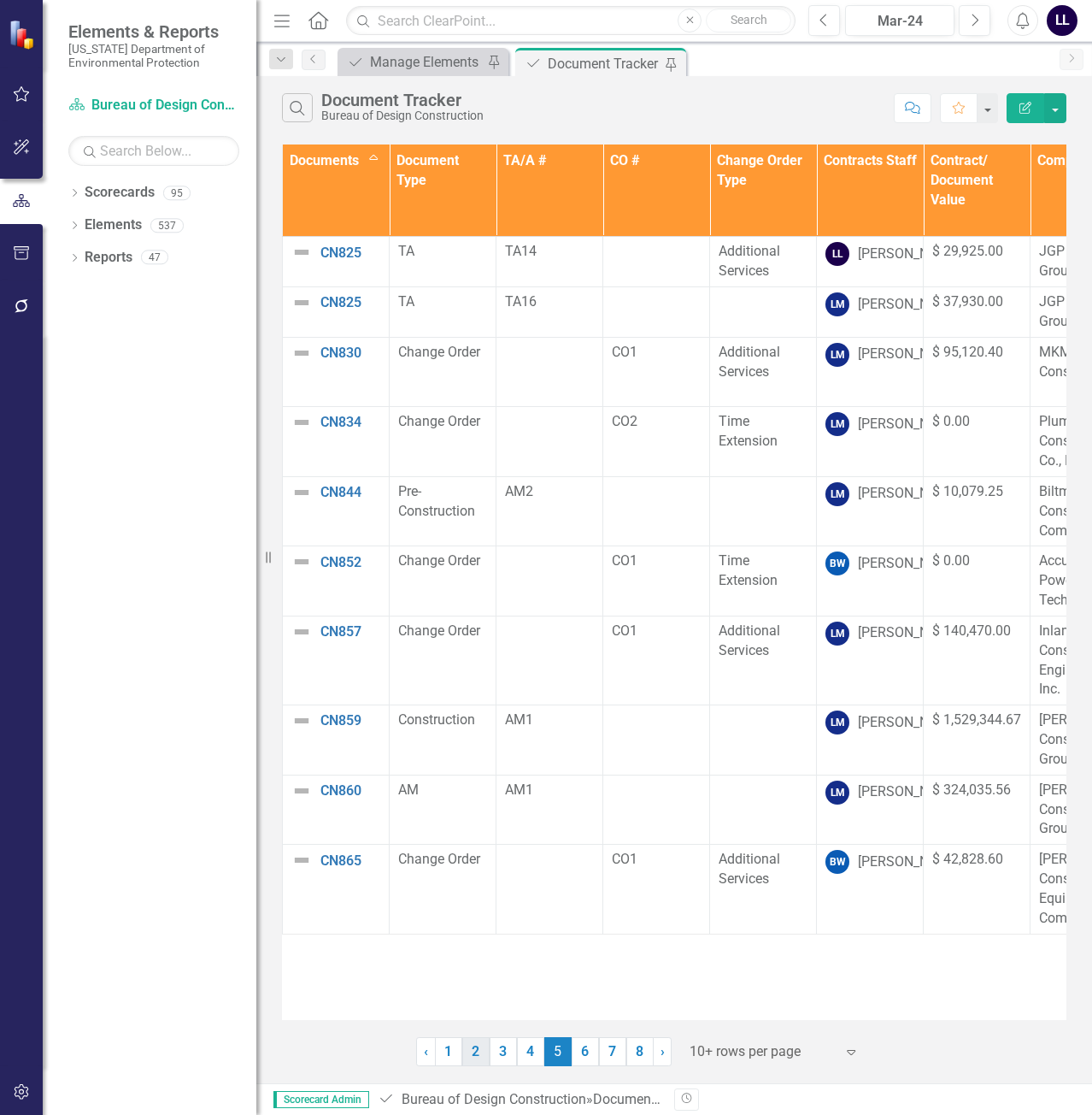
click at [483, 1061] on link "2" at bounding box center [476, 1051] width 27 height 29
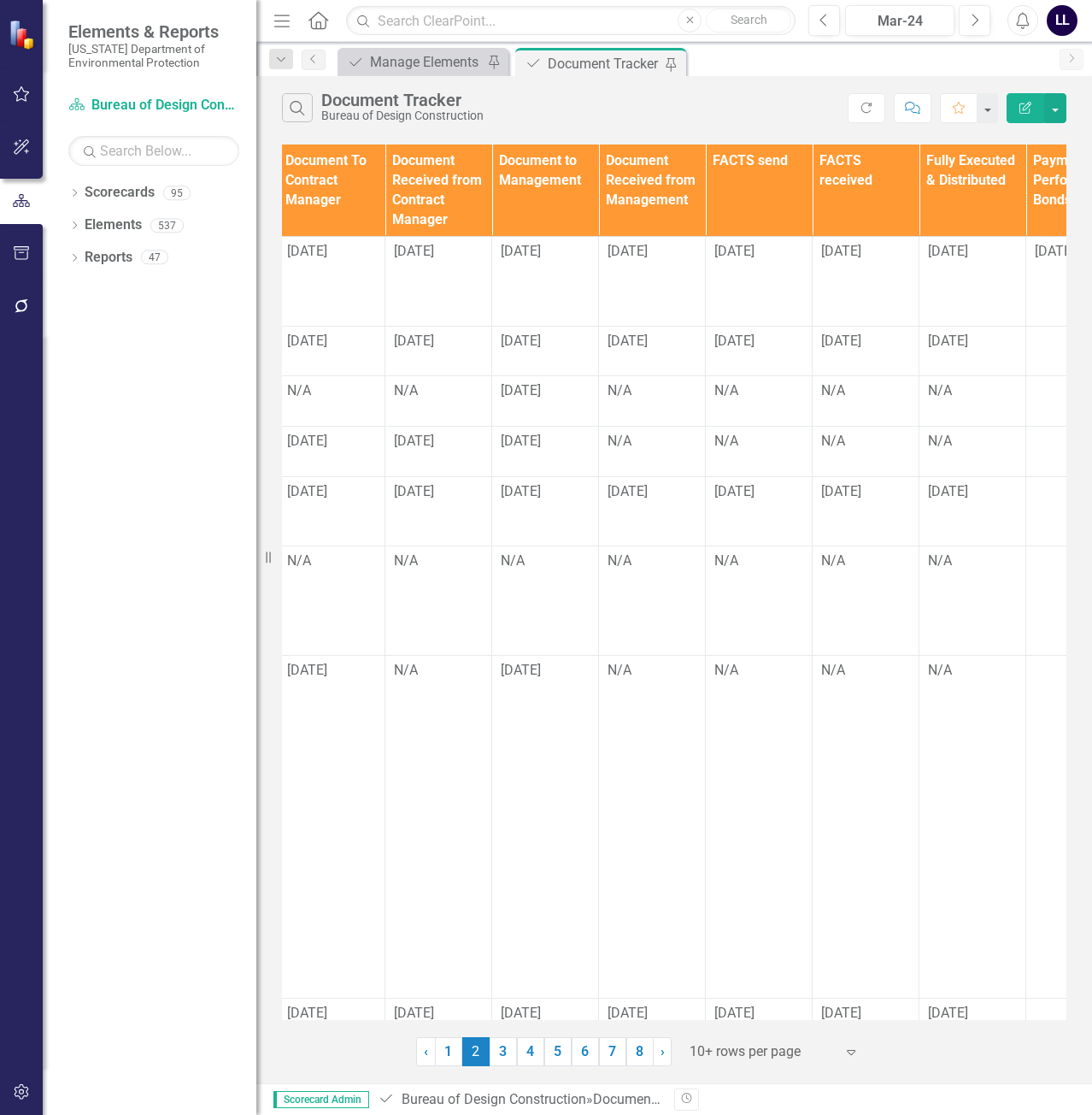
scroll to position [0, 2327]
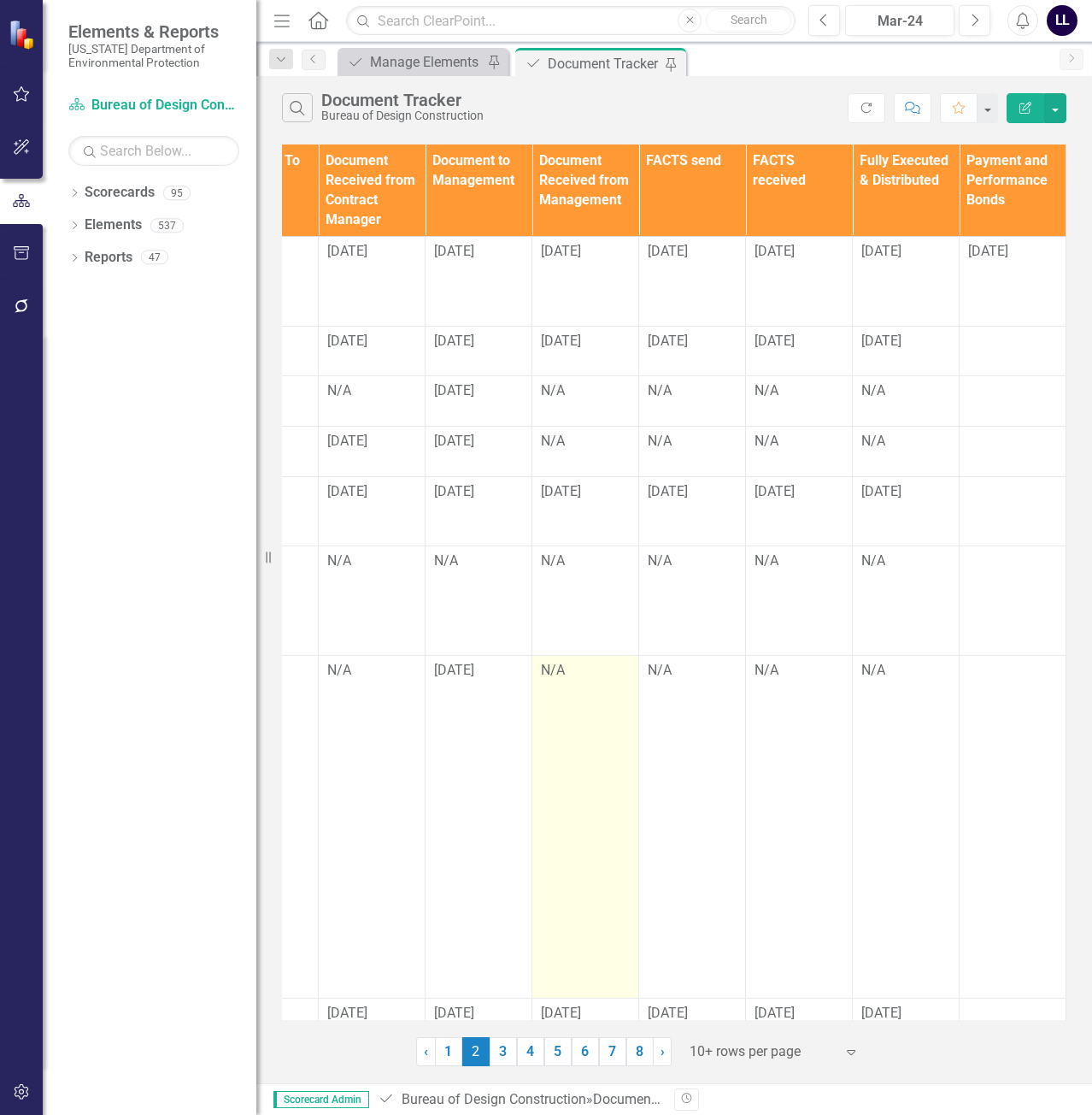
click at [563, 681] on div "N/A" at bounding box center [585, 670] width 89 height 19
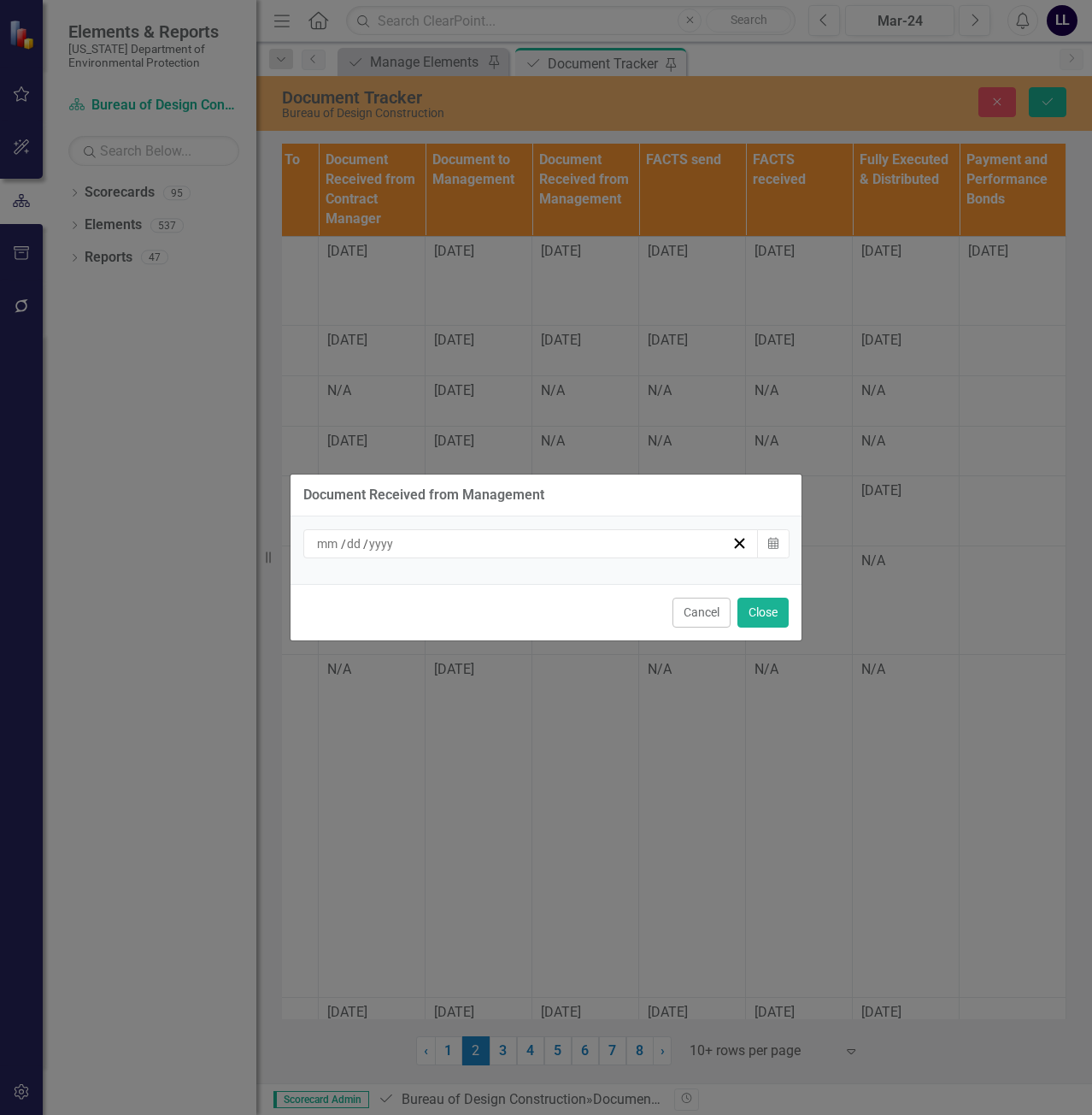
click at [633, 554] on div "/ /" at bounding box center [531, 543] width 456 height 29
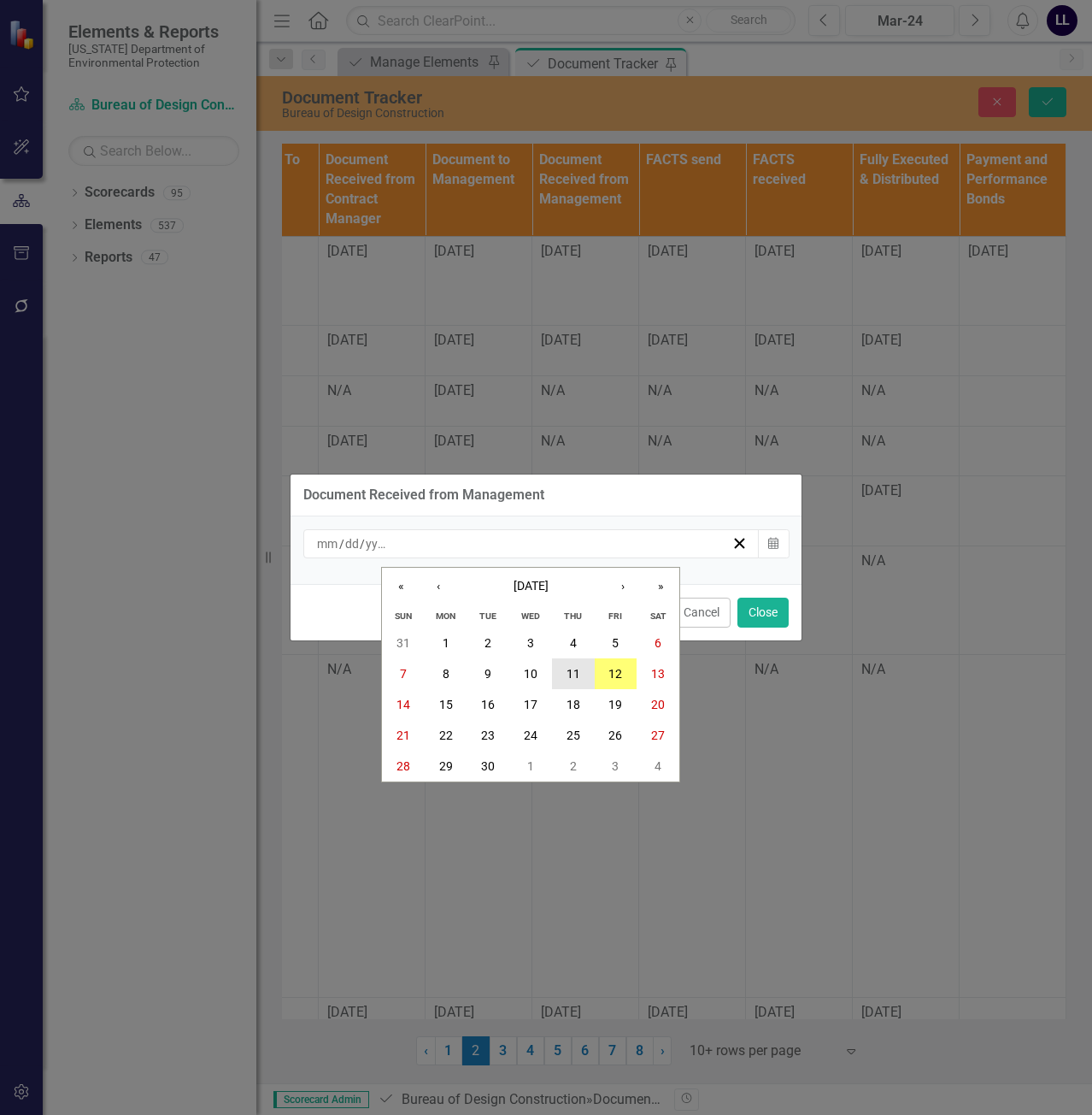
click at [580, 676] on button "11" at bounding box center [573, 674] width 42 height 31
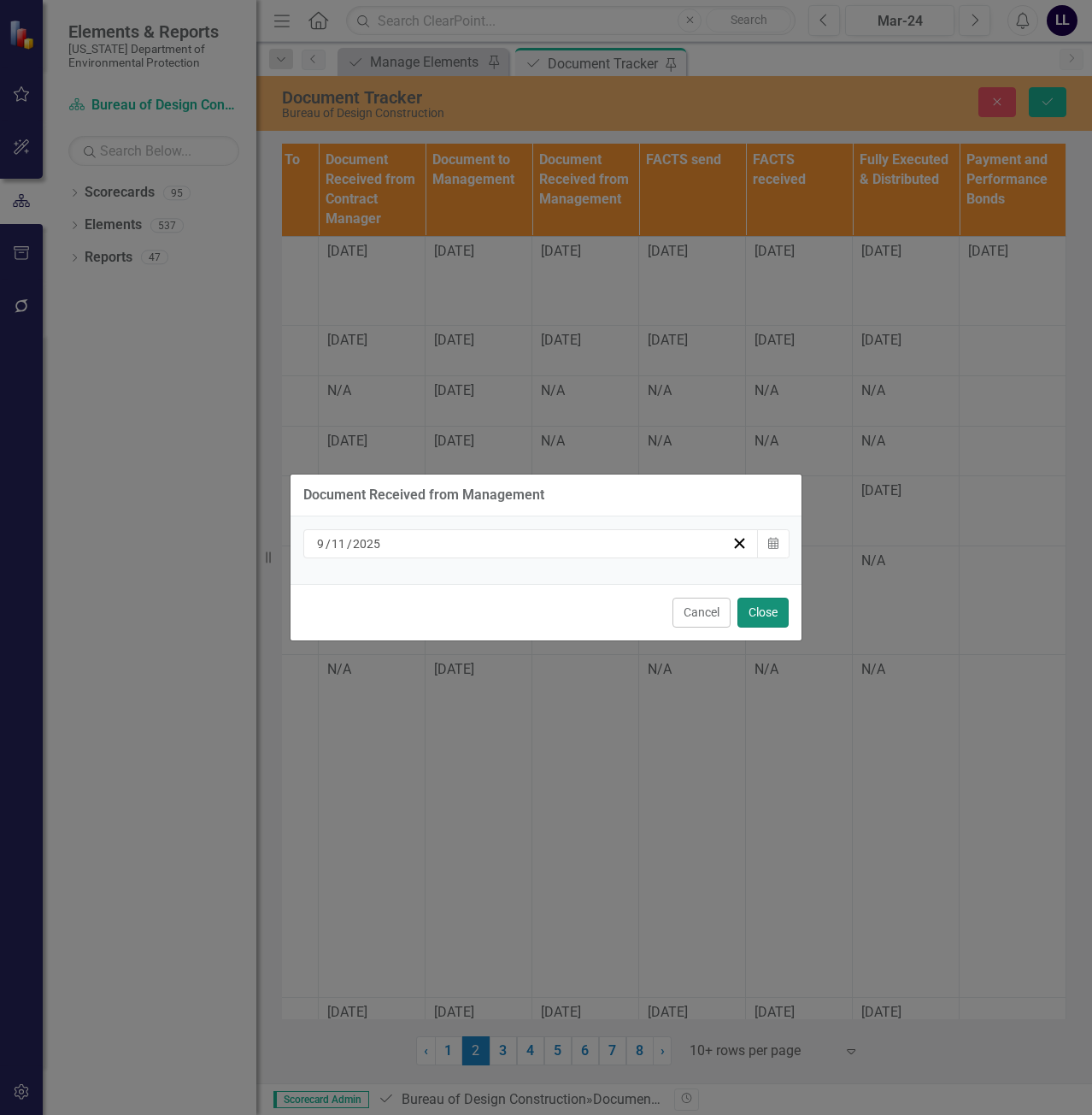
click at [761, 617] on button "Close" at bounding box center [764, 613] width 51 height 30
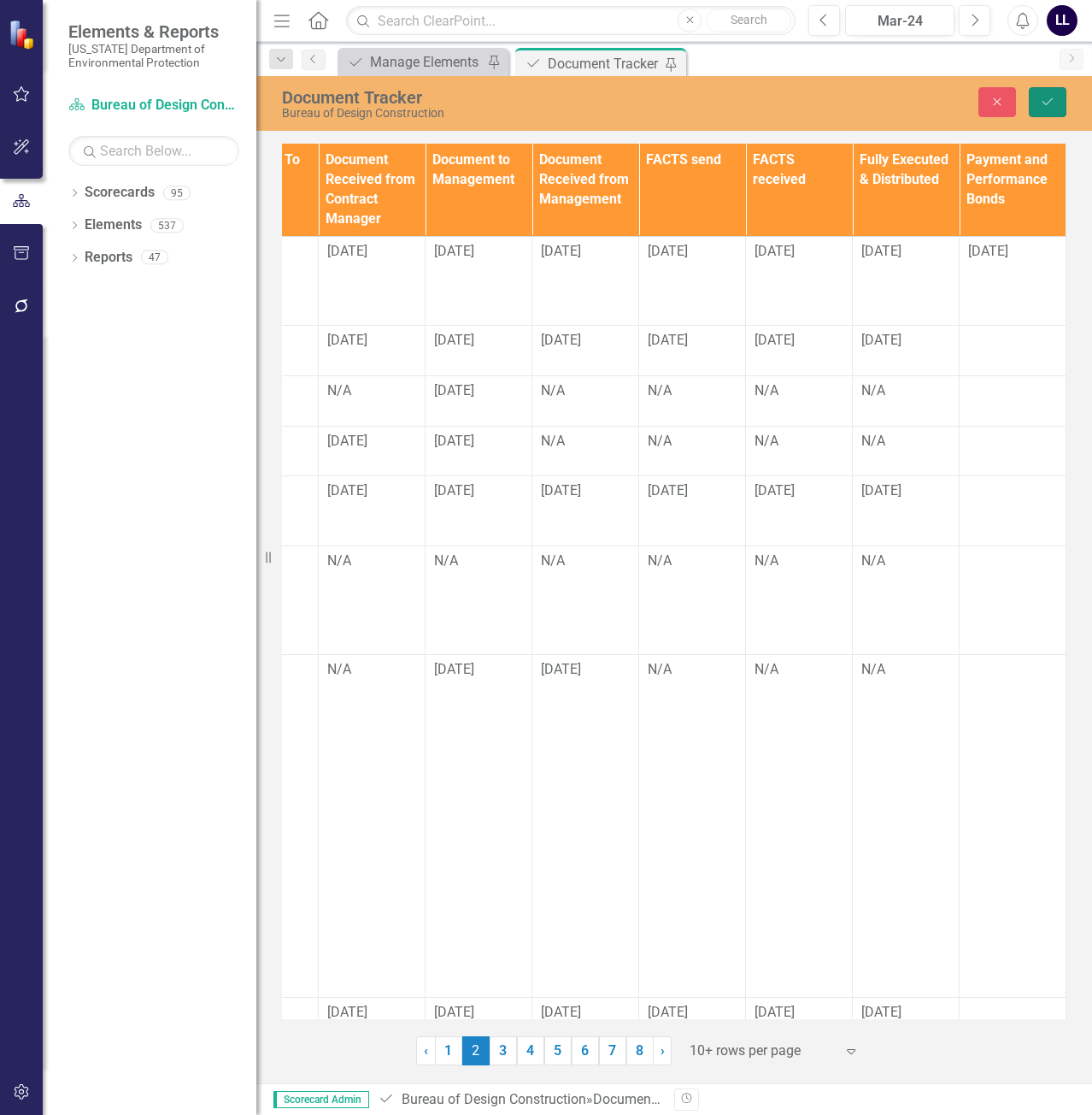
click at [1050, 103] on icon "Save" at bounding box center [1047, 102] width 15 height 12
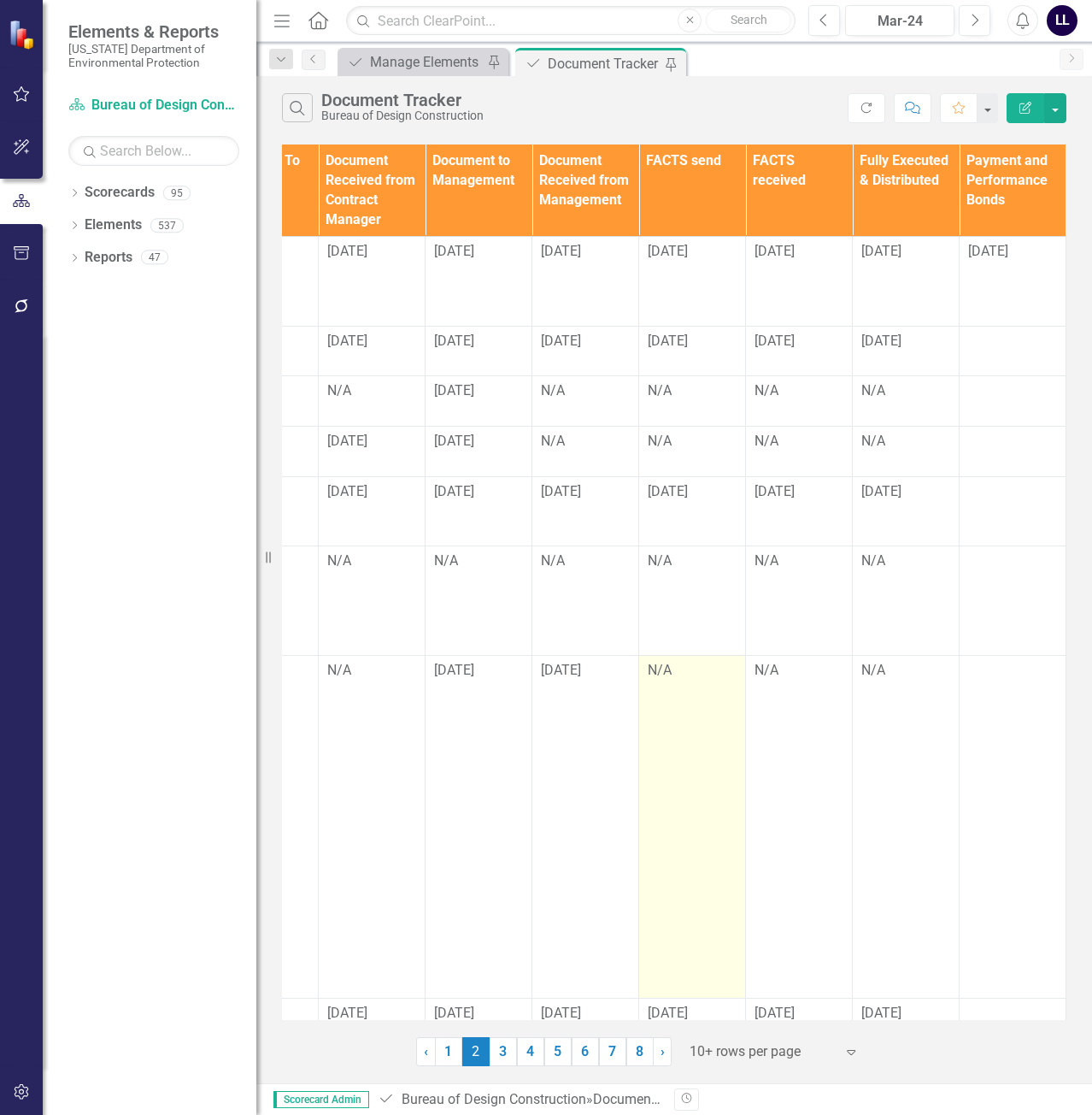
click at [676, 681] on div "N/A" at bounding box center [692, 670] width 89 height 19
click at [657, 681] on div "N/A" at bounding box center [692, 670] width 89 height 19
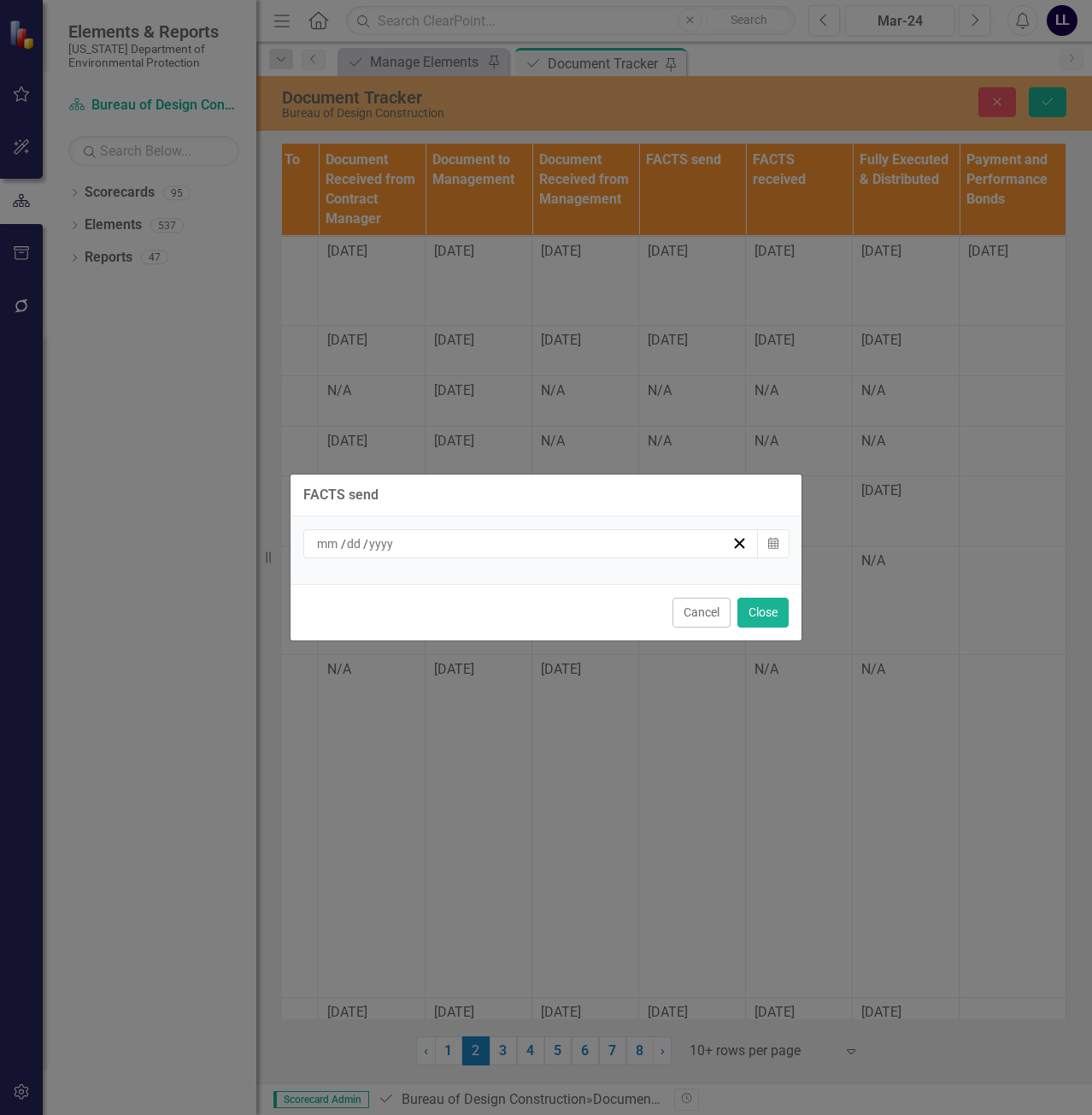
click at [689, 546] on div "/ /" at bounding box center [523, 543] width 417 height 17
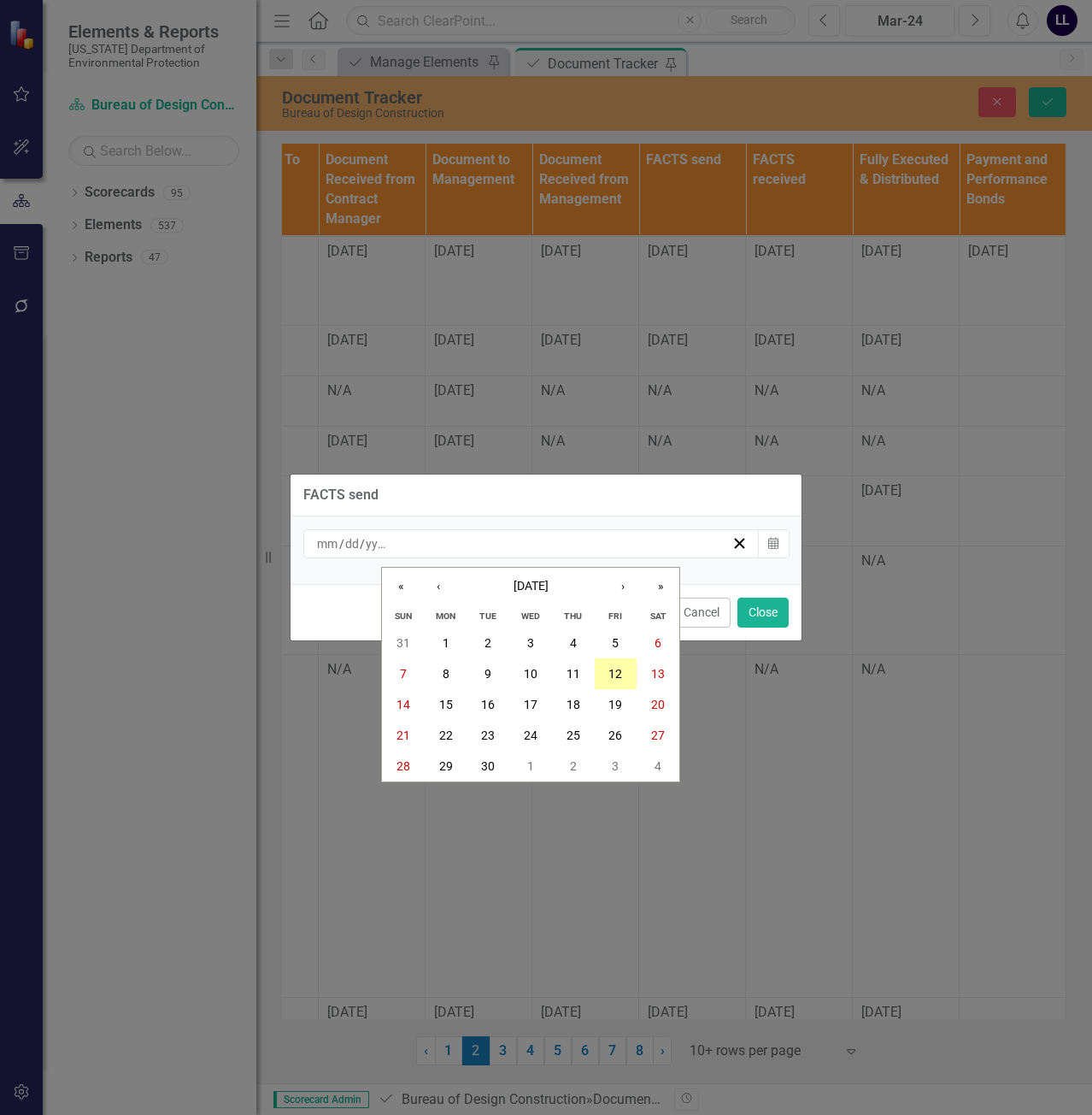
click at [626, 666] on button "12" at bounding box center [616, 674] width 42 height 31
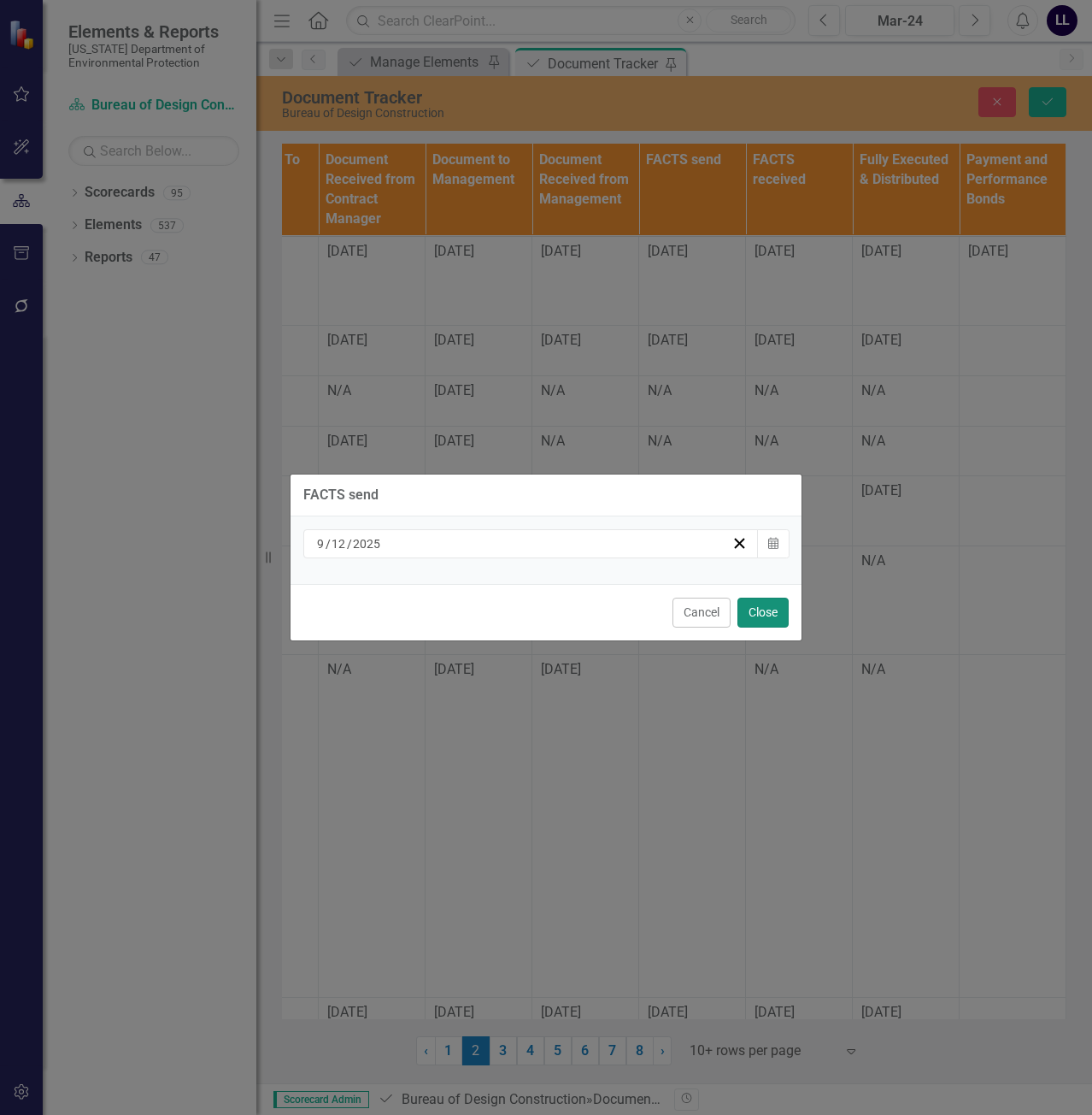
click at [767, 618] on button "Close" at bounding box center [764, 613] width 51 height 30
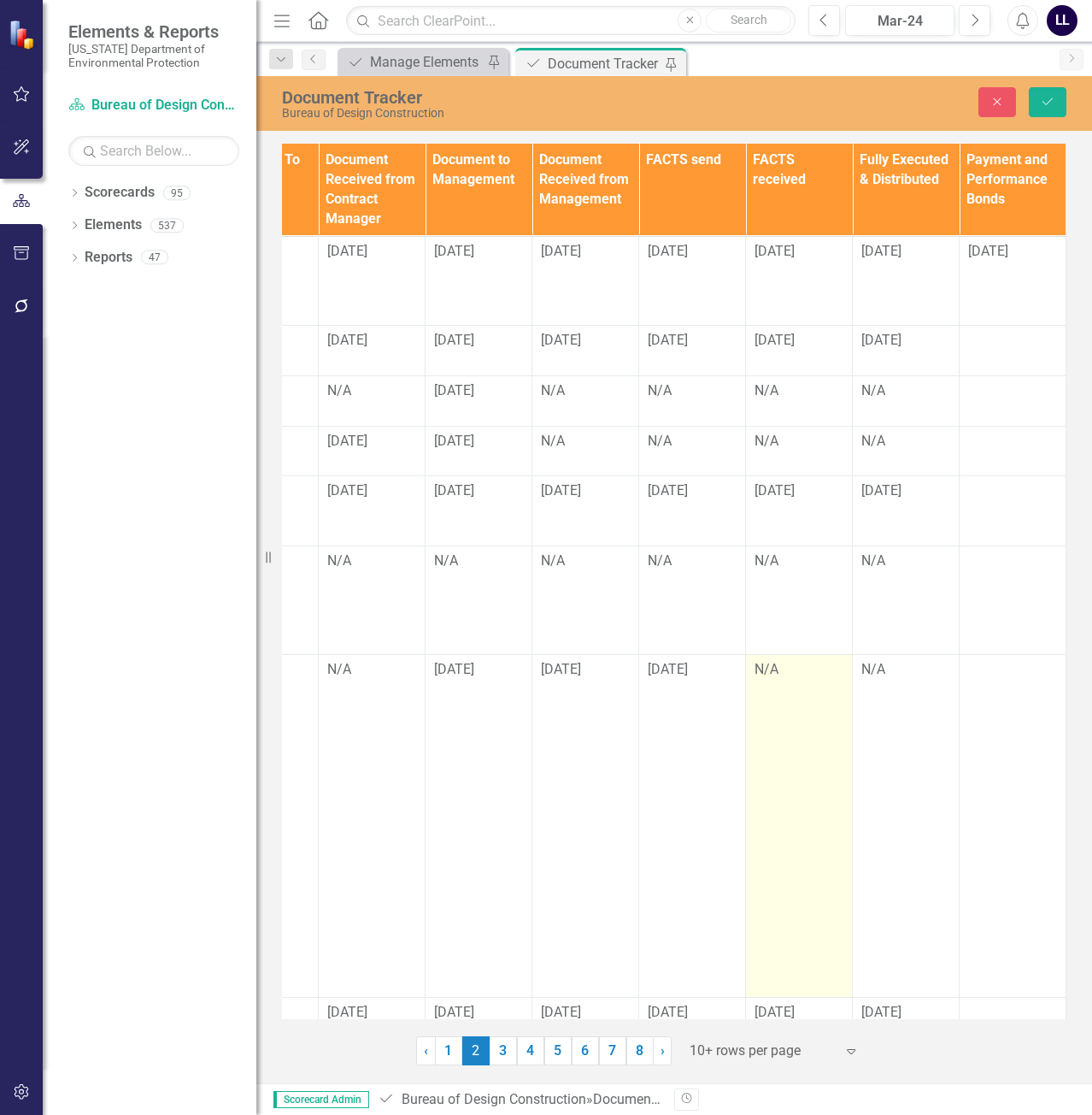
click at [770, 712] on td "N/A" at bounding box center [799, 825] width 107 height 343
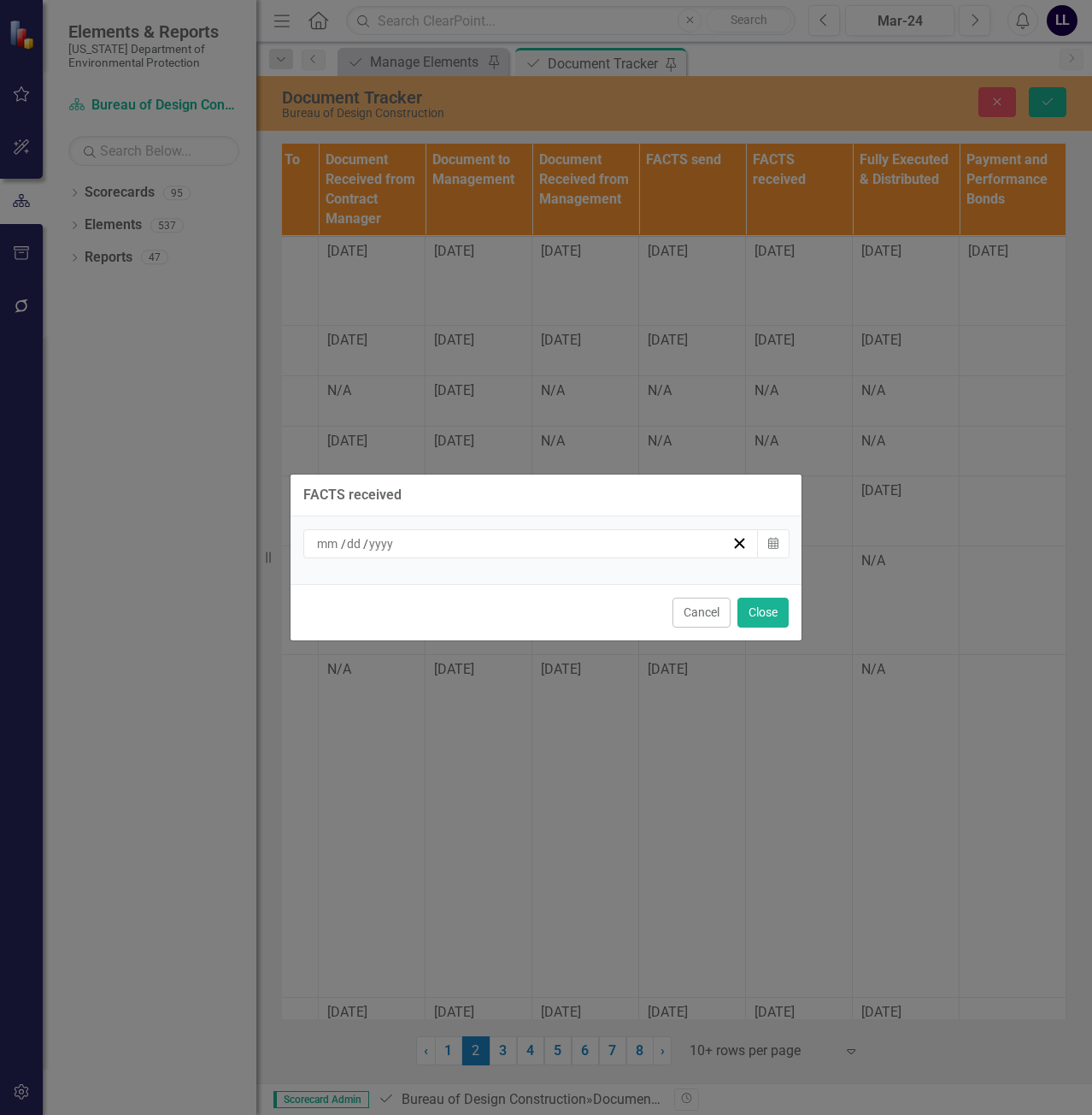
click at [683, 544] on div "/ /" at bounding box center [523, 543] width 417 height 17
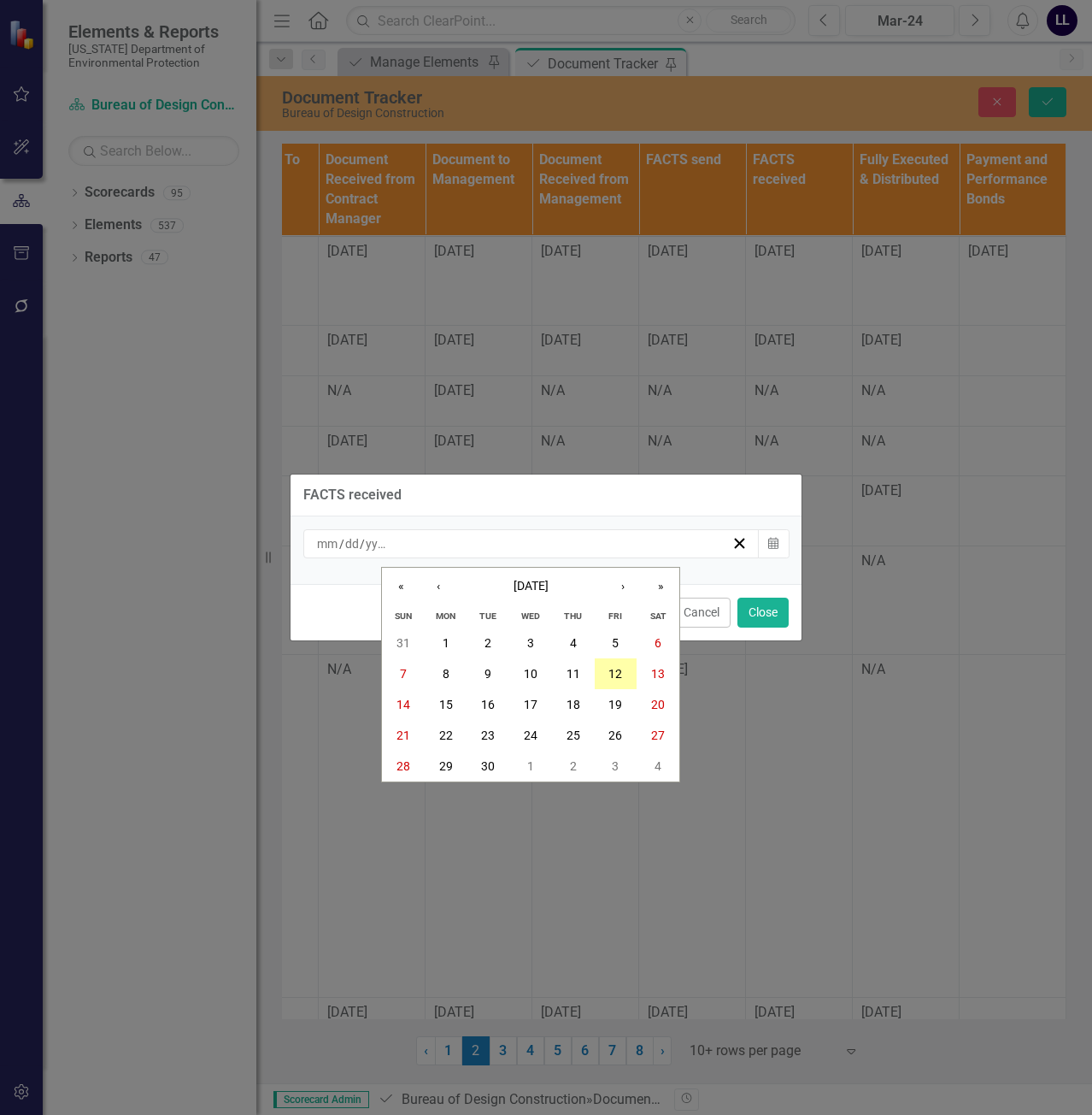
click at [620, 670] on abbr "12" at bounding box center [614, 673] width 13 height 13
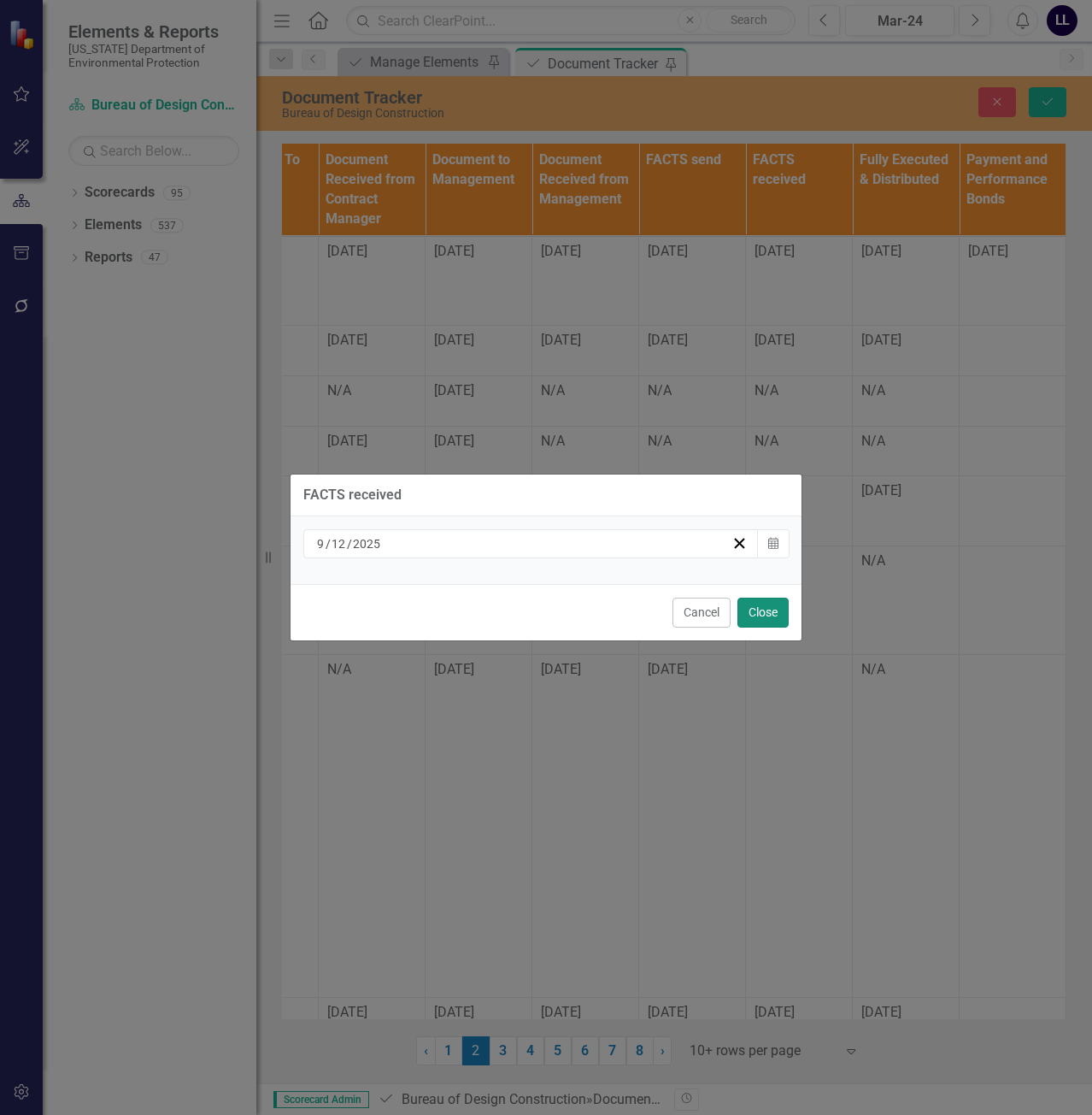
click at [765, 616] on button "Close" at bounding box center [764, 613] width 51 height 30
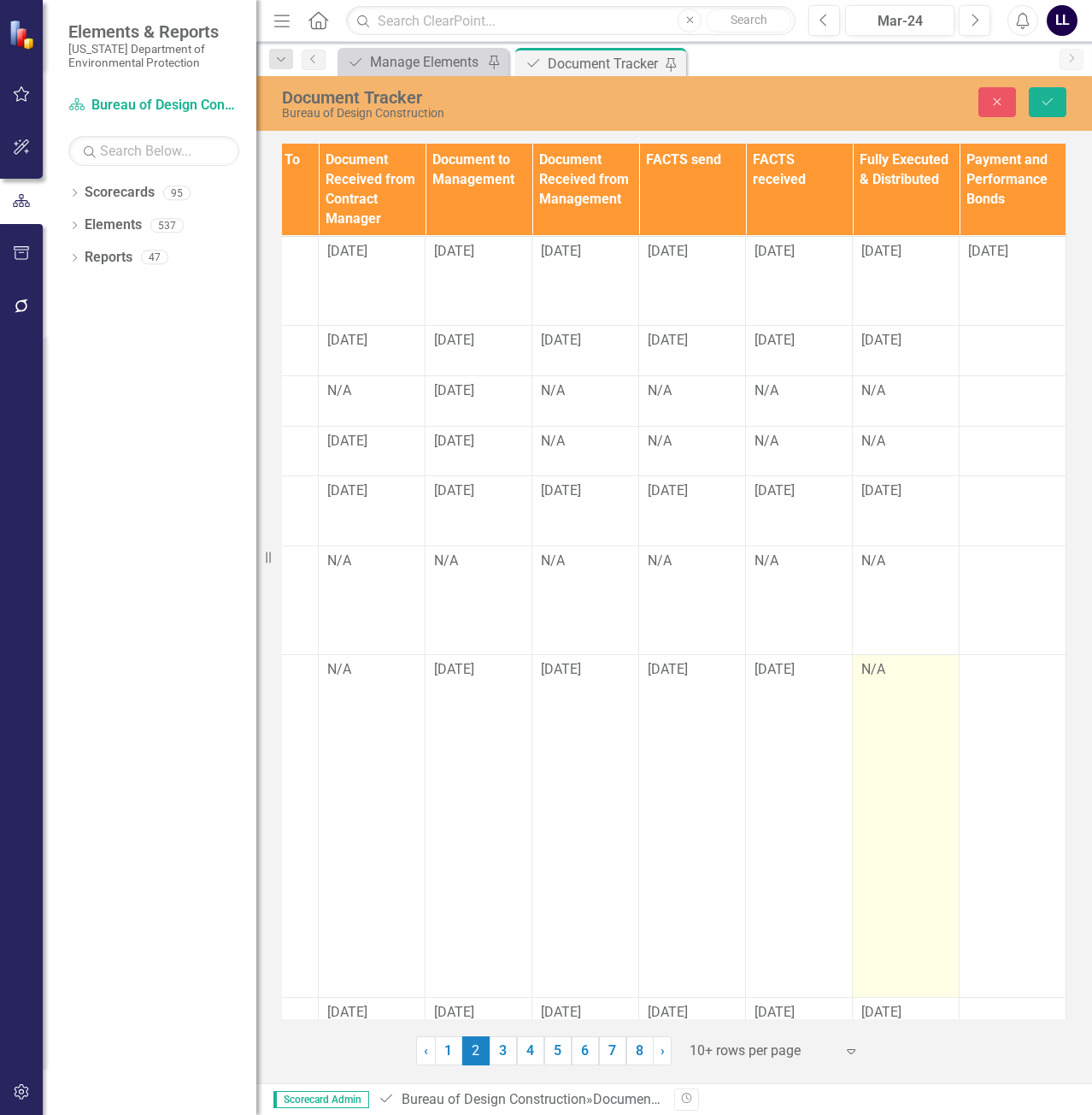
click at [879, 701] on td "N/A" at bounding box center [906, 825] width 107 height 343
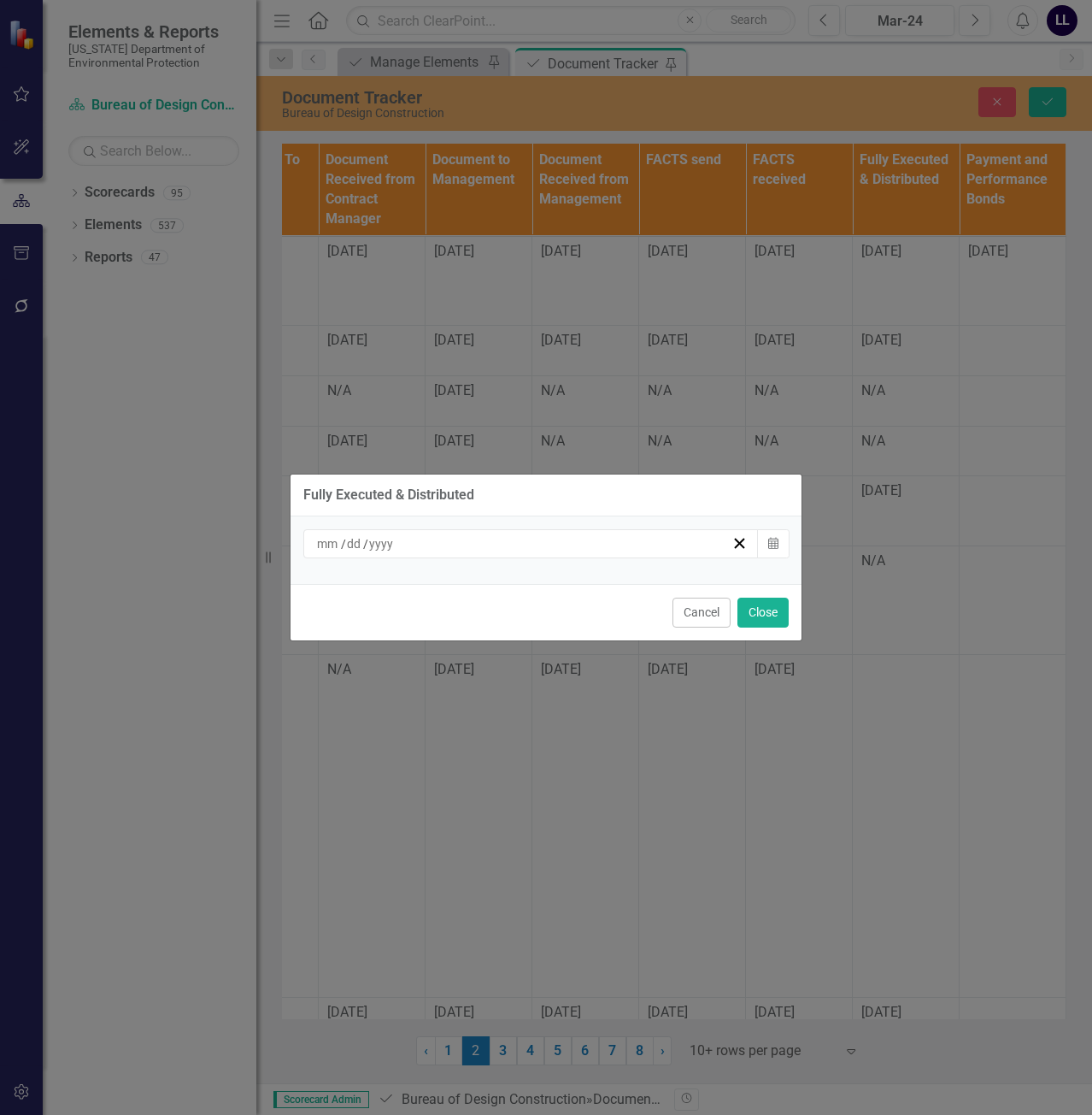
click at [648, 540] on div "/ /" at bounding box center [523, 543] width 417 height 17
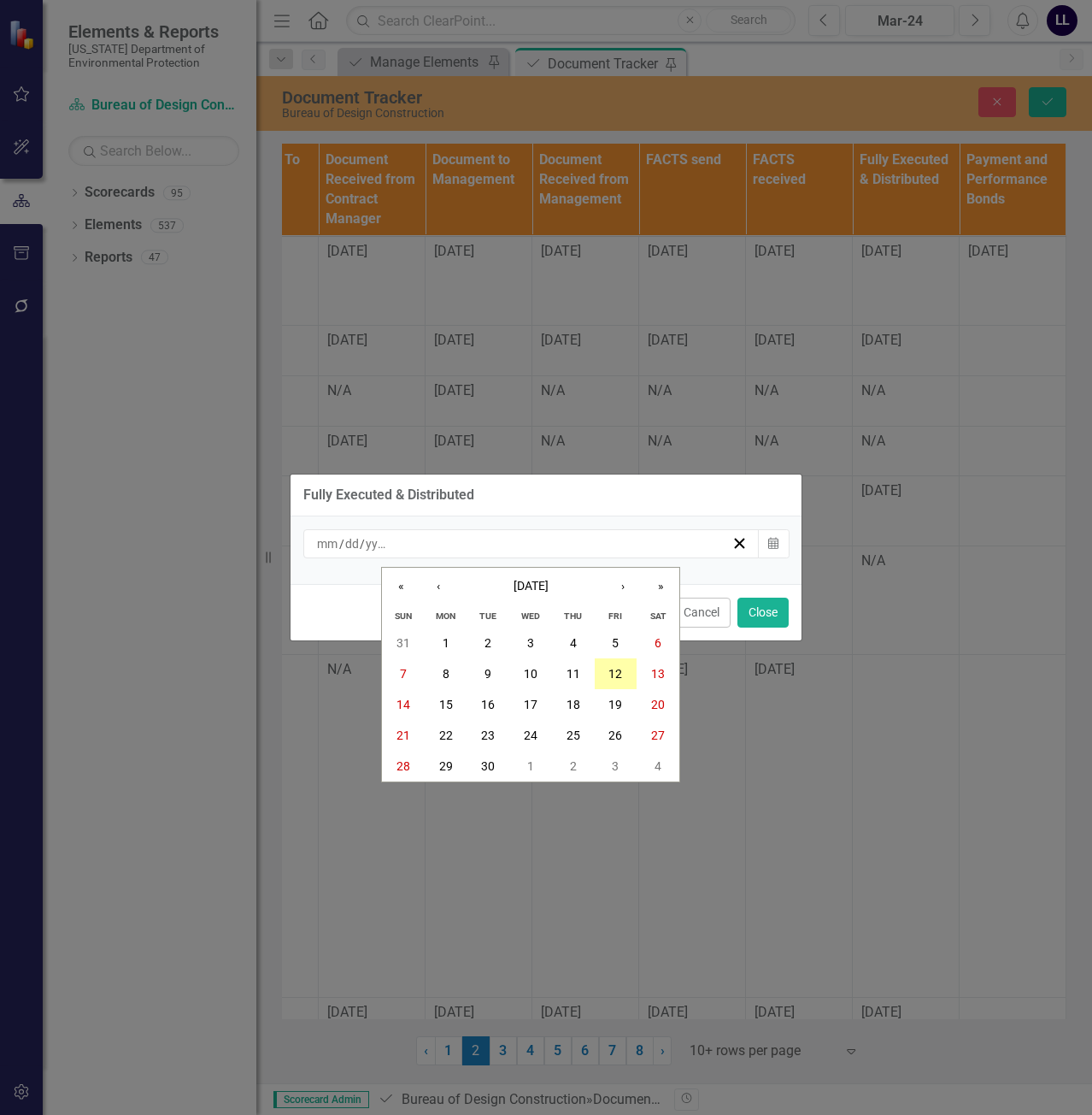
click at [608, 668] on abbr "12" at bounding box center [614, 673] width 13 height 13
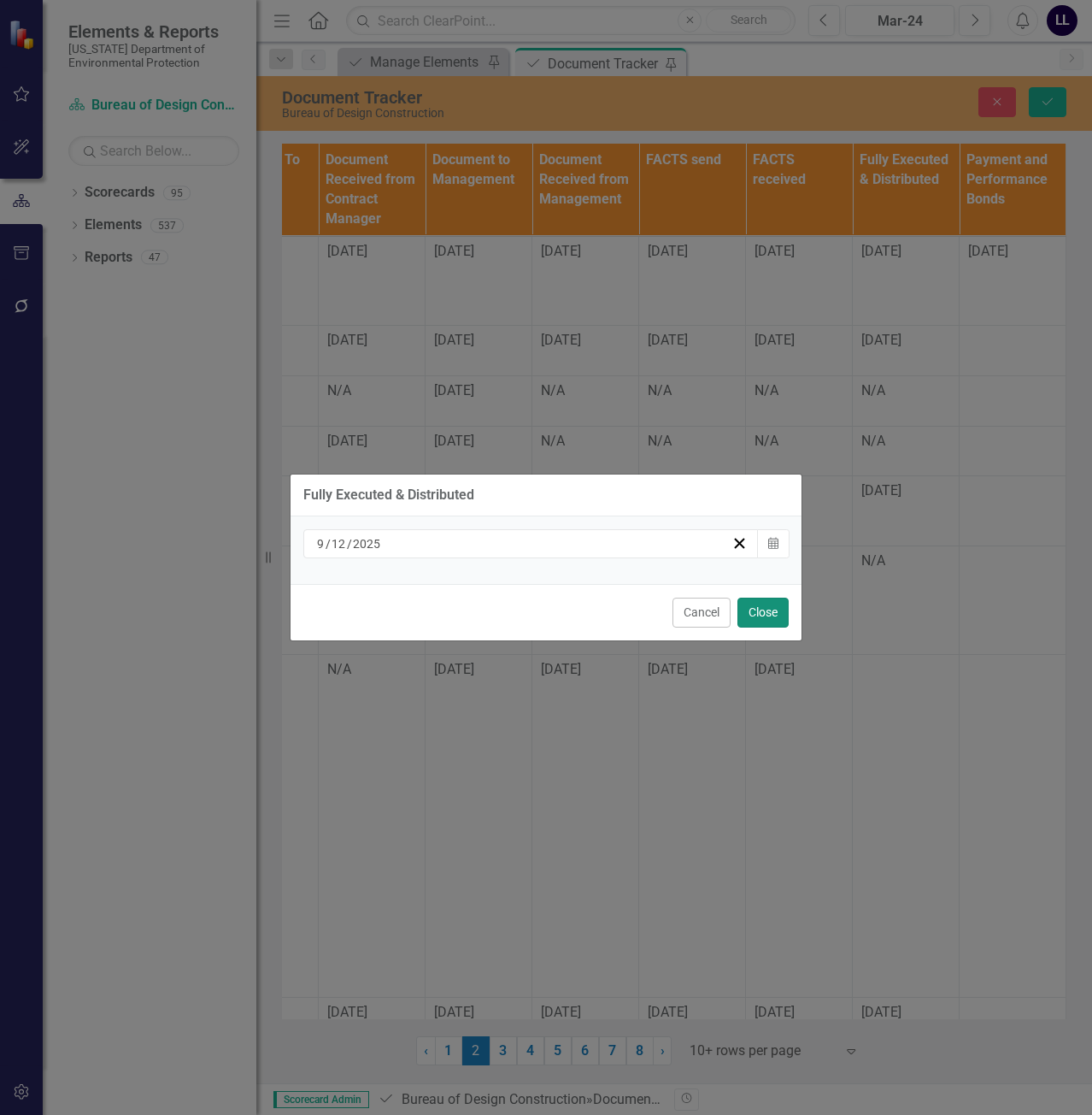
click at [772, 611] on button "Close" at bounding box center [764, 613] width 51 height 30
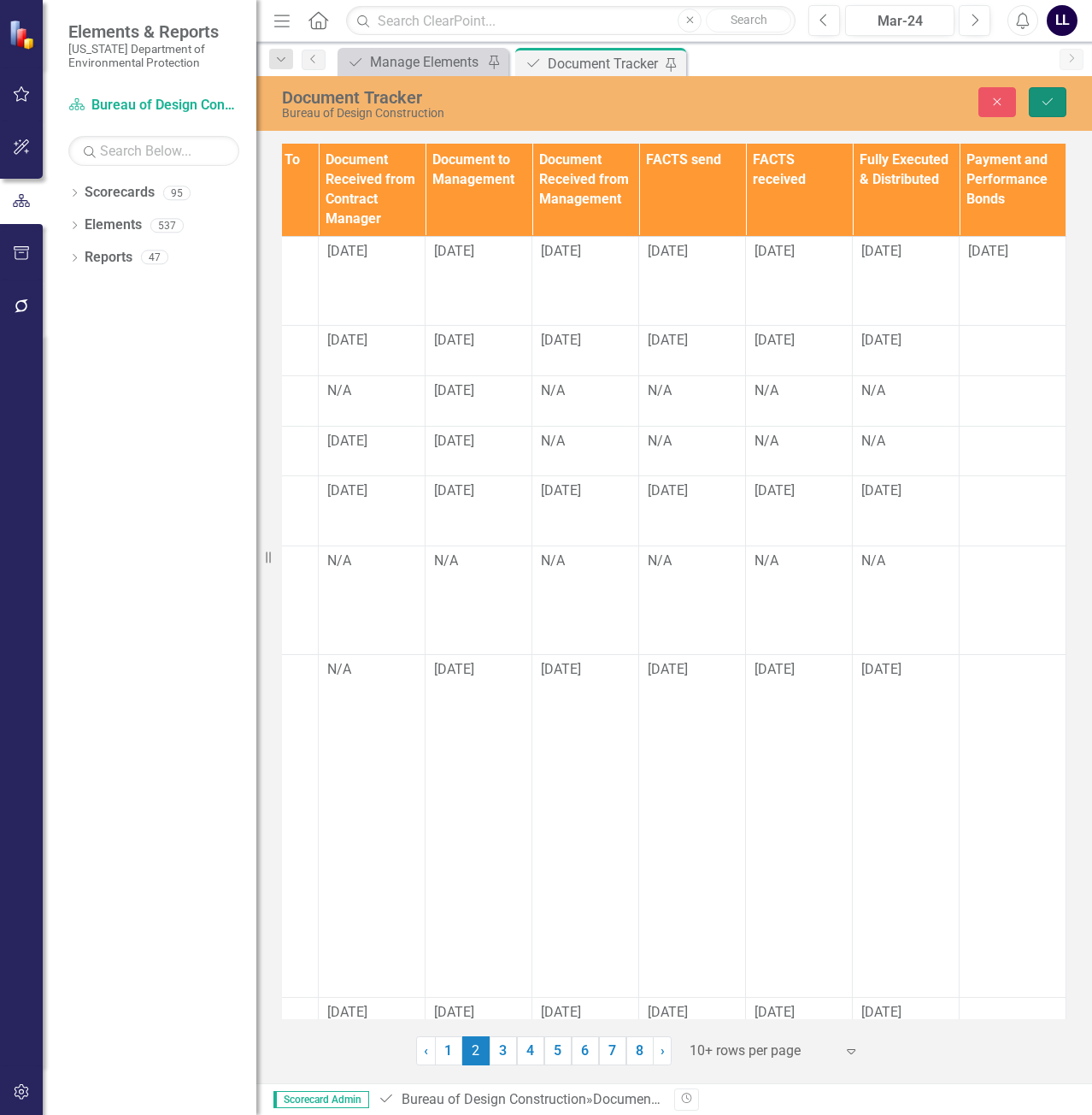
click at [1052, 95] on icon "Save" at bounding box center [1047, 102] width 15 height 12
